Goal: Information Seeking & Learning: Learn about a topic

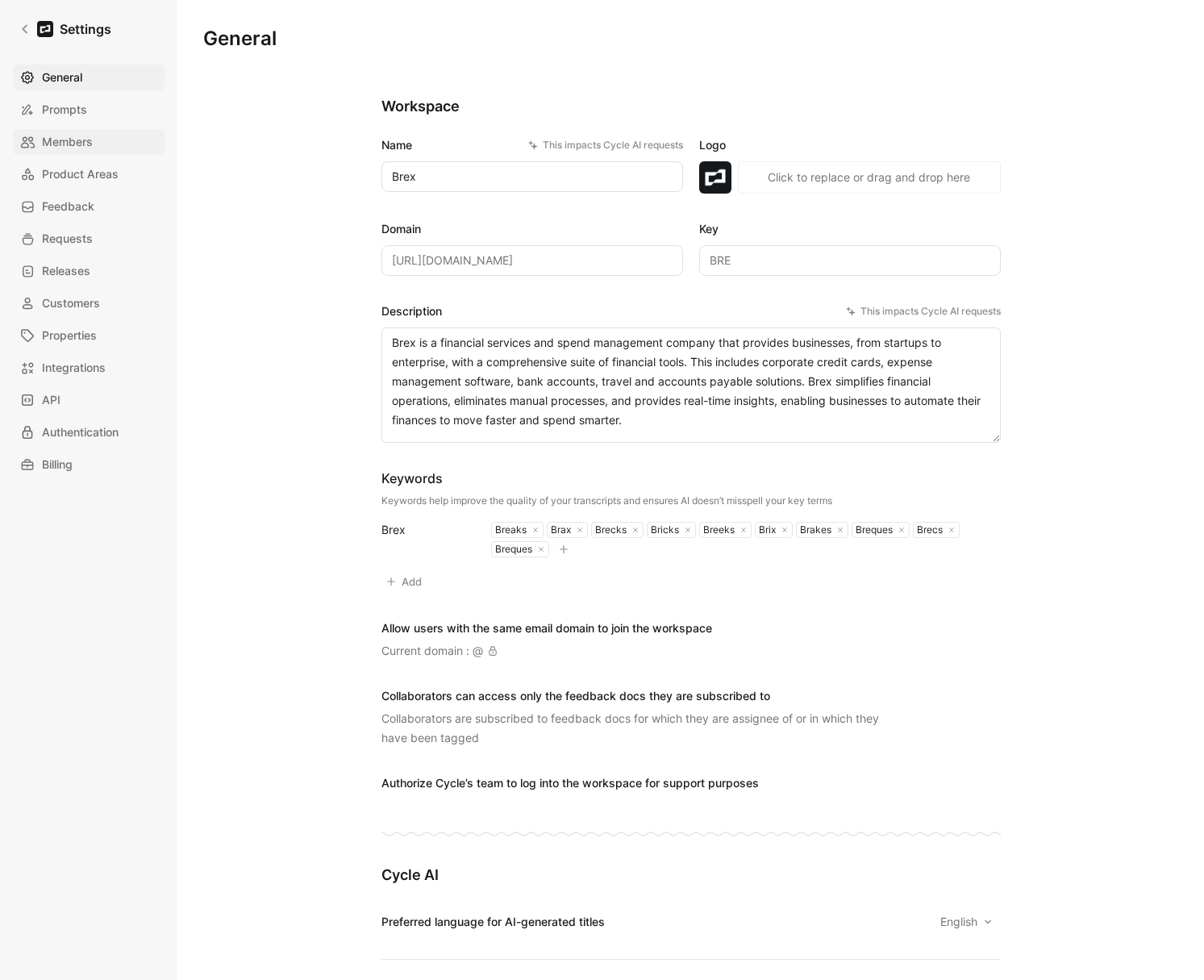
click at [76, 151] on span "Members" at bounding box center [67, 142] width 50 height 19
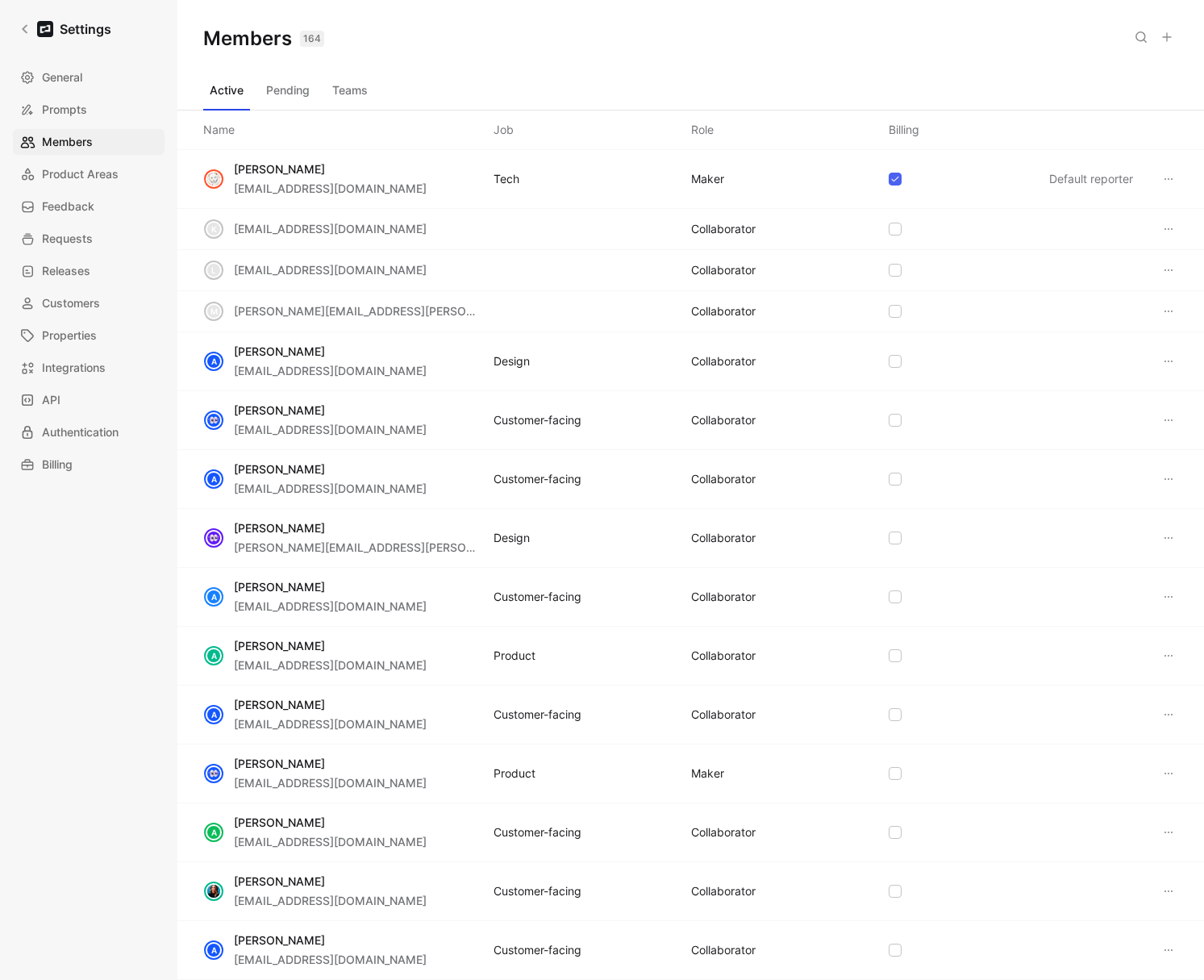
click at [341, 83] on button "Teams" at bounding box center [350, 90] width 48 height 26
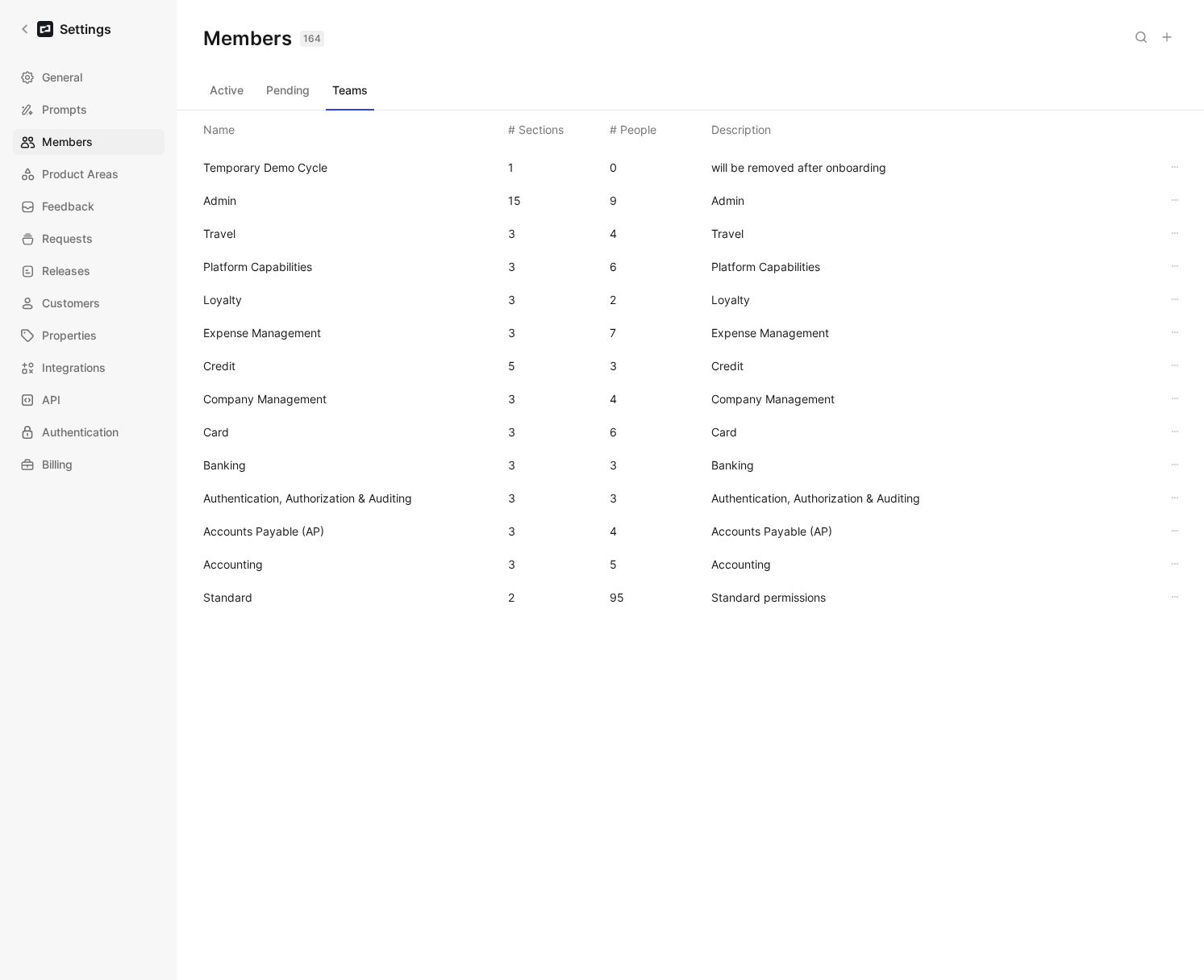
click at [282, 606] on span "Standard" at bounding box center [349, 598] width 292 height 19
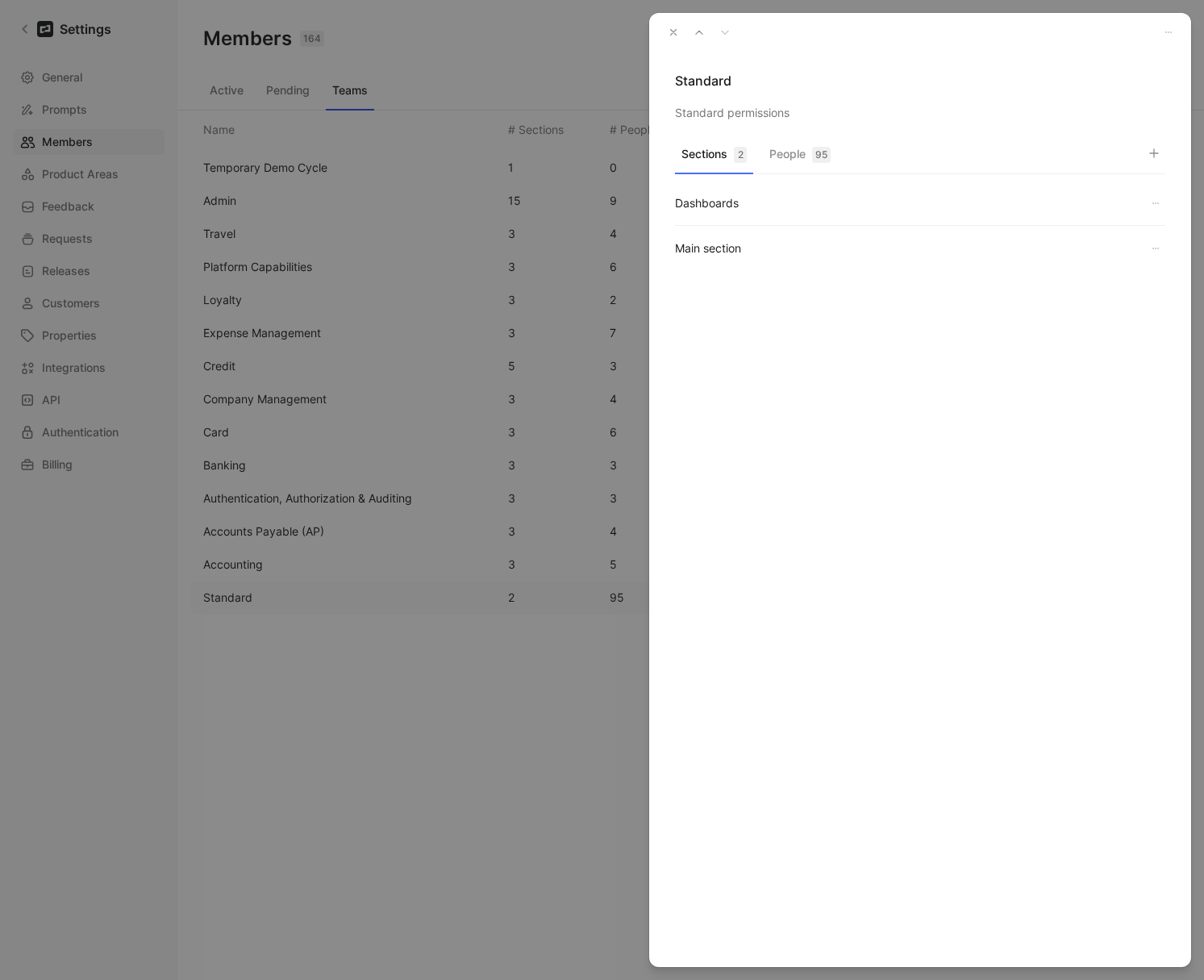
click at [793, 157] on button "People 95" at bounding box center [800, 159] width 74 height 31
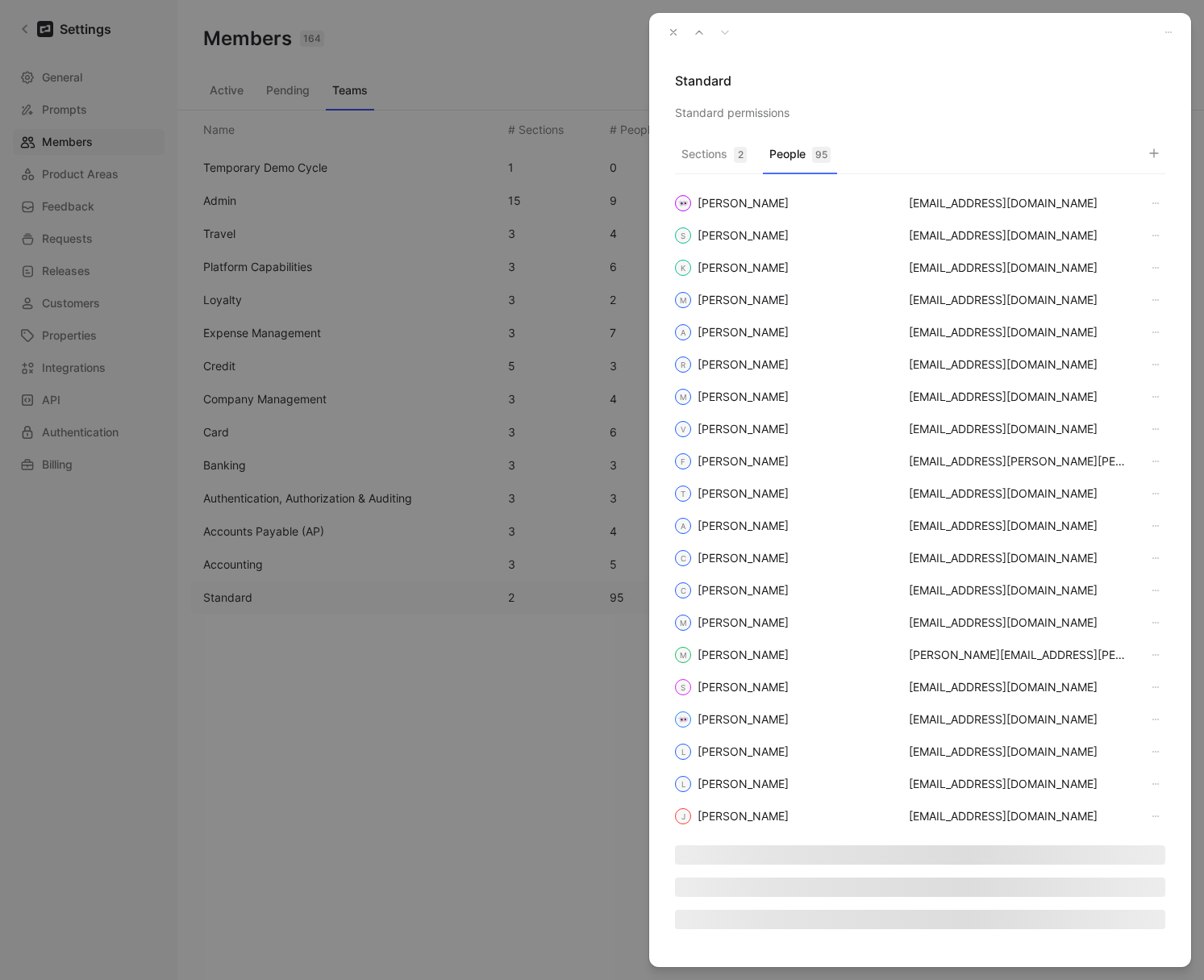
click at [1155, 148] on icon "button" at bounding box center [1154, 153] width 13 height 13
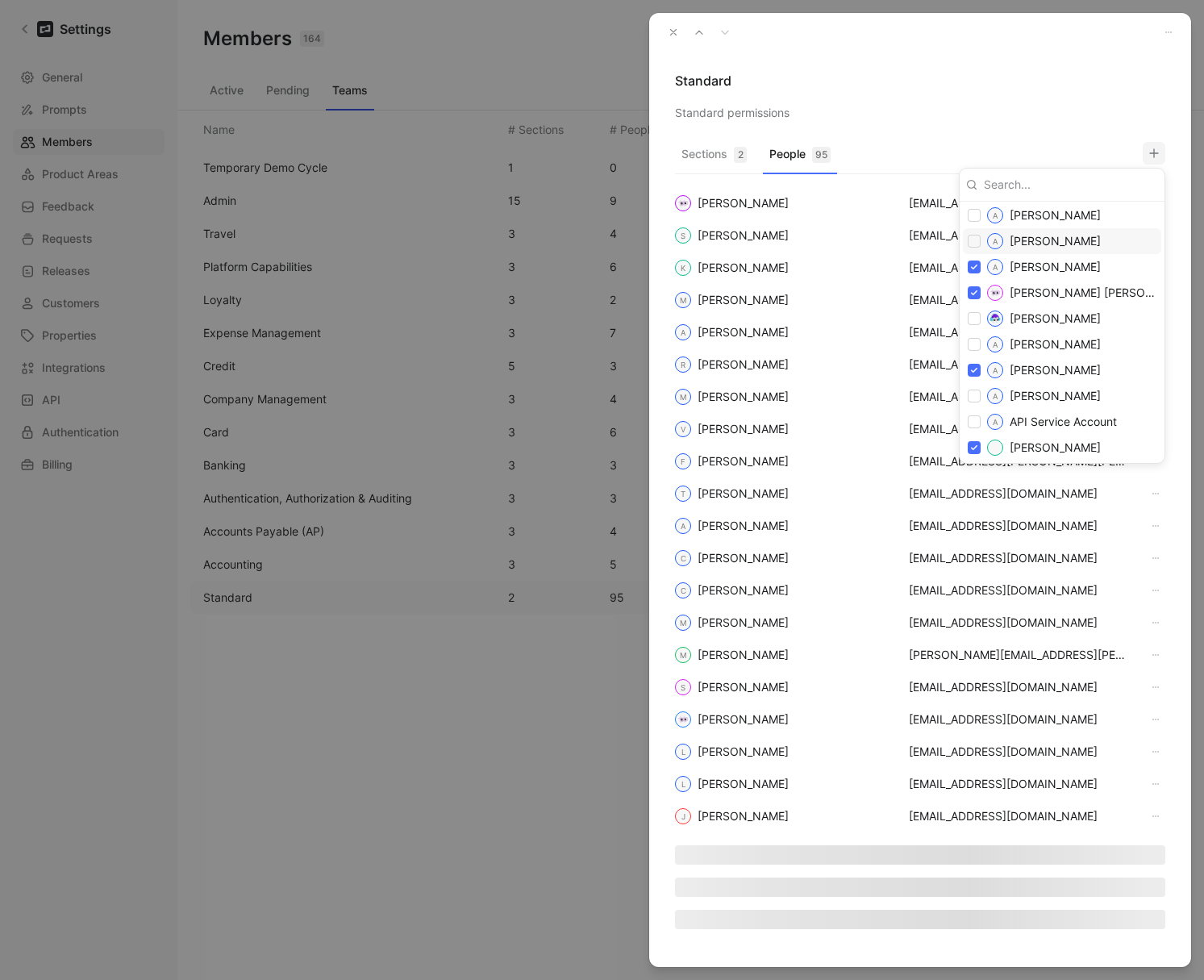
scroll to position [404, 0]
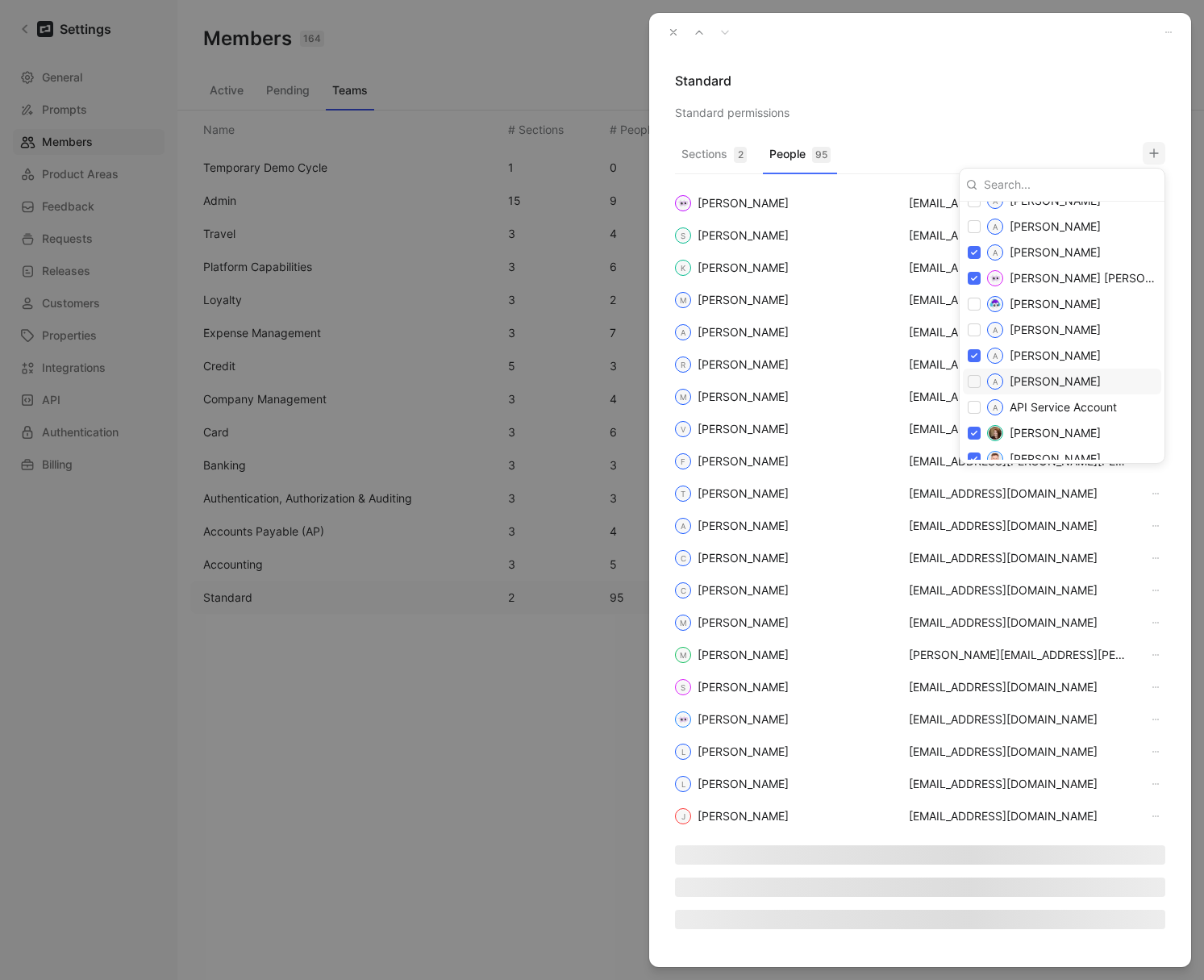
click at [978, 382] on input "checkbox" at bounding box center [975, 382] width 13 height 13
checkbox input "true"
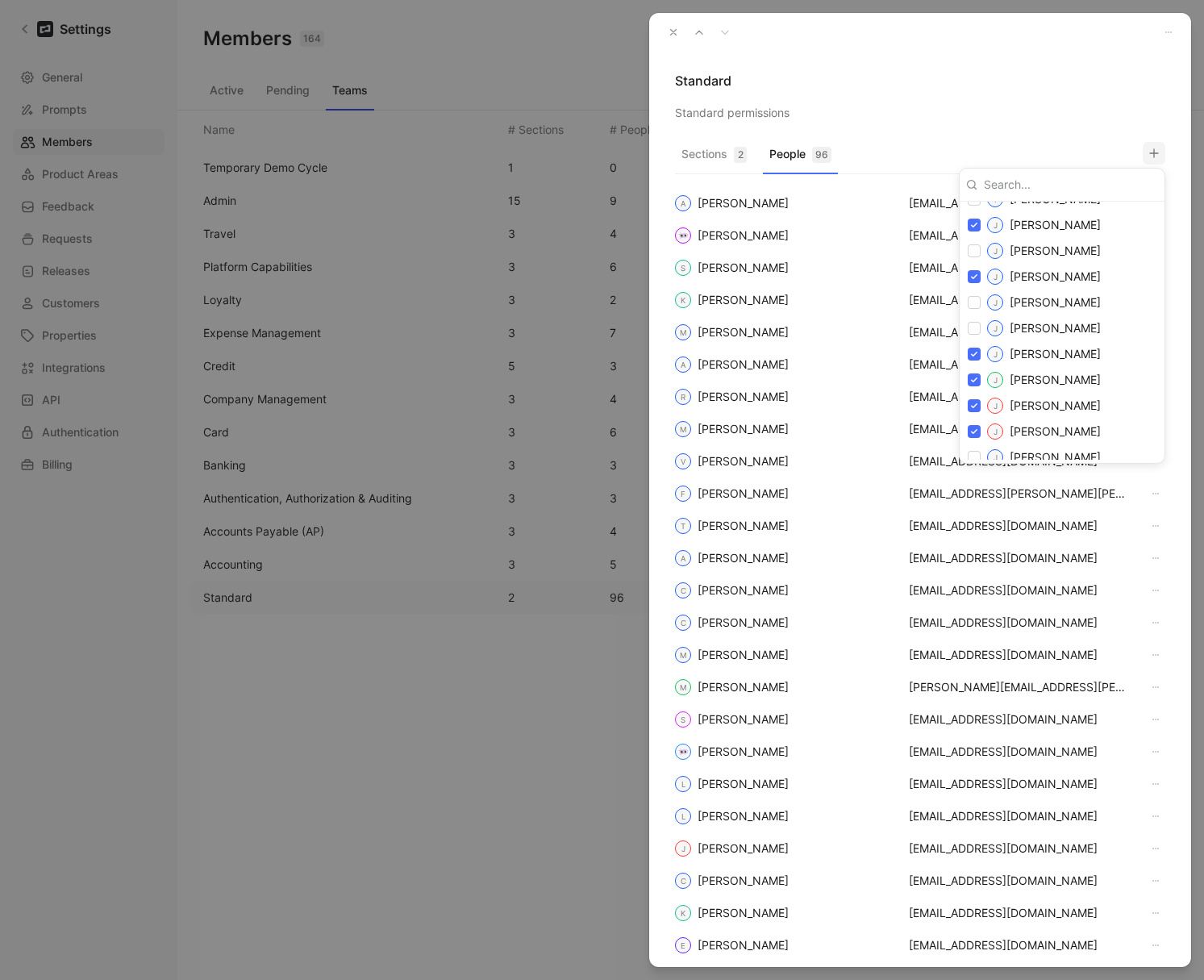
scroll to position [1275, 0]
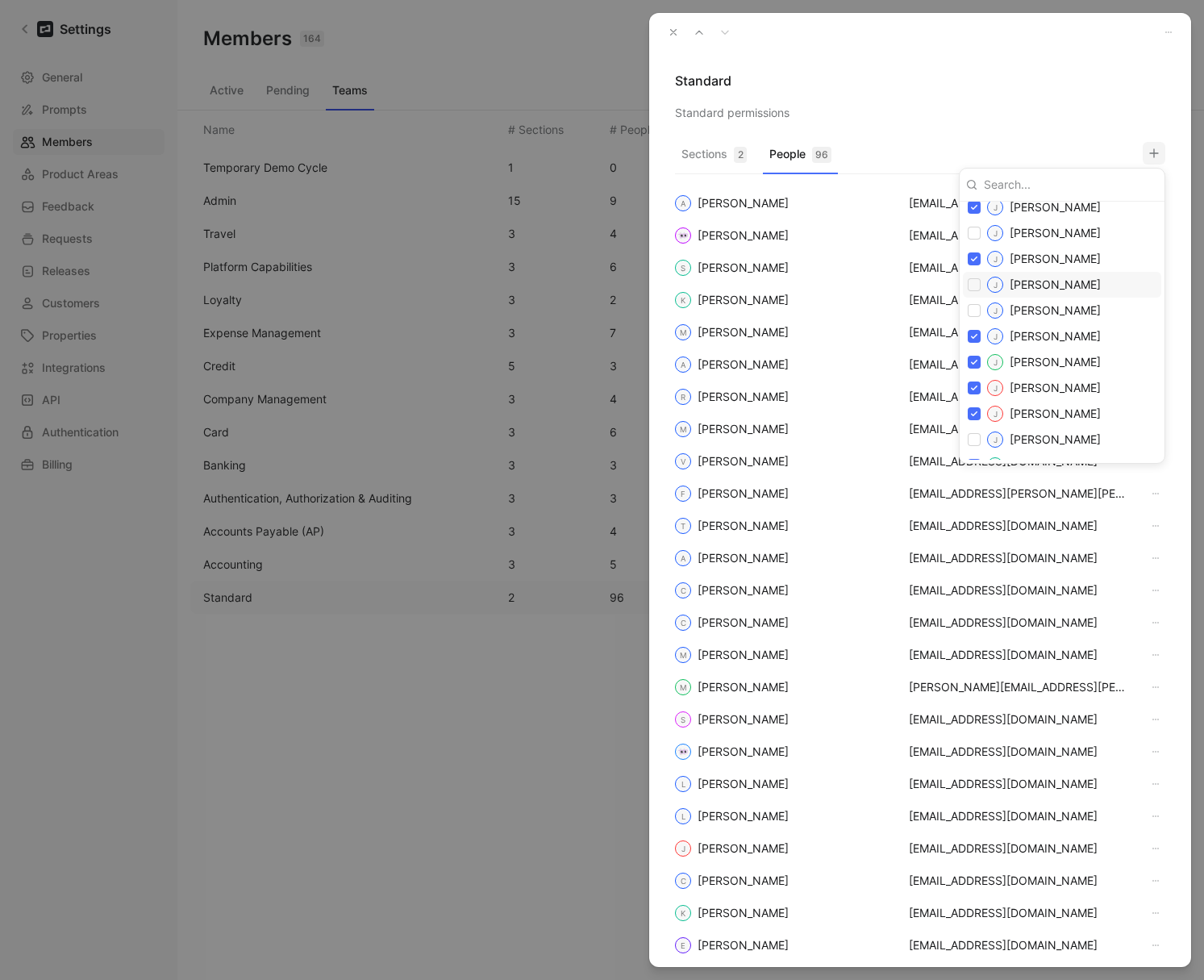
click at [975, 286] on input "checkbox" at bounding box center [975, 285] width 13 height 13
checkbox input "true"
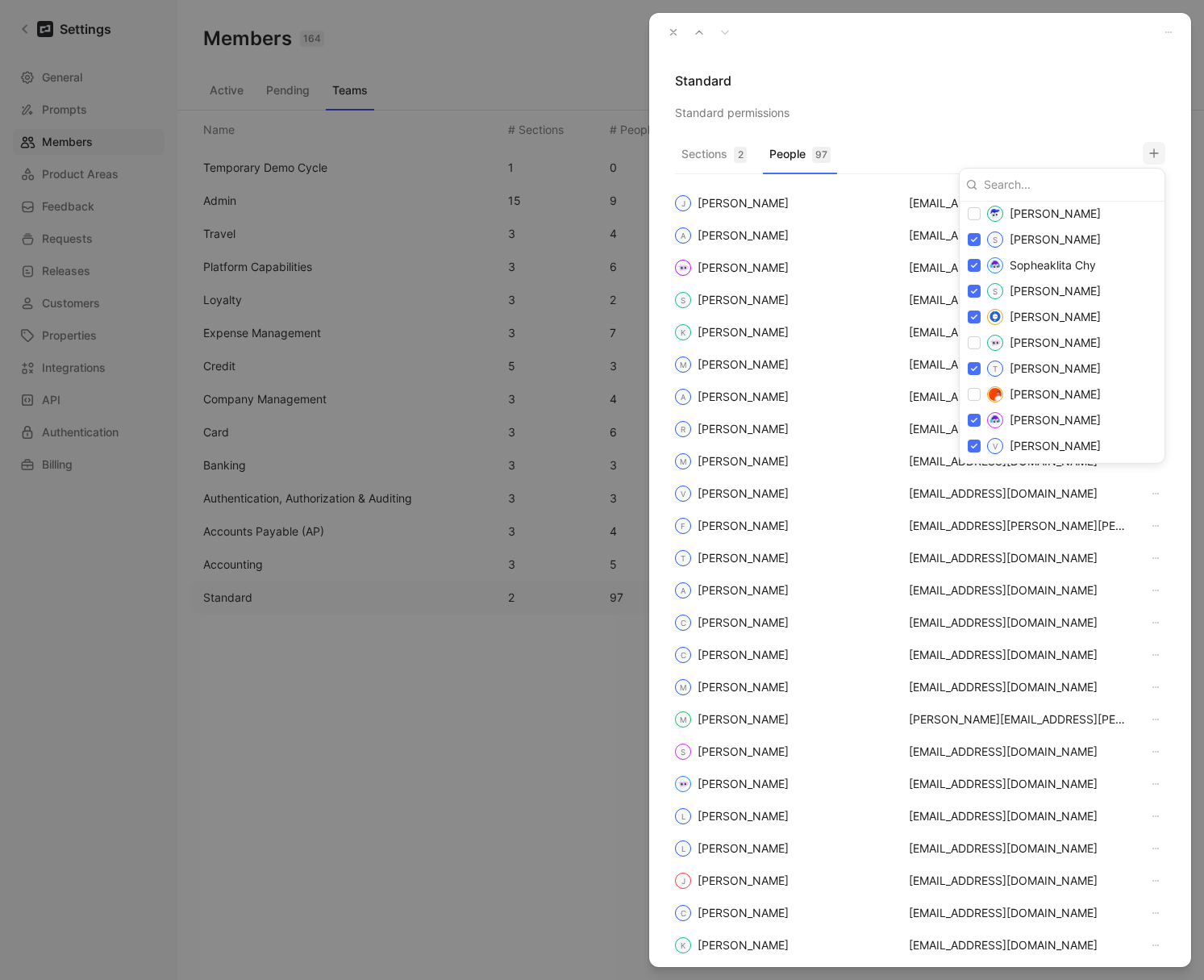
scroll to position [2923, 0]
click at [674, 31] on div at bounding box center [602, 490] width 1204 height 980
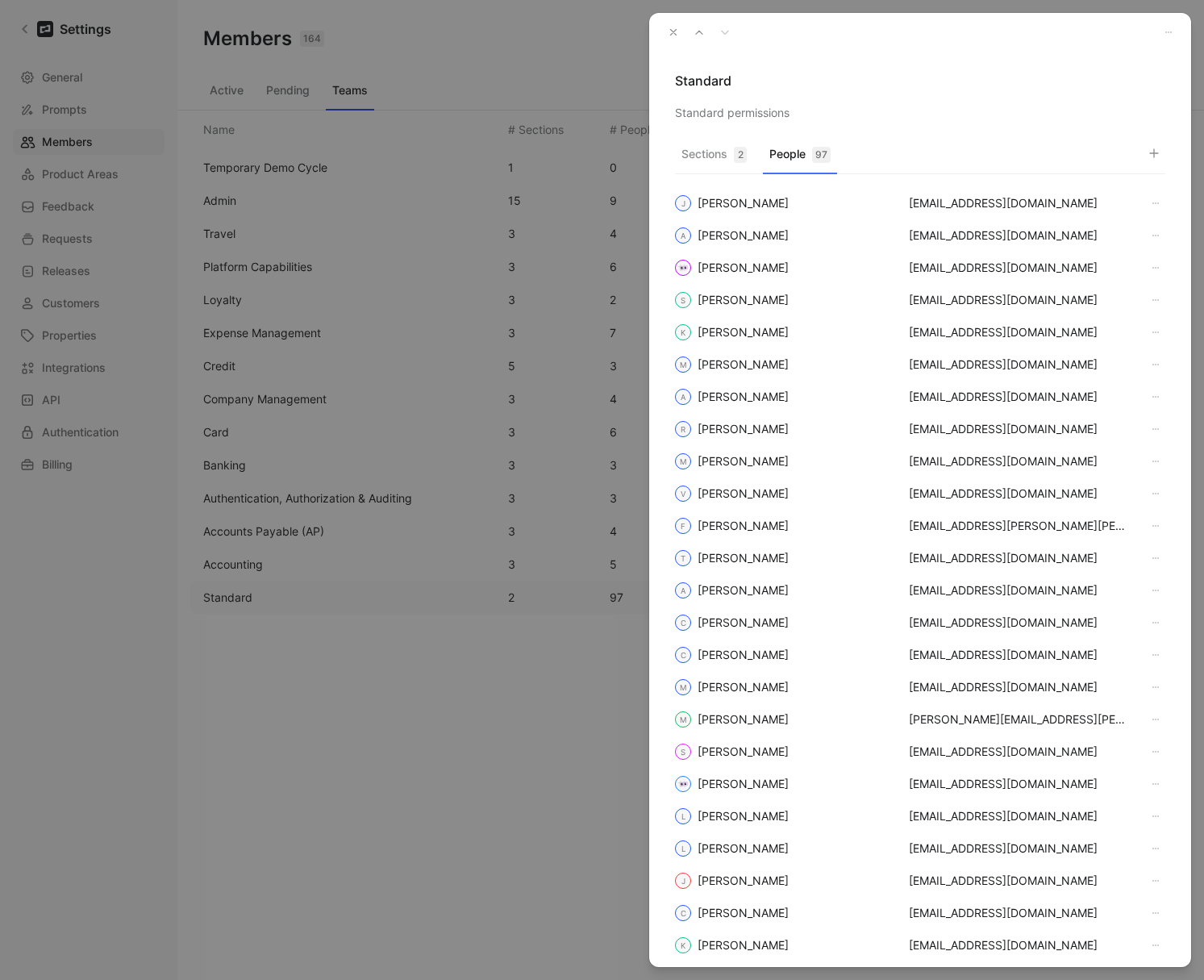
click at [669, 31] on icon "button" at bounding box center [674, 32] width 12 height 12
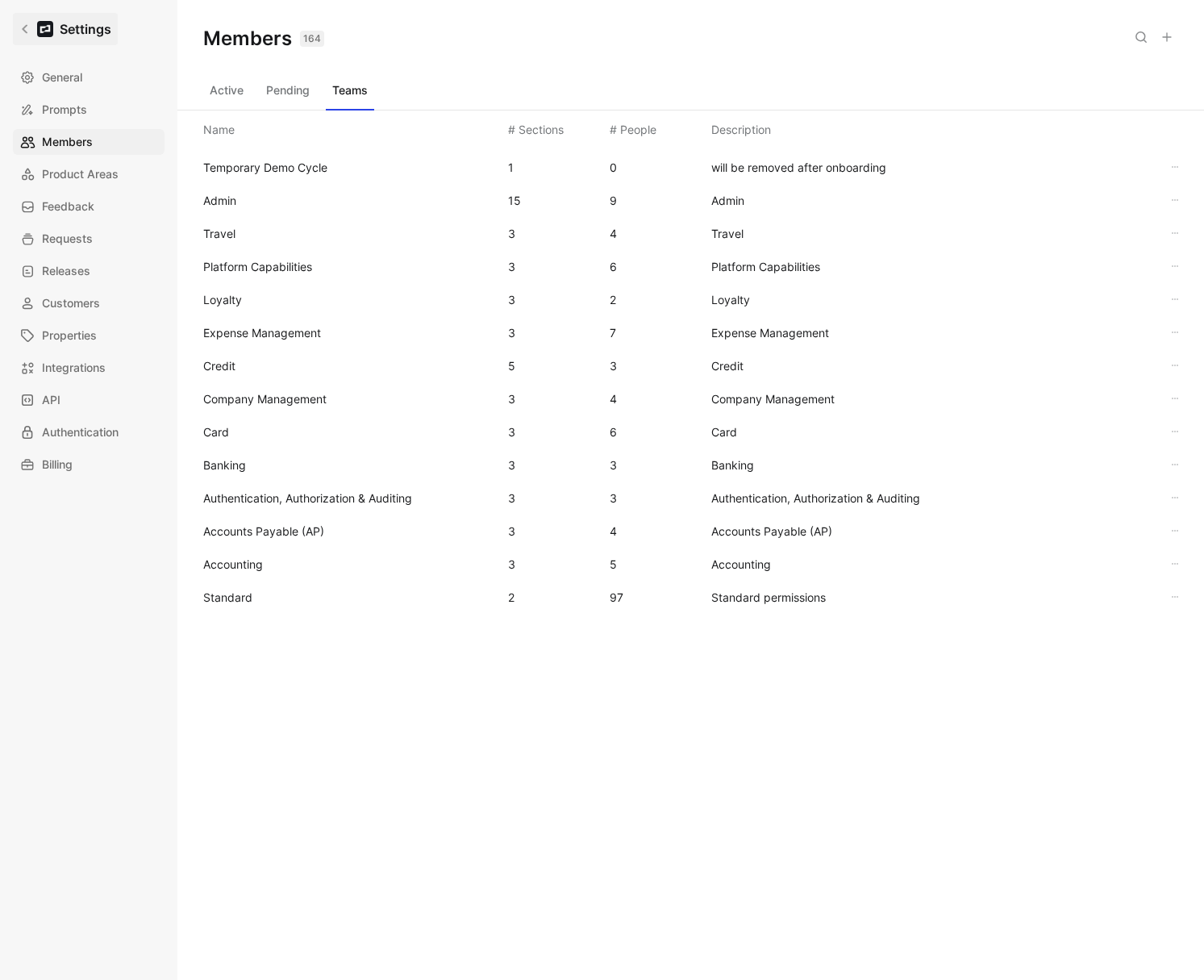
click at [24, 30] on icon at bounding box center [24, 29] width 6 height 9
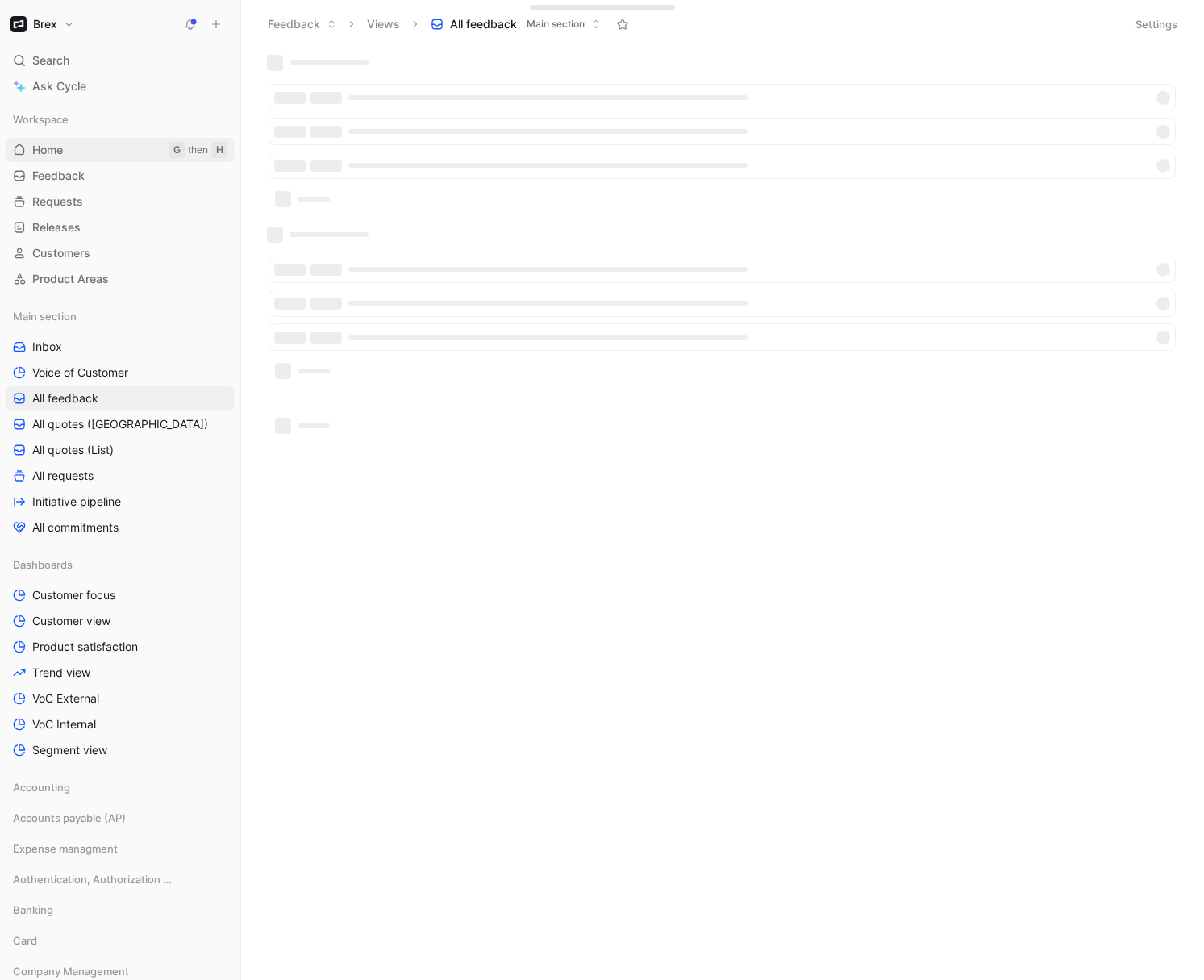
click at [65, 147] on link "Home G then H" at bounding box center [120, 150] width 228 height 24
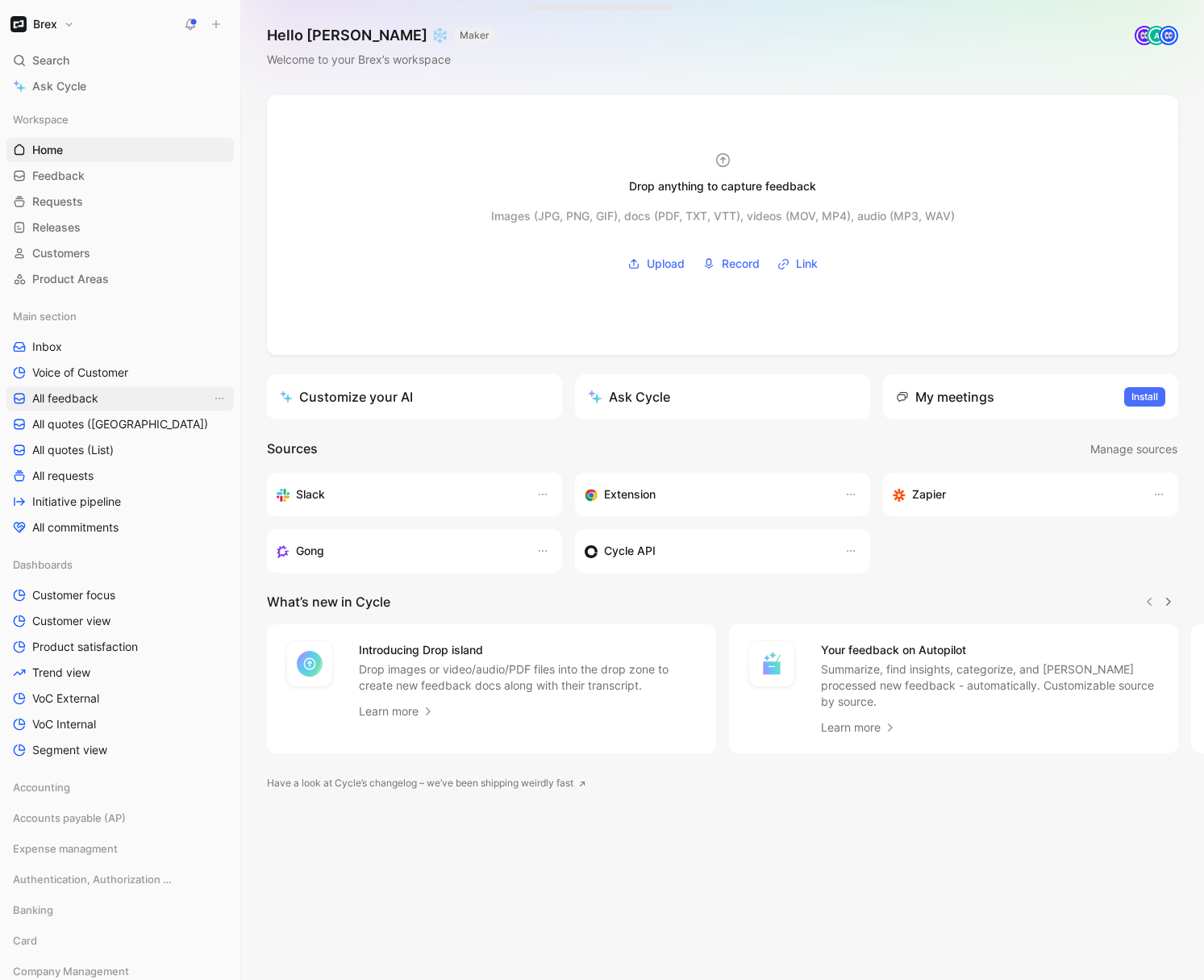
click at [84, 401] on span "All feedback" at bounding box center [65, 398] width 66 height 16
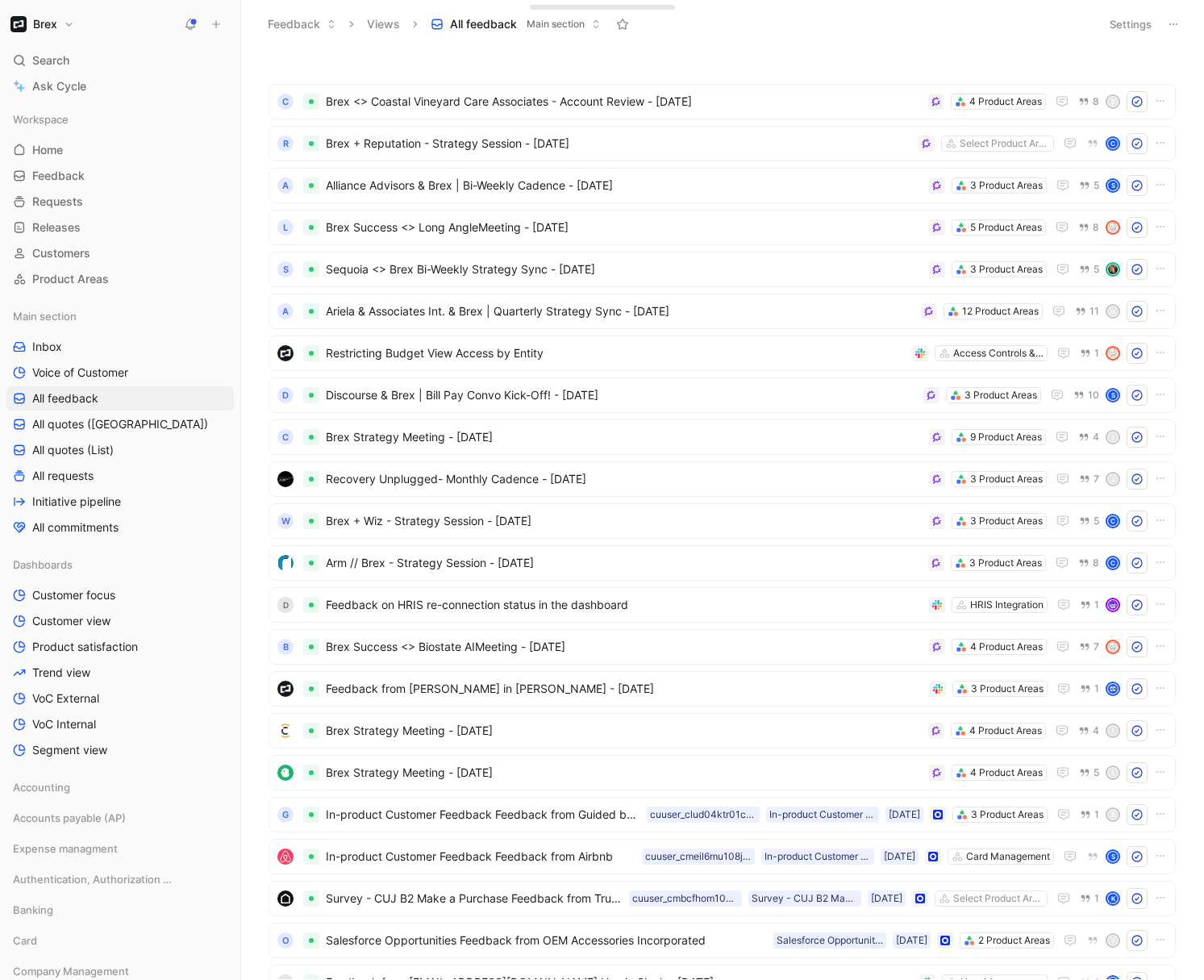
click at [63, 9] on div "Brex Search ⌘ K Ask Cycle Workspace Home G then H Feedback G then F Requests G …" at bounding box center [120, 490] width 240 height 980
click at [62, 24] on button "Brex" at bounding box center [42, 24] width 72 height 22
click at [70, 163] on div "Workspace settings G then S" at bounding box center [110, 166] width 199 height 26
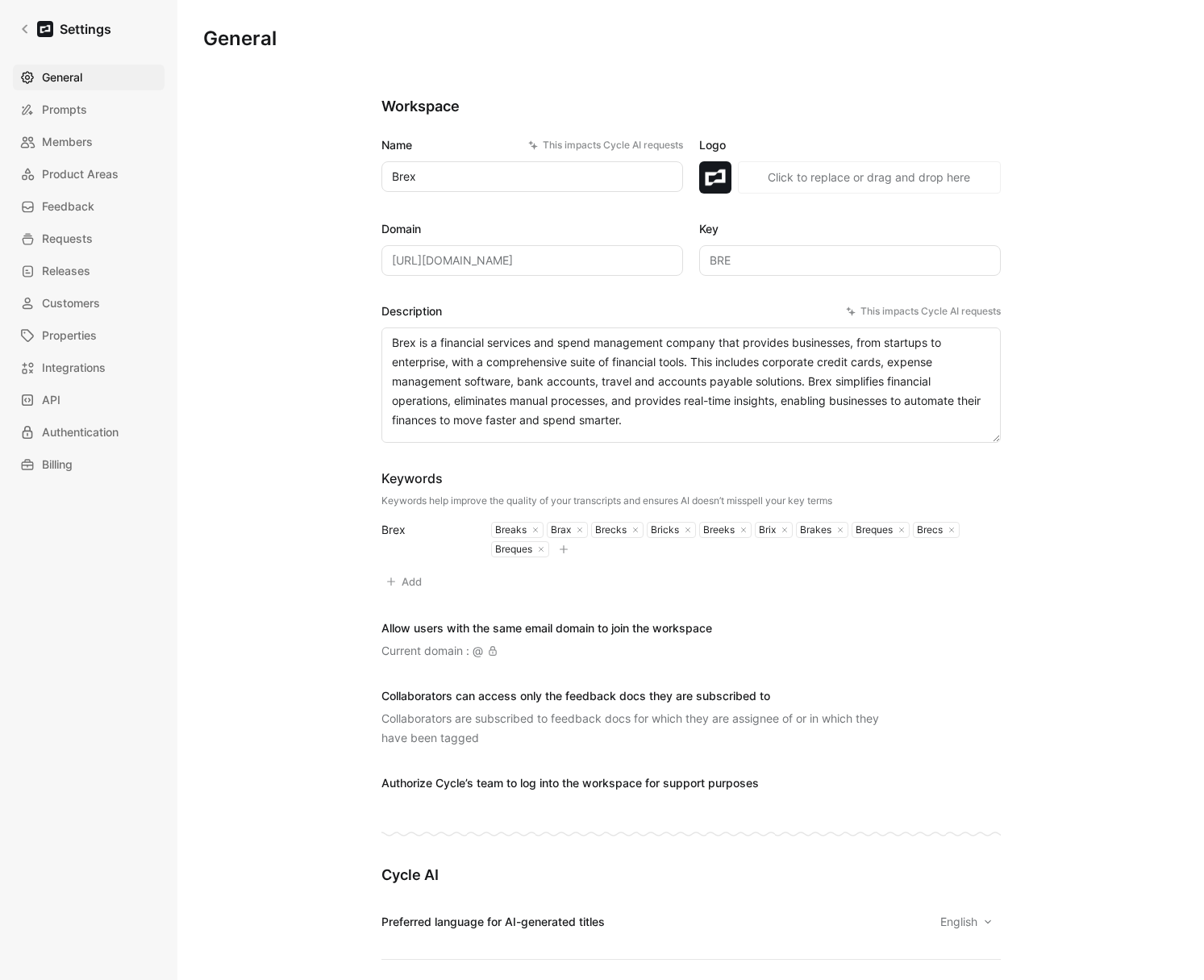
click at [82, 160] on div "General Prompts Members Product Areas Feedback Requests Releases Customers Prop…" at bounding box center [94, 271] width 163 height 413
click at [81, 143] on span "Members" at bounding box center [67, 142] width 50 height 19
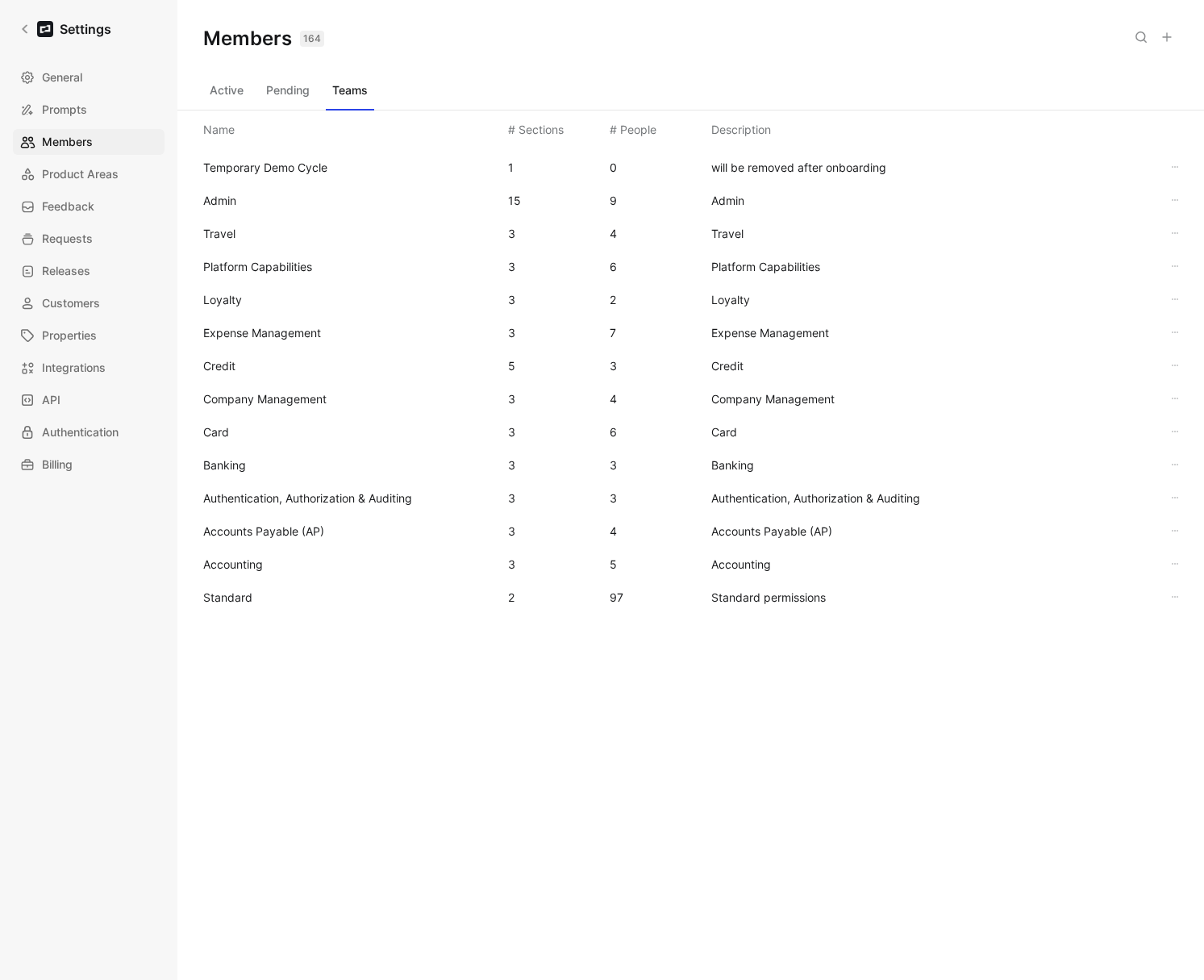
click at [232, 89] on button "Active" at bounding box center [227, 90] width 47 height 26
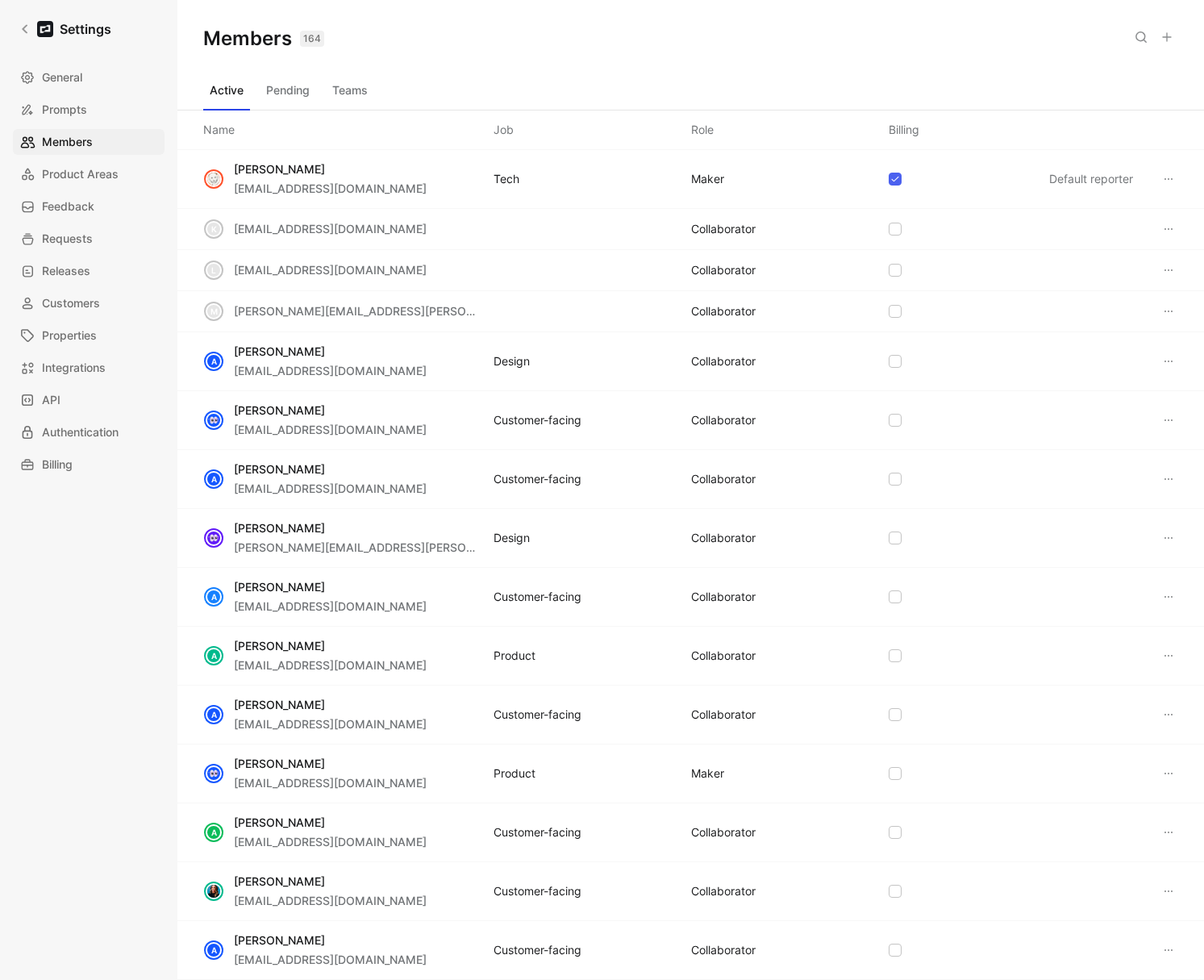
click at [1140, 37] on icon at bounding box center [1141, 37] width 13 height 13
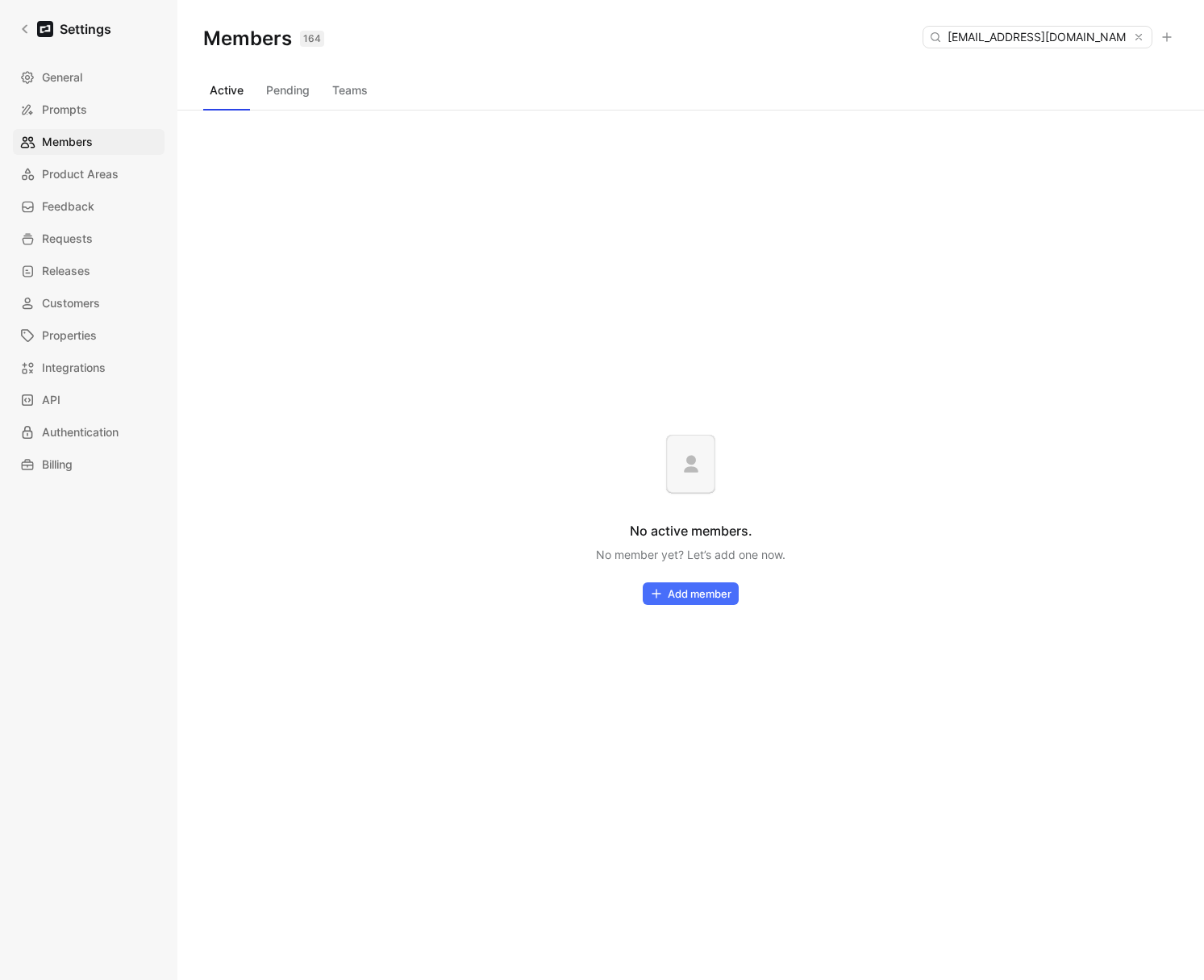
type input "narumugam@brex.com"
click at [285, 93] on button "Pending" at bounding box center [288, 90] width 56 height 26
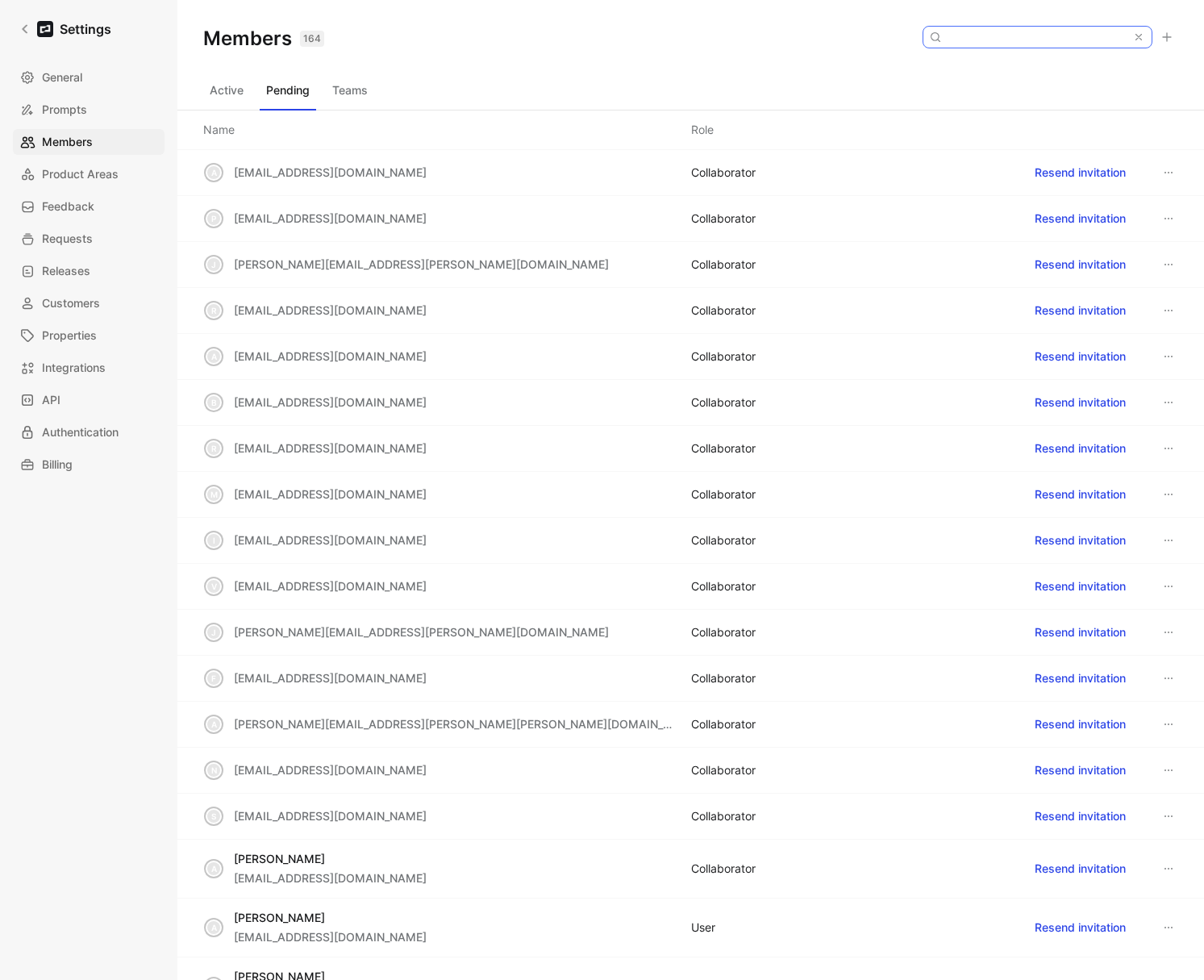
click at [1062, 39] on input at bounding box center [1036, 36] width 191 height 21
paste input "narumugam@brex.com"
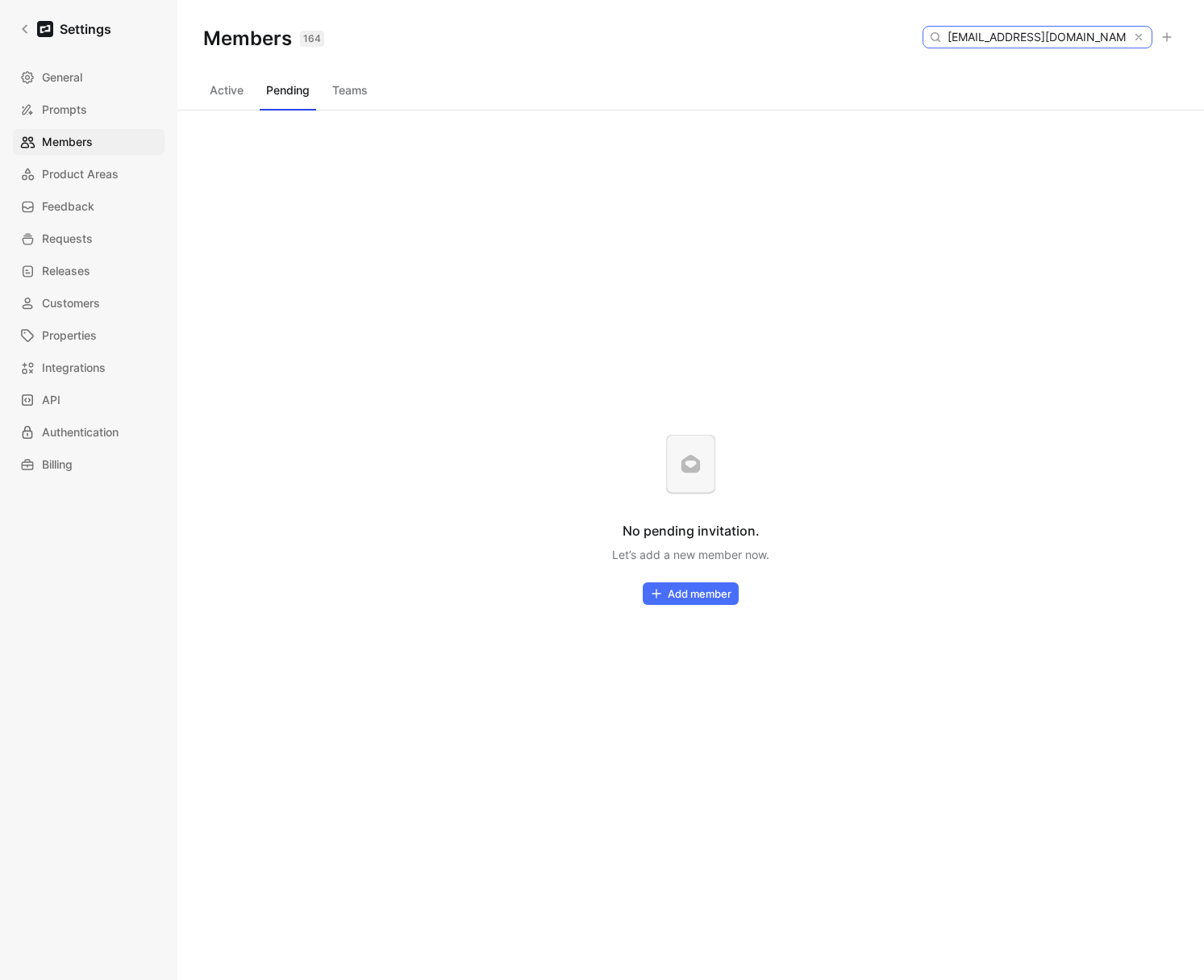
type input "narumugam@brex.com"
click at [216, 89] on button "Active" at bounding box center [227, 90] width 47 height 26
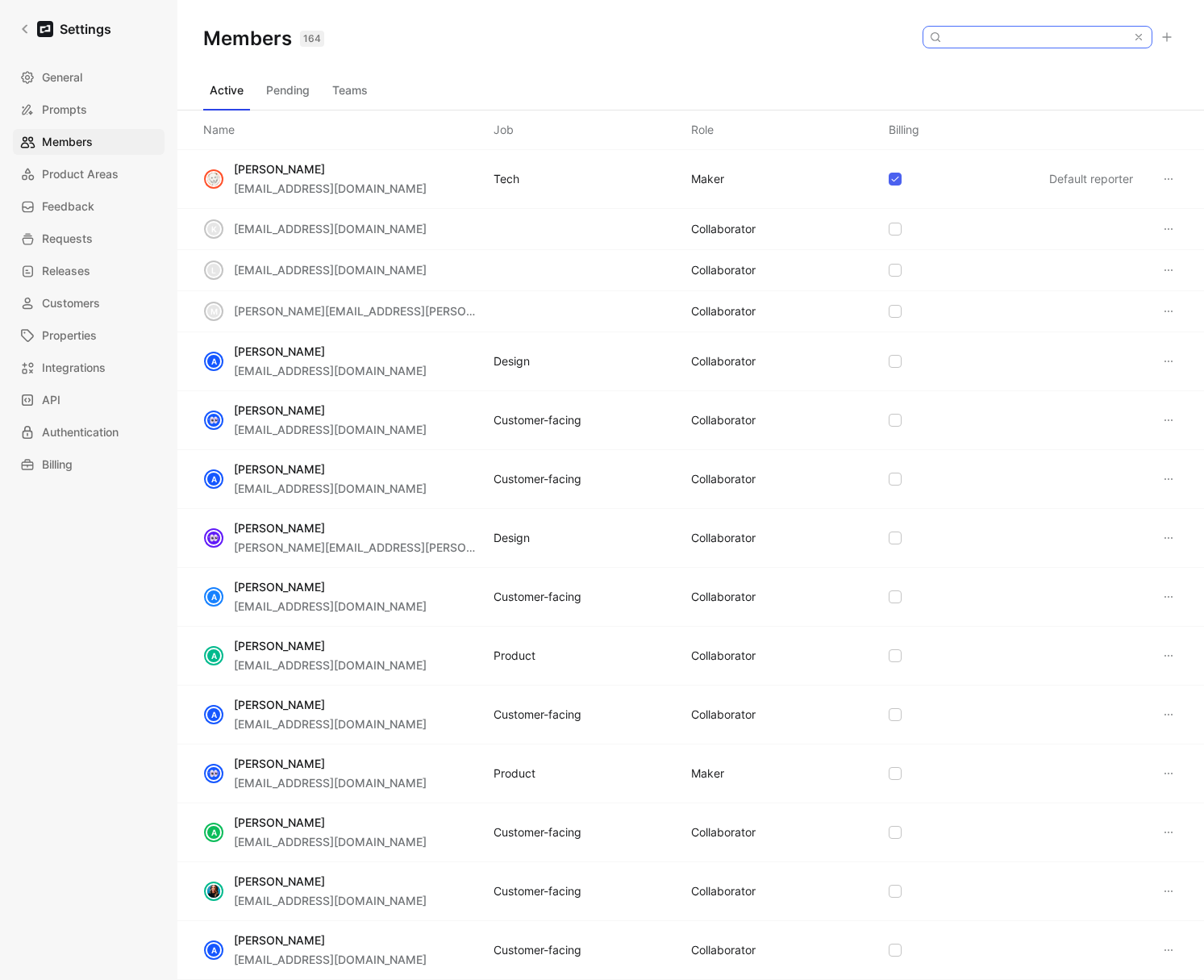
click at [1050, 37] on input at bounding box center [1036, 36] width 191 height 21
click at [797, 48] on div "Members 164 Saved" at bounding box center [690, 39] width 1027 height 78
click at [1169, 36] on icon at bounding box center [1168, 37] width 13 height 13
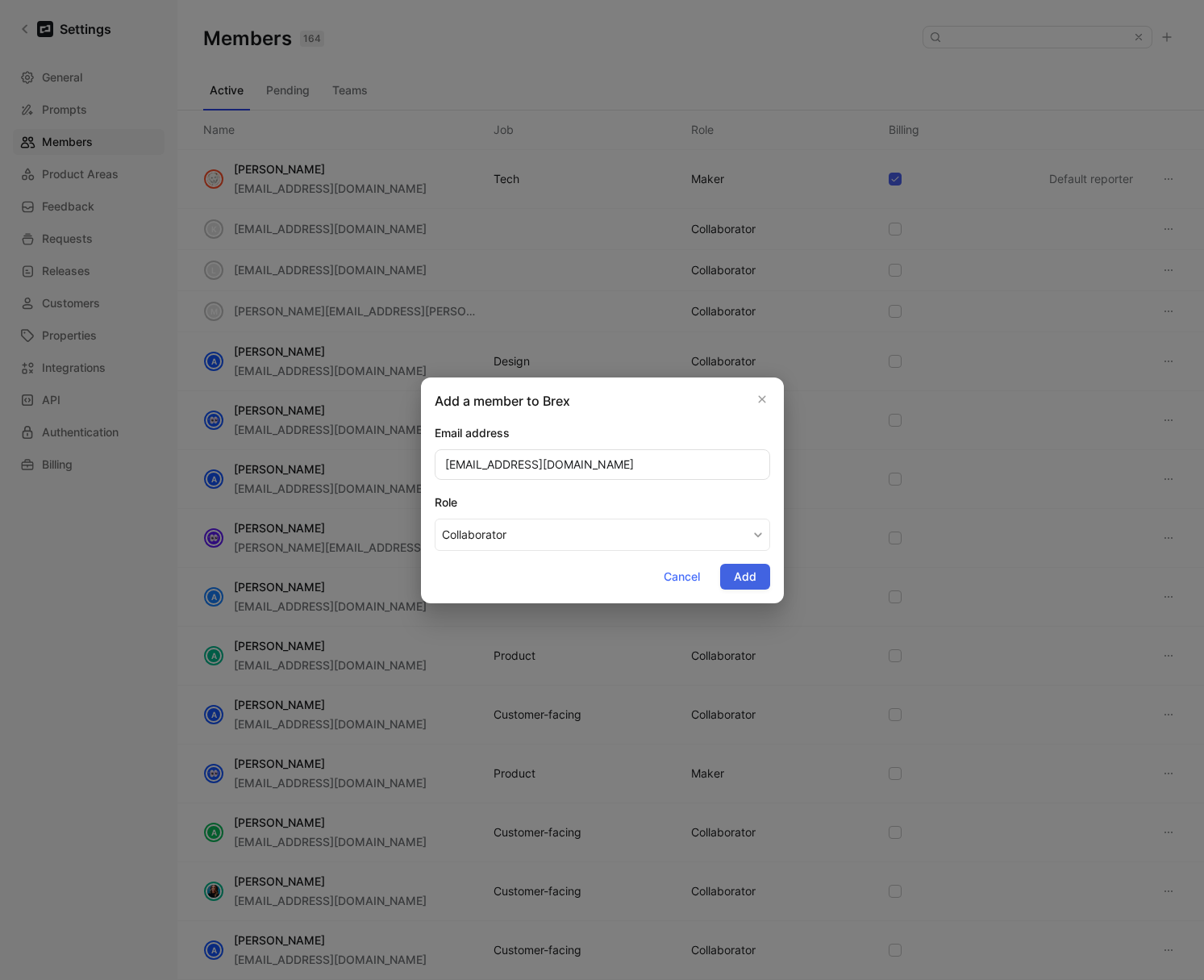
type input "narumugam@brex.com"
click at [751, 574] on span "Add" at bounding box center [745, 576] width 22 height 19
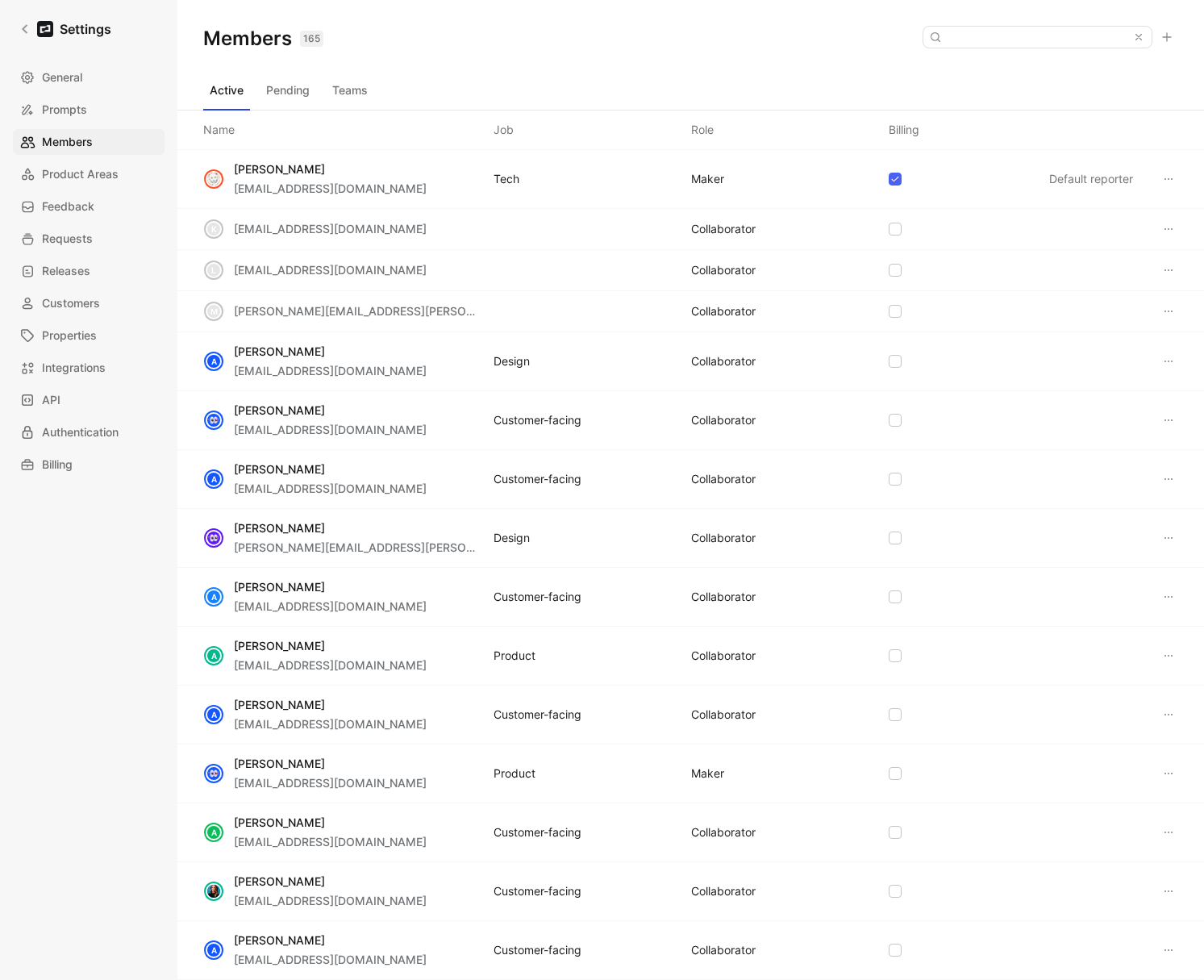
click at [353, 78] on button "Teams" at bounding box center [350, 90] width 48 height 26
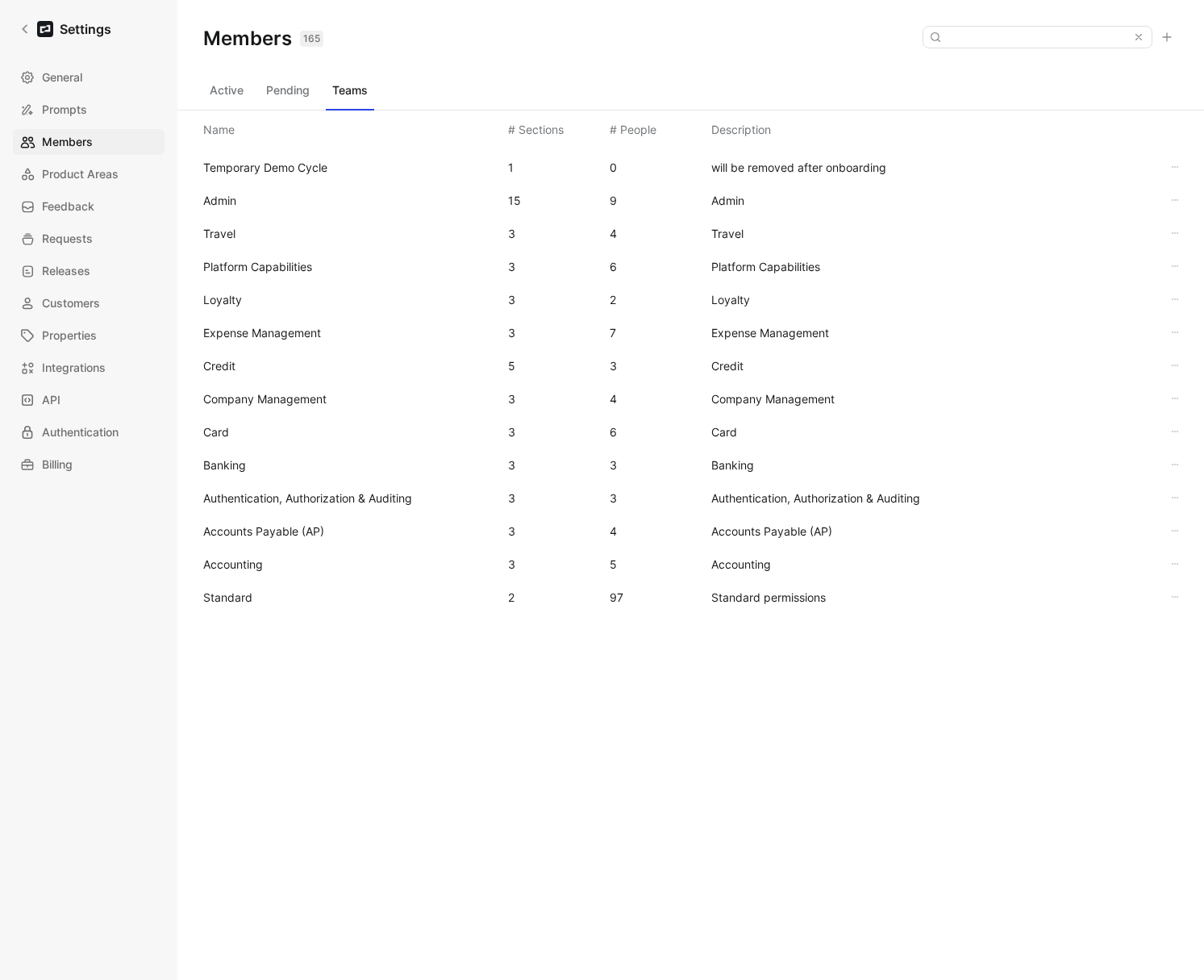
click at [238, 590] on span "Standard" at bounding box center [228, 597] width 49 height 14
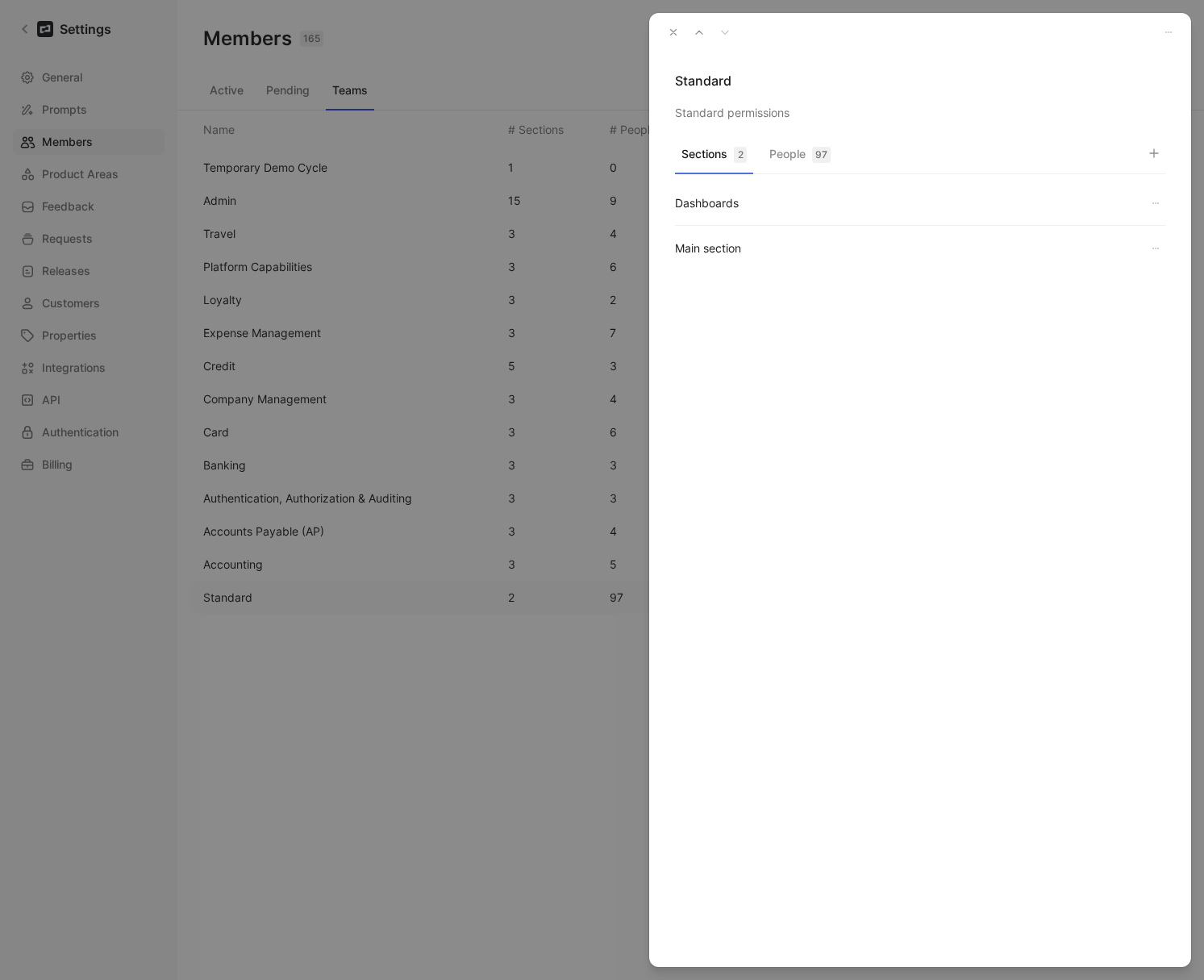
click at [782, 158] on button "People 97" at bounding box center [800, 159] width 74 height 31
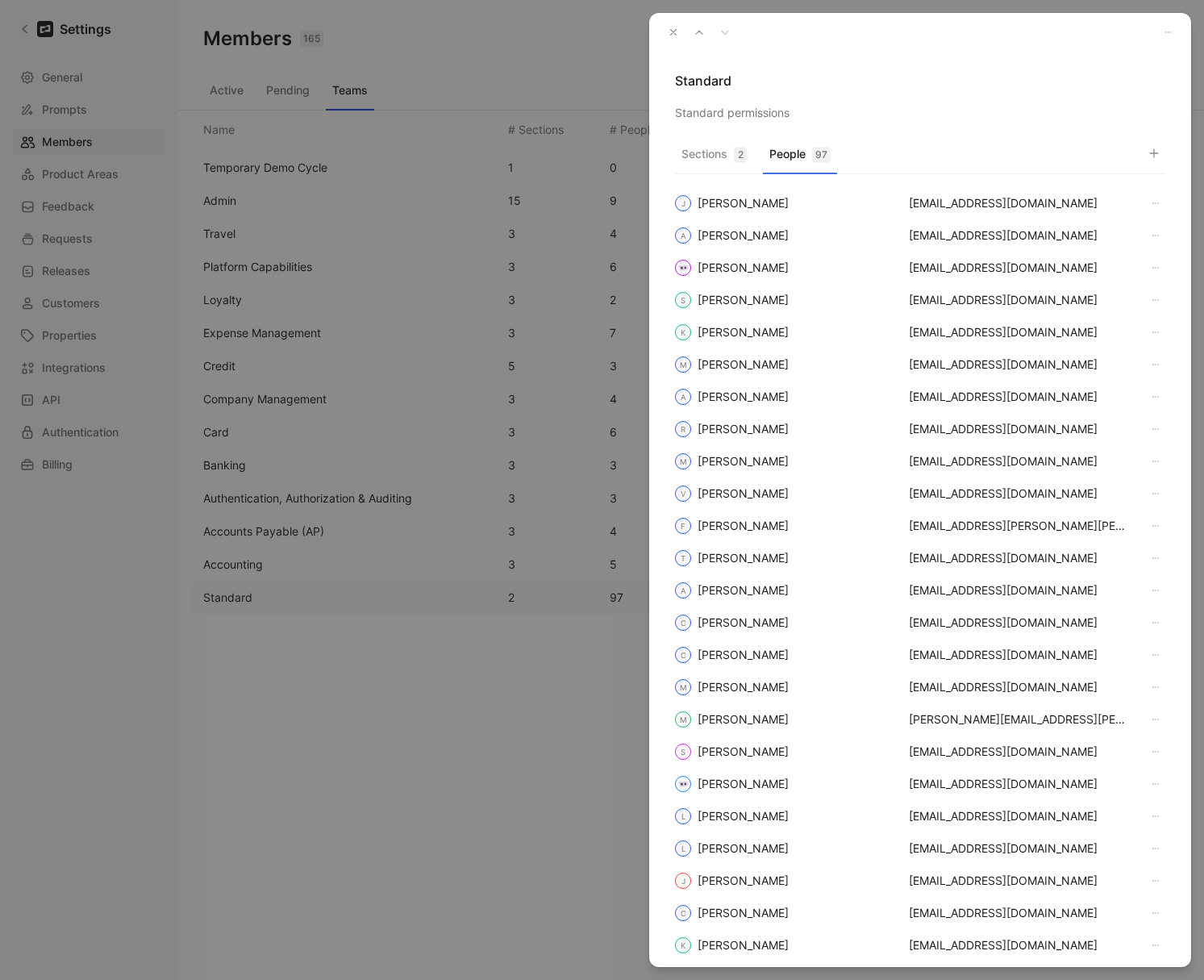
click at [1148, 147] on icon "button" at bounding box center [1154, 153] width 13 height 13
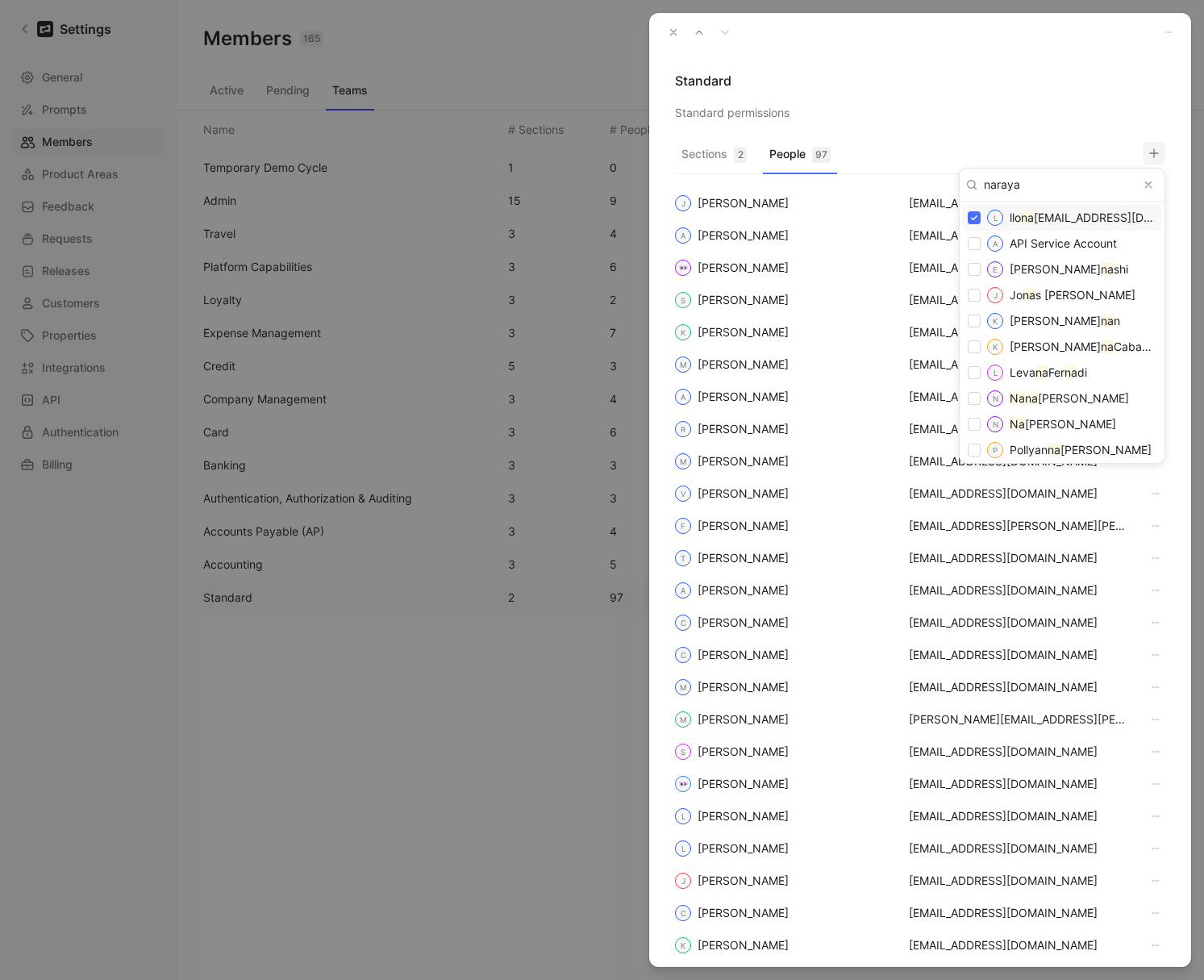
type input "narayan"
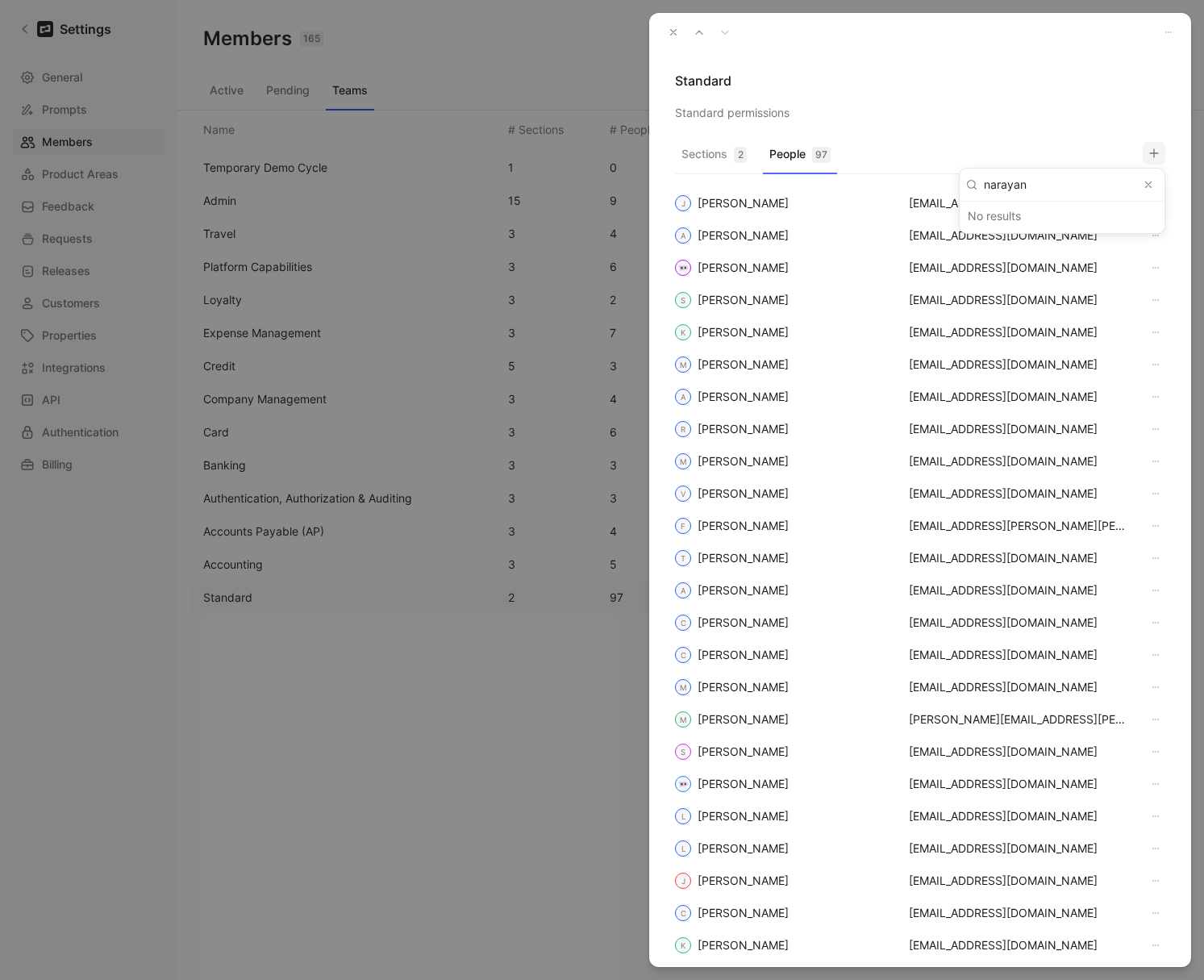
click at [1150, 185] on use "Clear input" at bounding box center [1149, 185] width 6 height 6
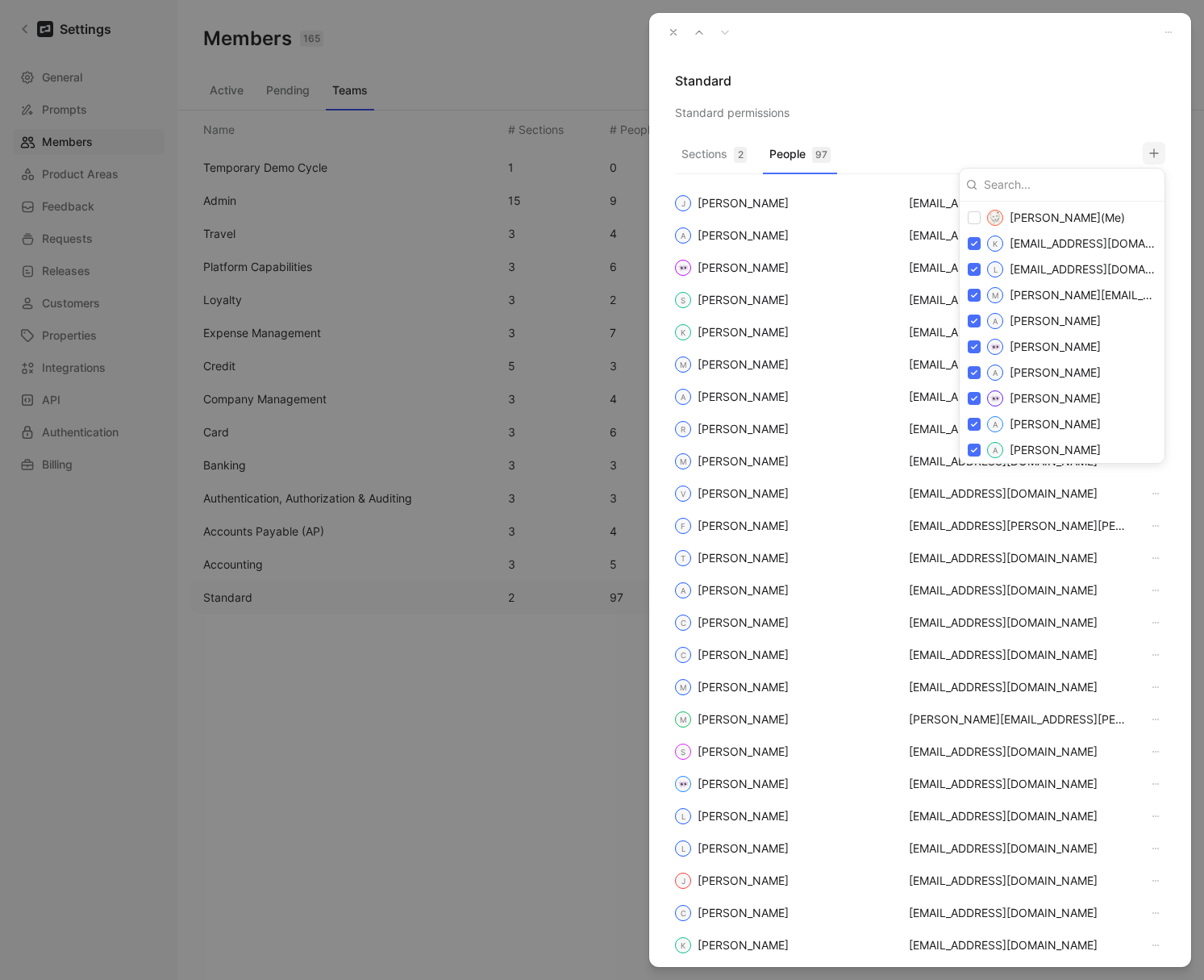
click at [669, 31] on div at bounding box center [602, 490] width 1204 height 980
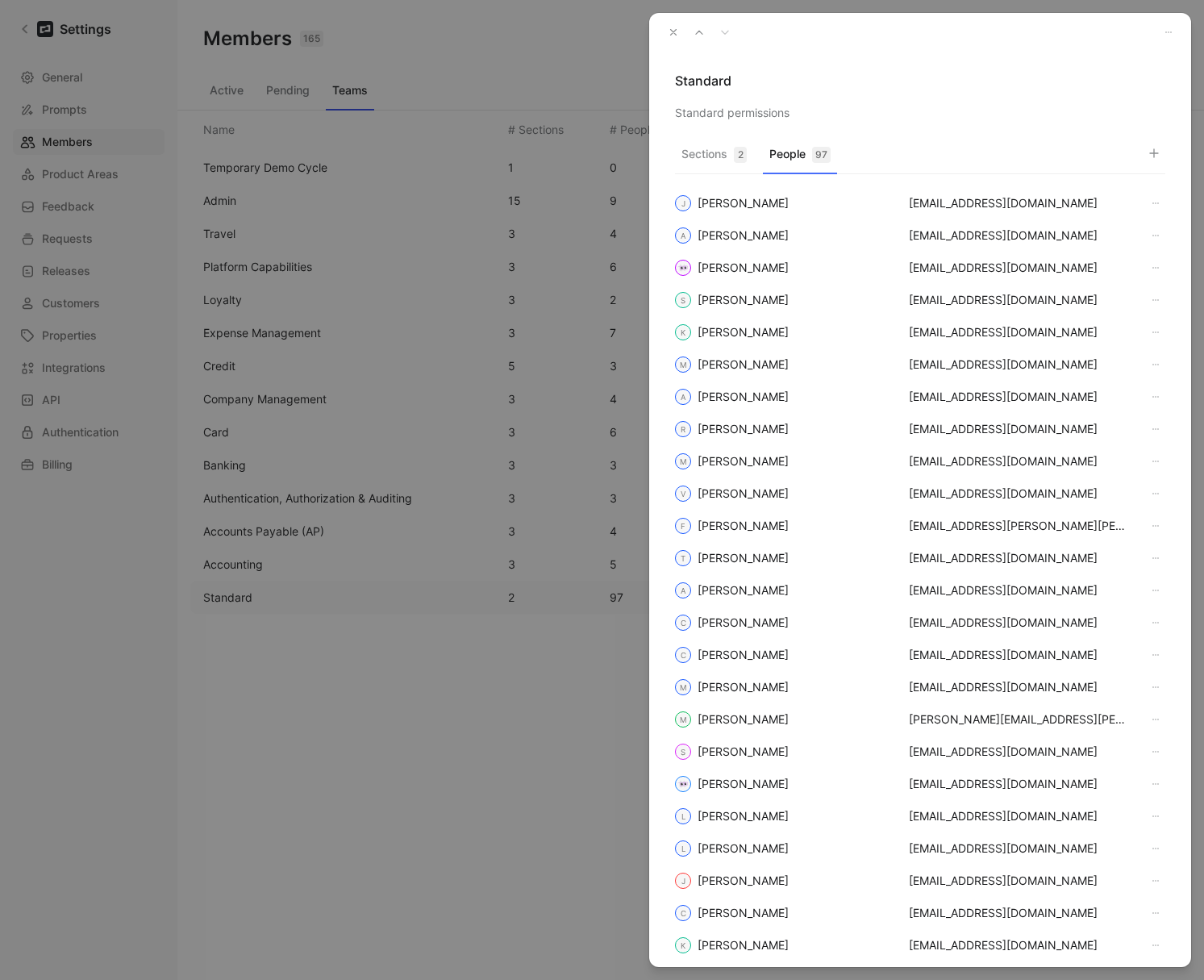
click at [673, 30] on icon "button" at bounding box center [674, 32] width 12 height 12
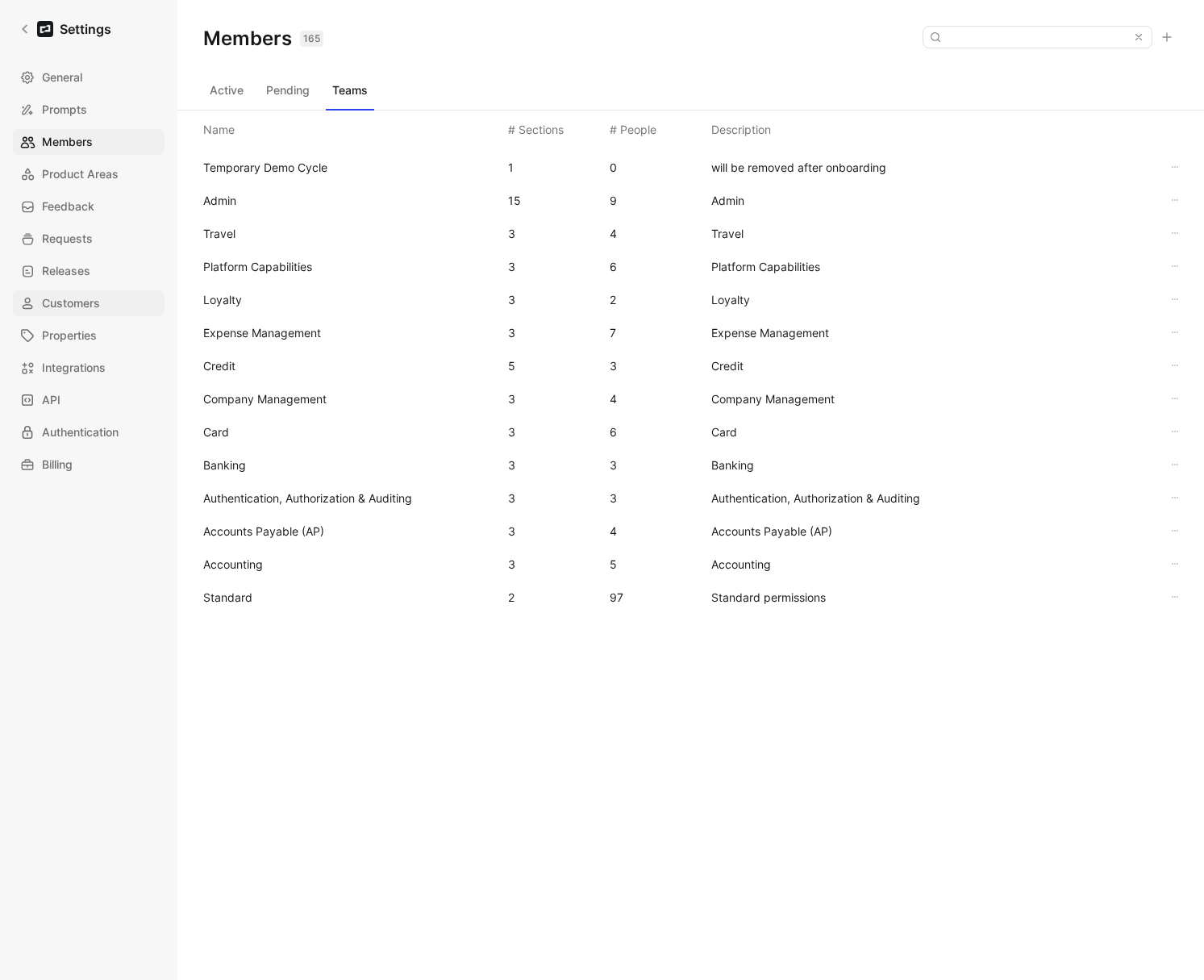
click at [74, 299] on span "Customers" at bounding box center [71, 303] width 58 height 19
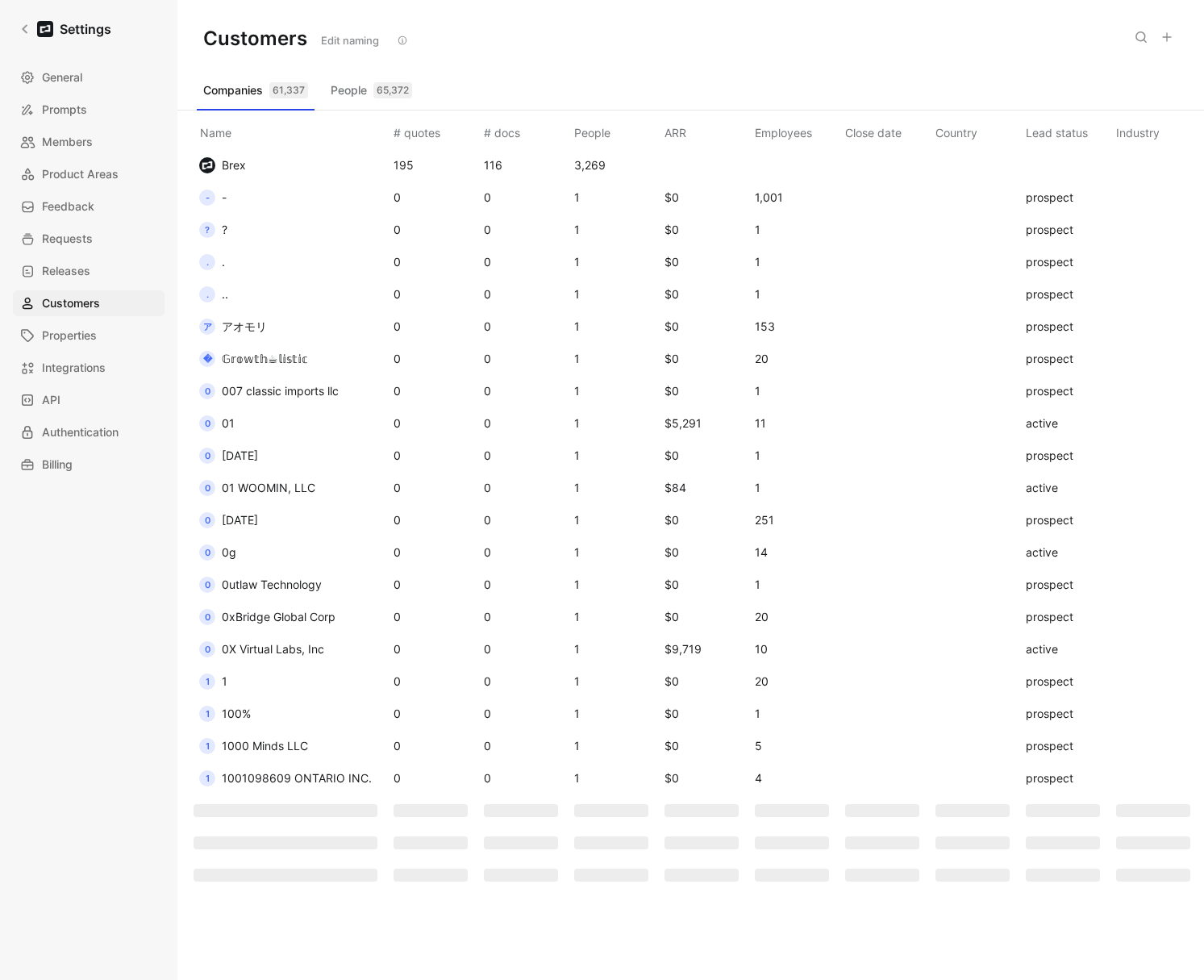
click at [1136, 41] on icon at bounding box center [1141, 37] width 13 height 13
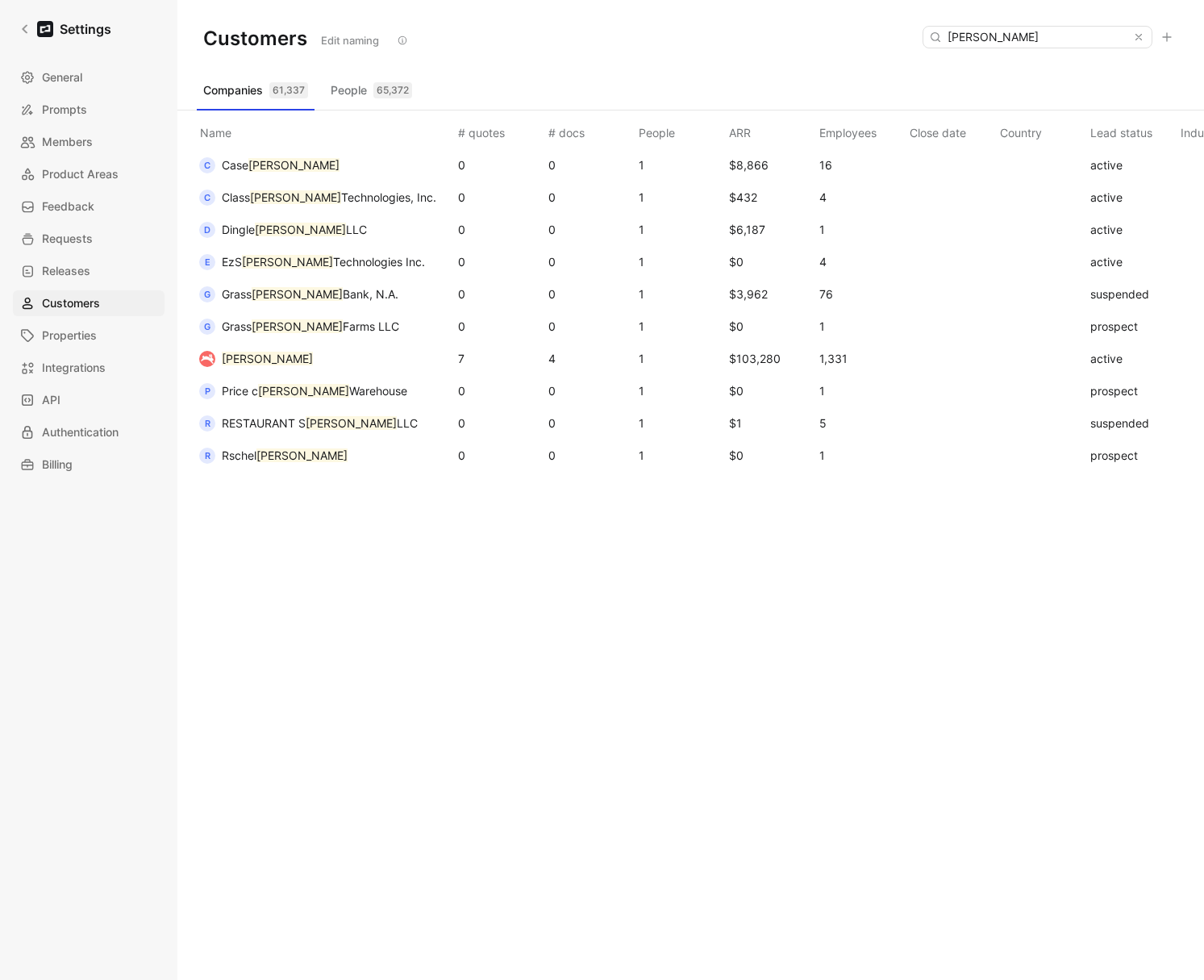
type input "hopper"
click at [249, 366] on span "Hopper" at bounding box center [267, 358] width 91 height 19
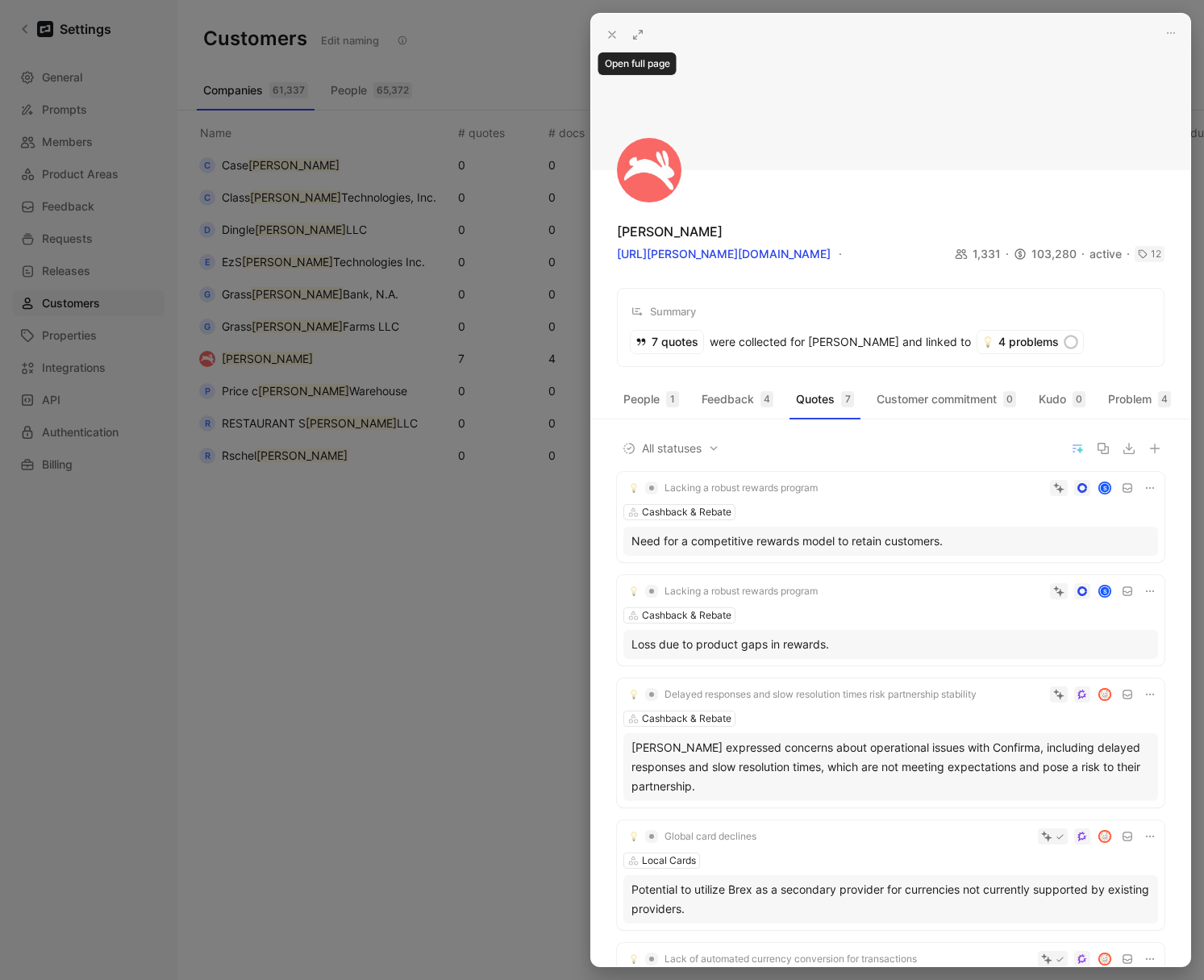
click at [642, 30] on icon at bounding box center [638, 35] width 13 height 13
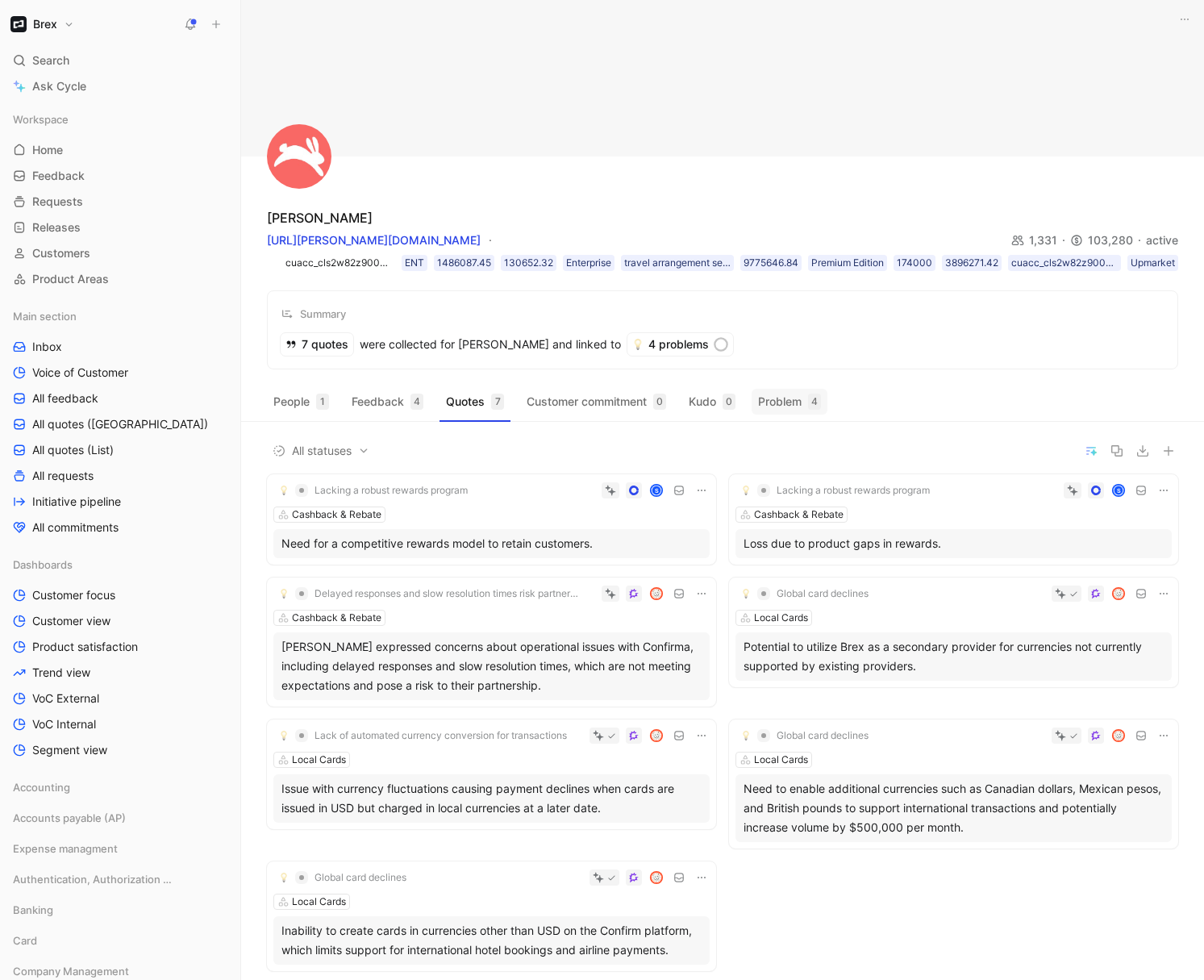
click at [762, 399] on button "Problem 4" at bounding box center [789, 401] width 76 height 26
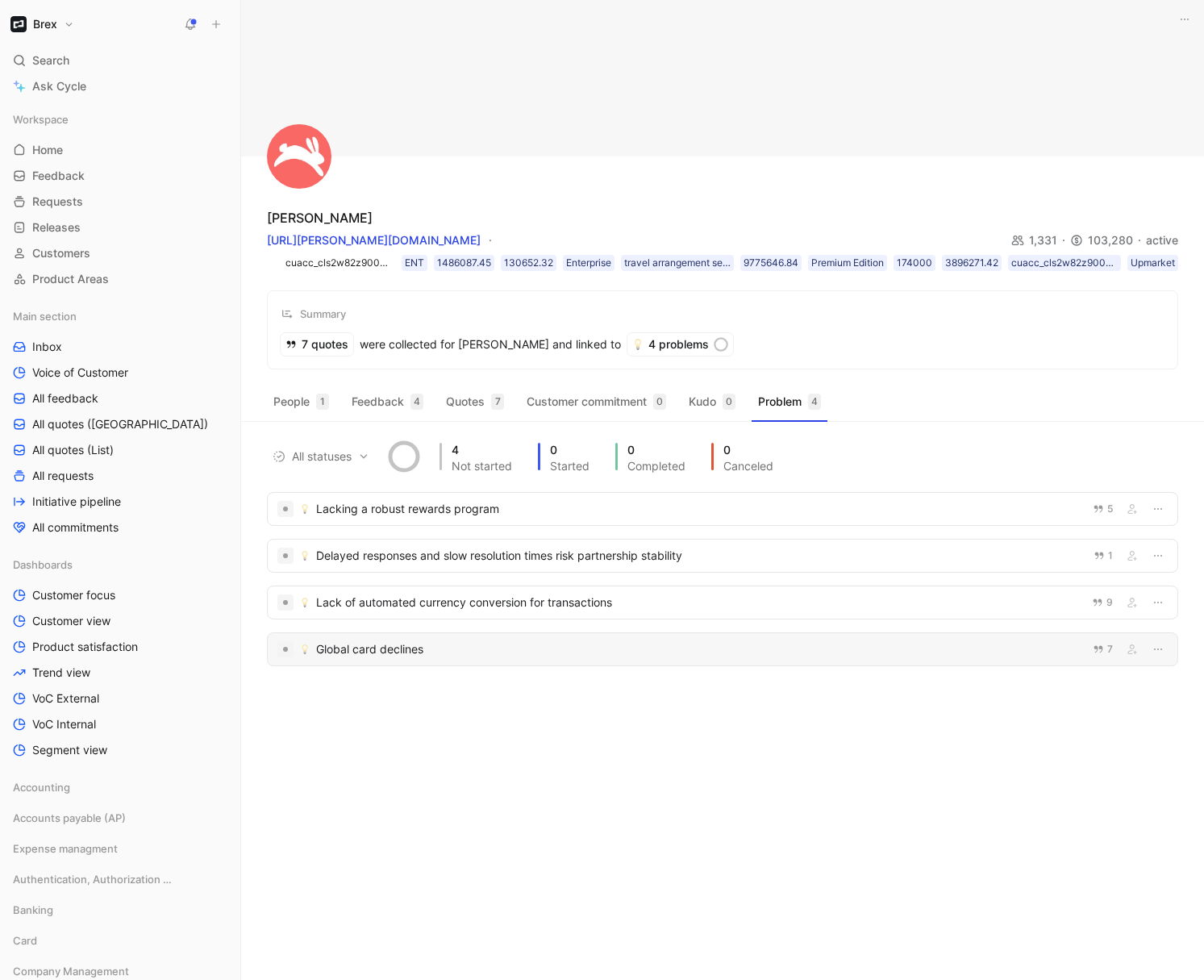
click at [431, 651] on div "Global card declines" at bounding box center [699, 649] width 767 height 19
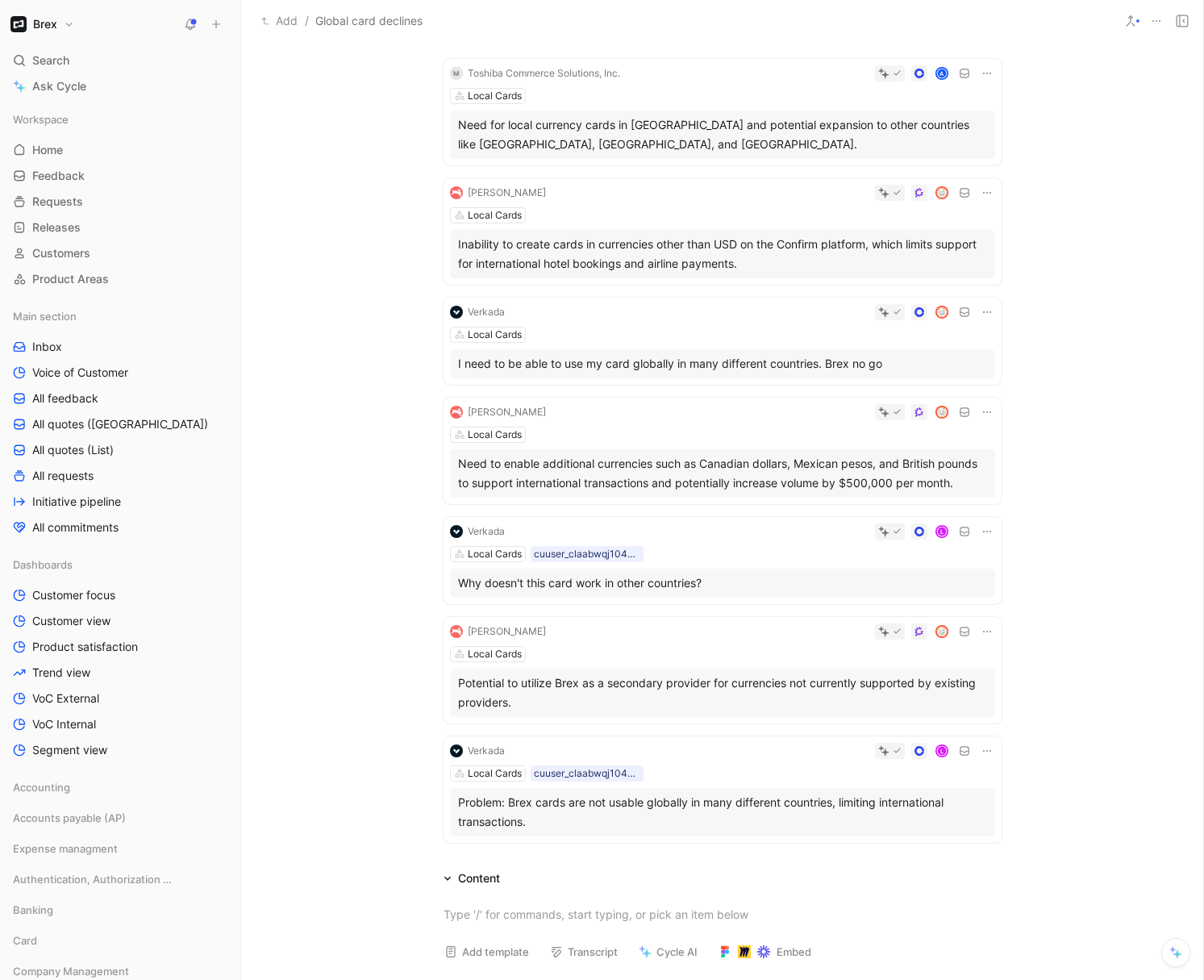
scroll to position [334, 0]
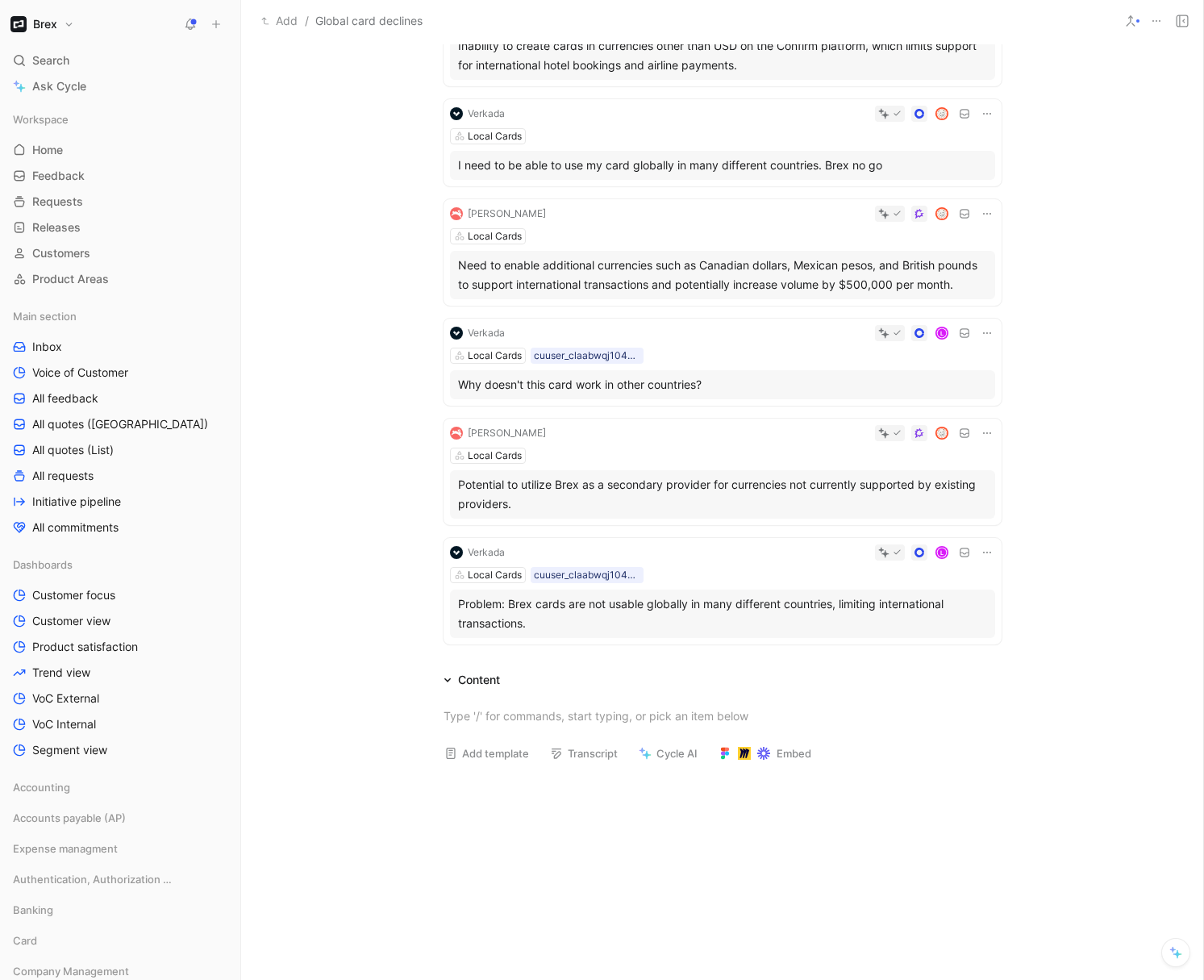
click at [733, 435] on div at bounding box center [774, 433] width 443 height 16
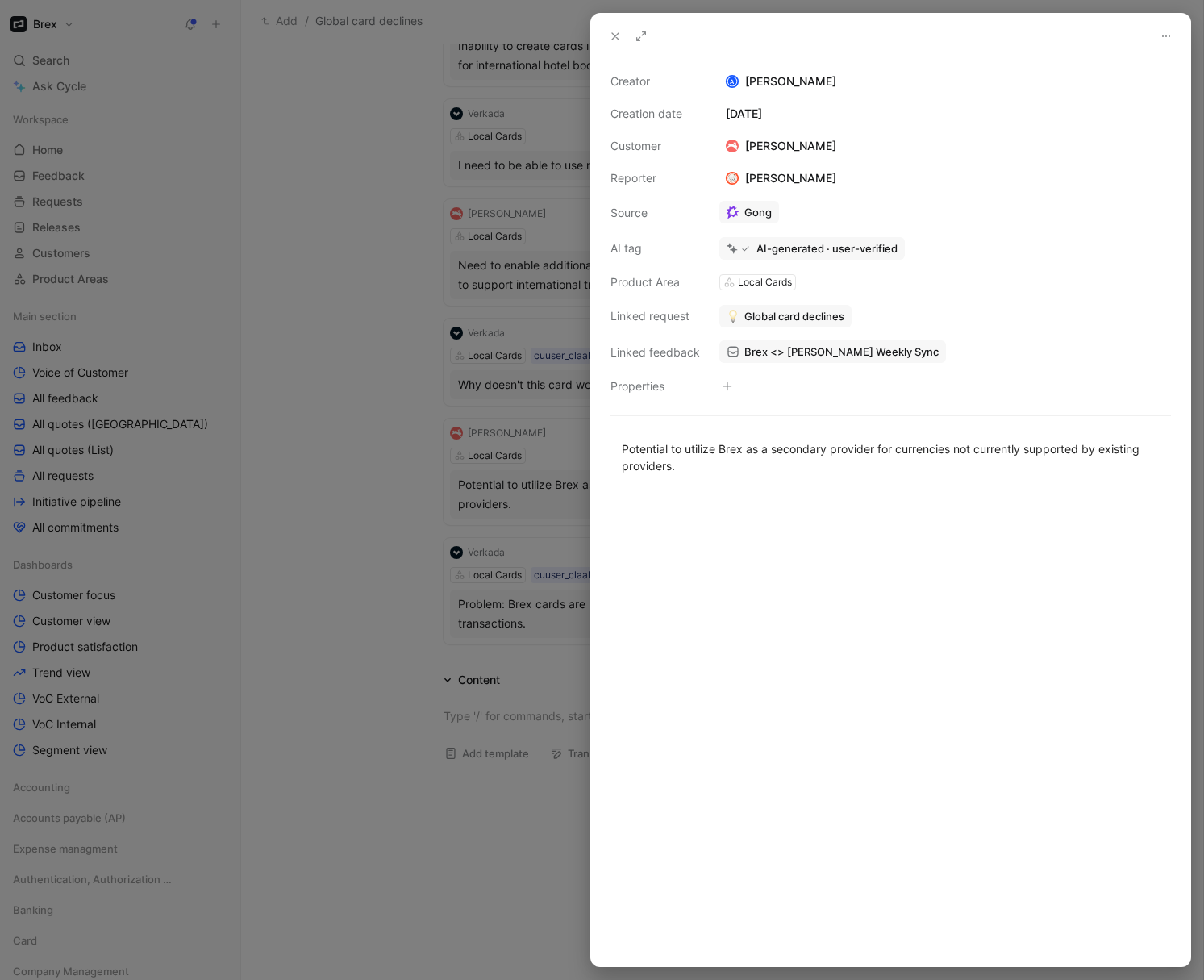
drag, startPoint x: 609, startPoint y: 31, endPoint x: 765, endPoint y: 231, distance: 253.6
click at [646, 185] on div "Creator A Alexander Wynaendts Creation date April 7, 2025 Customer Hopper Repor…" at bounding box center [890, 490] width 599 height 953
click at [769, 181] on button "Open" at bounding box center [751, 179] width 58 height 22
click at [853, 349] on span "Brex <> Hopper Weekly Sync" at bounding box center [842, 352] width 194 height 15
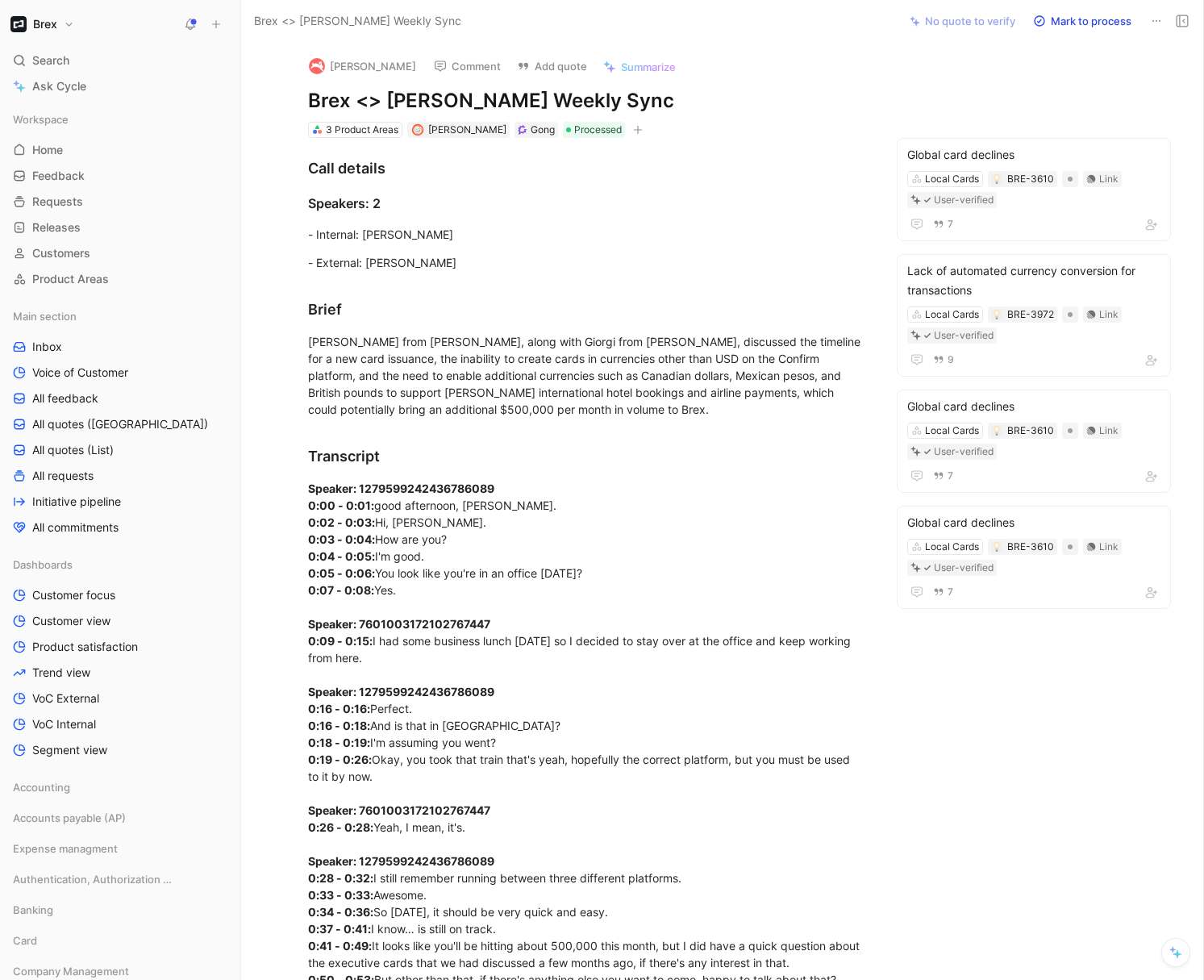
click at [403, 103] on h1 "Brex <> Hopper Weekly Sync" at bounding box center [587, 100] width 558 height 26
copy h1 "Brex <> Hopper Weekly Sync"
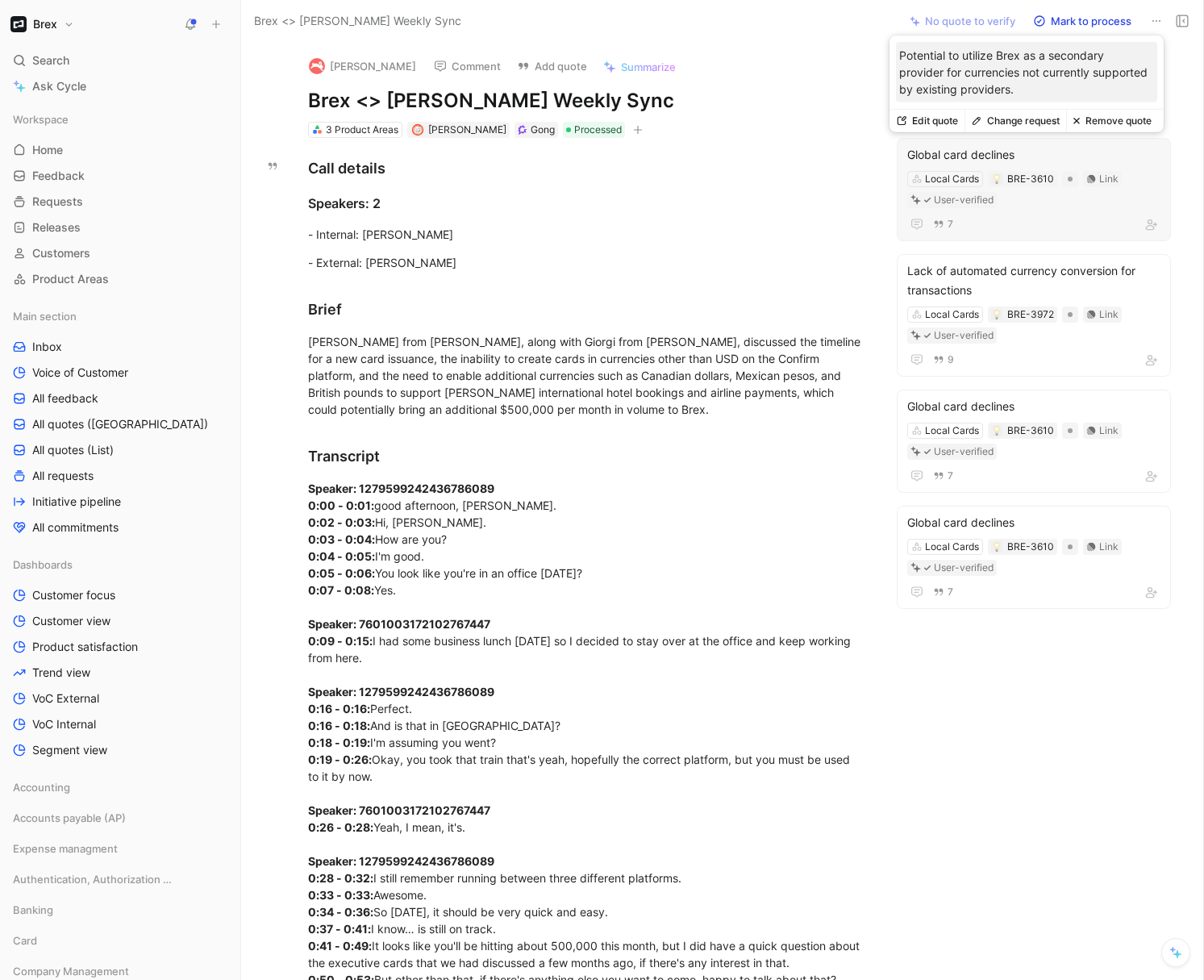
click at [966, 145] on div "Global card declines" at bounding box center [1034, 154] width 253 height 19
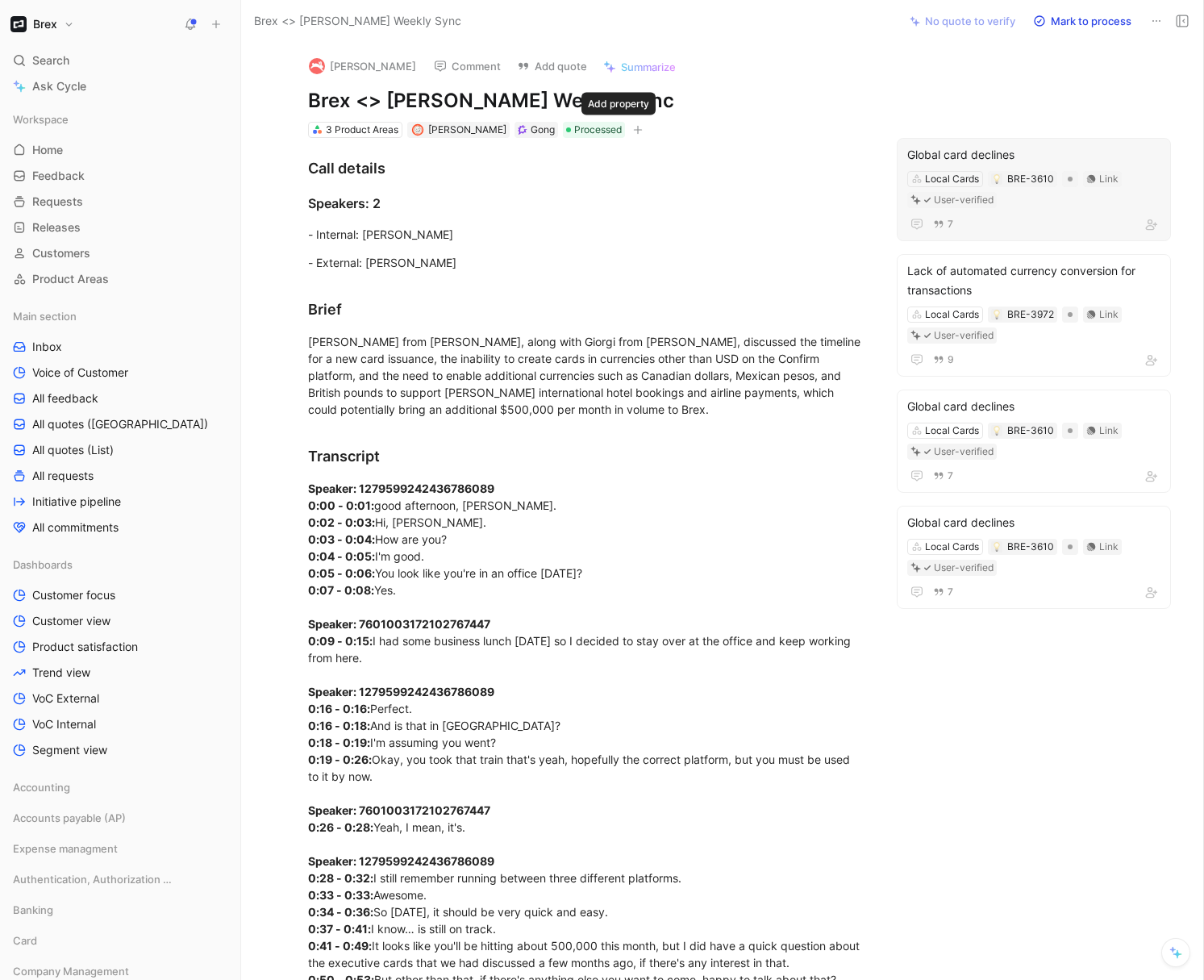
click at [630, 136] on button "button" at bounding box center [637, 129] width 16 height 16
click at [553, 100] on button "Edit link" at bounding box center [555, 99] width 71 height 22
click at [552, 98] on button "Edit link" at bounding box center [555, 99] width 71 height 22
click at [540, 98] on input "https://brex.zoom.us/j/92609928769?pwd=6TSCjK35mcSgJW92i5uLqTGcaa8Vwj.1" at bounding box center [501, 96] width 243 height 22
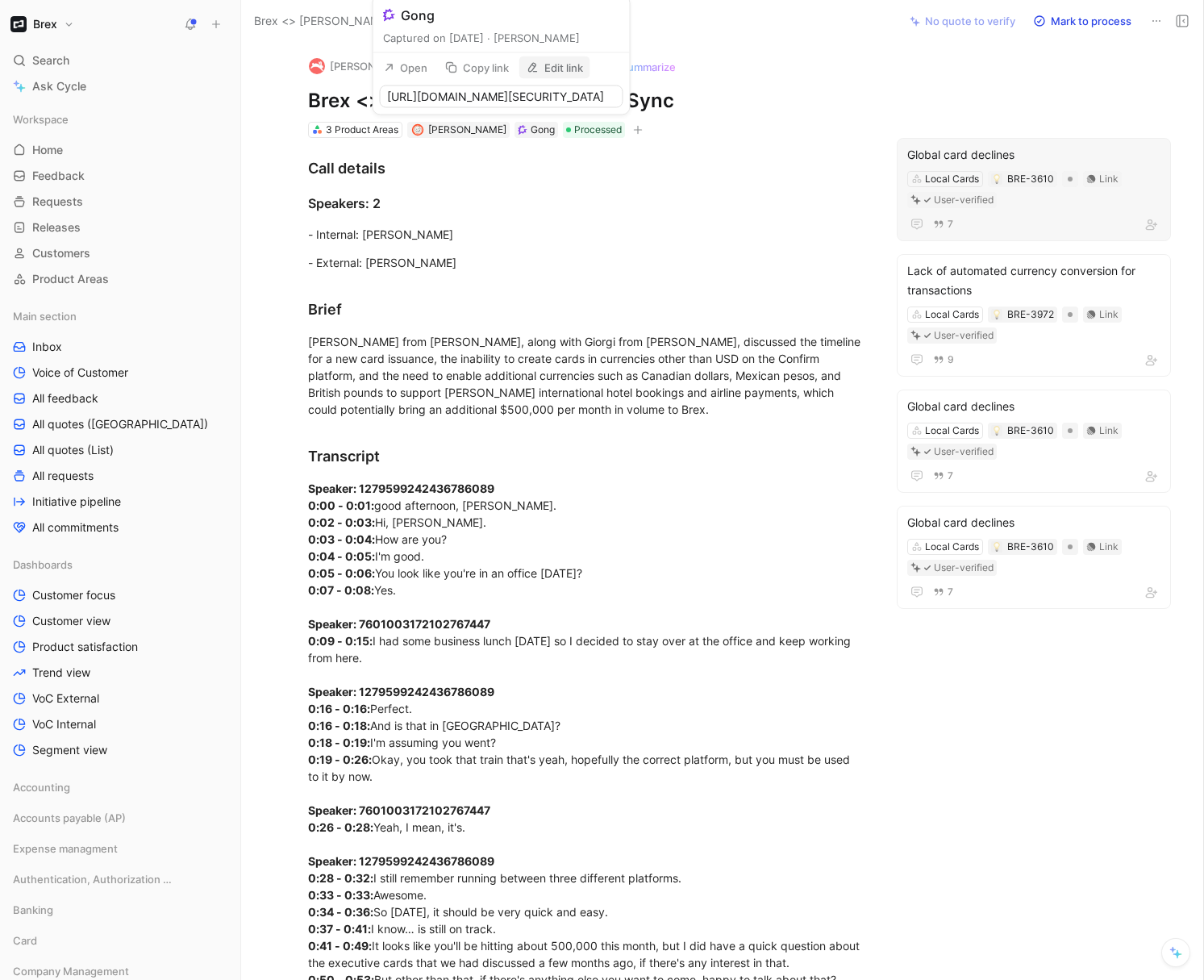
click at [540, 98] on input "https://brex.zoom.us/j/92609928769?pwd=6TSCjK35mcSgJW92i5uLqTGcaa8Vwj.1" at bounding box center [501, 96] width 243 height 22
type input "https://us-13942.app.gong.io/call?id=1548495241465677820"
click at [416, 101] on button "Open" at bounding box center [405, 99] width 58 height 22
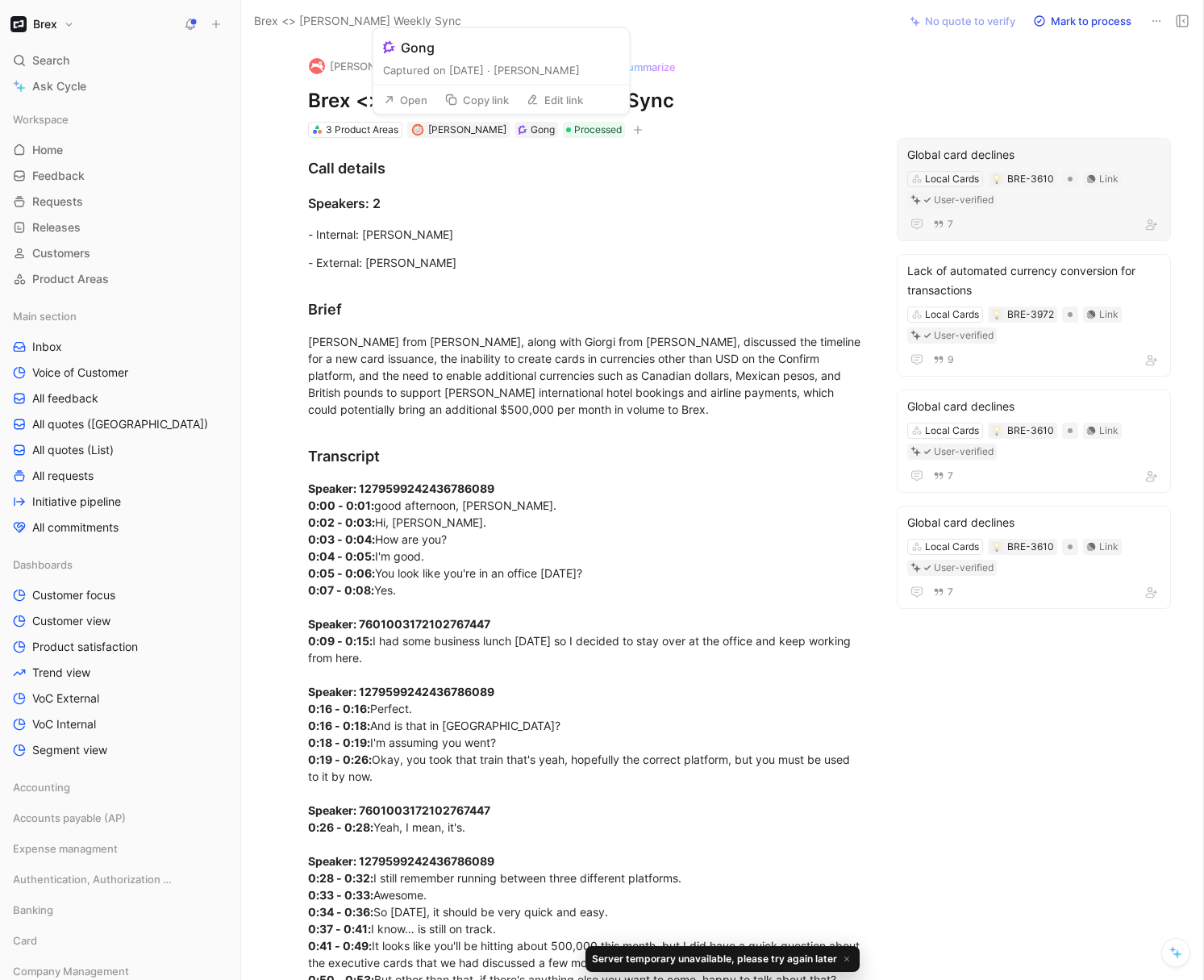
click at [577, 105] on button "Edit link" at bounding box center [555, 99] width 71 height 22
click at [564, 100] on input "https://brex.zoom.us/j/92609928769?pwd=6TSCjK35mcSgJW92i5uLqTGcaa8Vwj.1" at bounding box center [501, 96] width 243 height 22
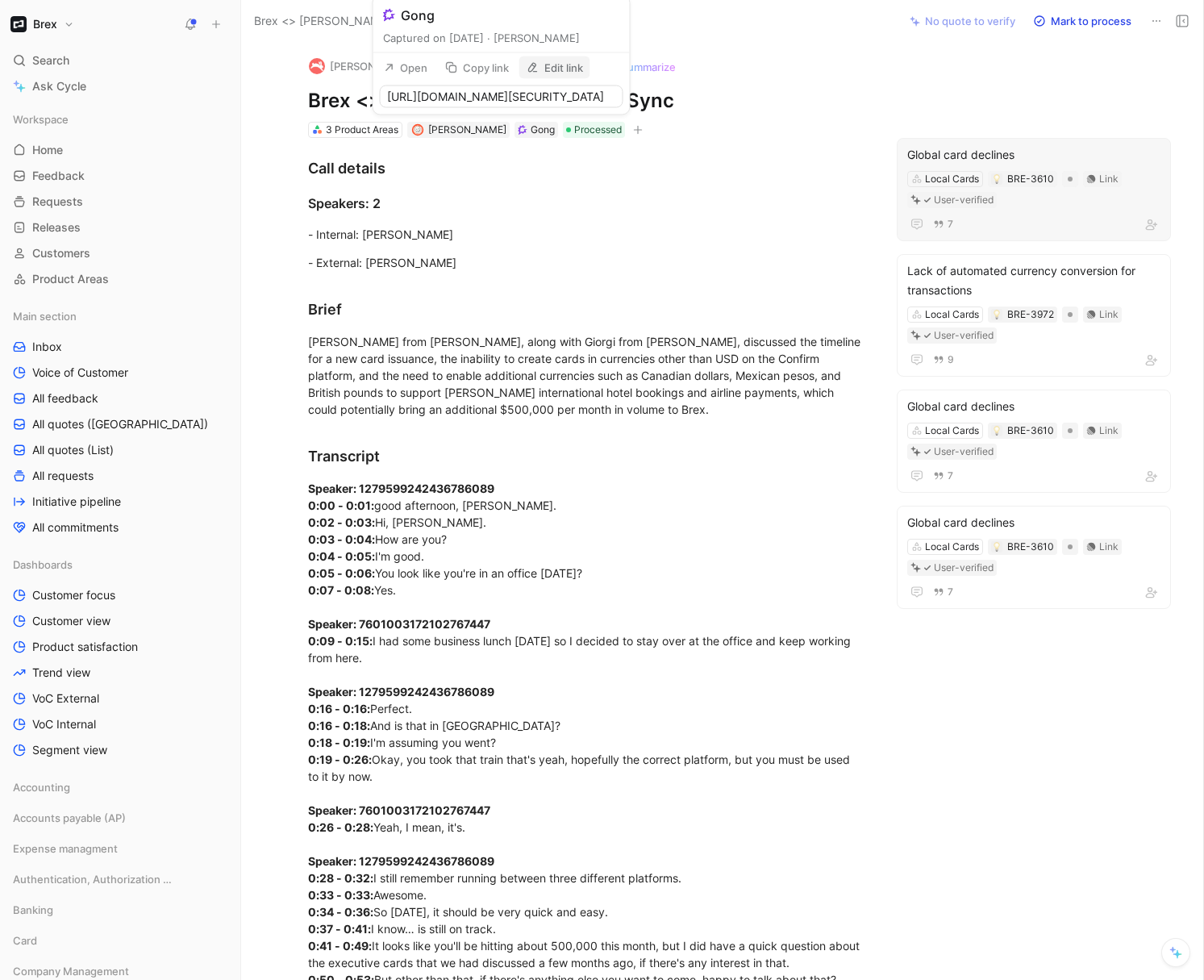
click at [564, 100] on input "https://brex.zoom.us/j/92609928769?pwd=6TSCjK35mcSgJW92i5uLqTGcaa8Vwj.1" at bounding box center [501, 96] width 243 height 22
type input "https://us-13942.app.gong.io/call?id=1548495241465677820"
click at [501, 98] on input "https://us-13942.app.gong.io/call?id=1548495241465677820" at bounding box center [501, 96] width 243 height 22
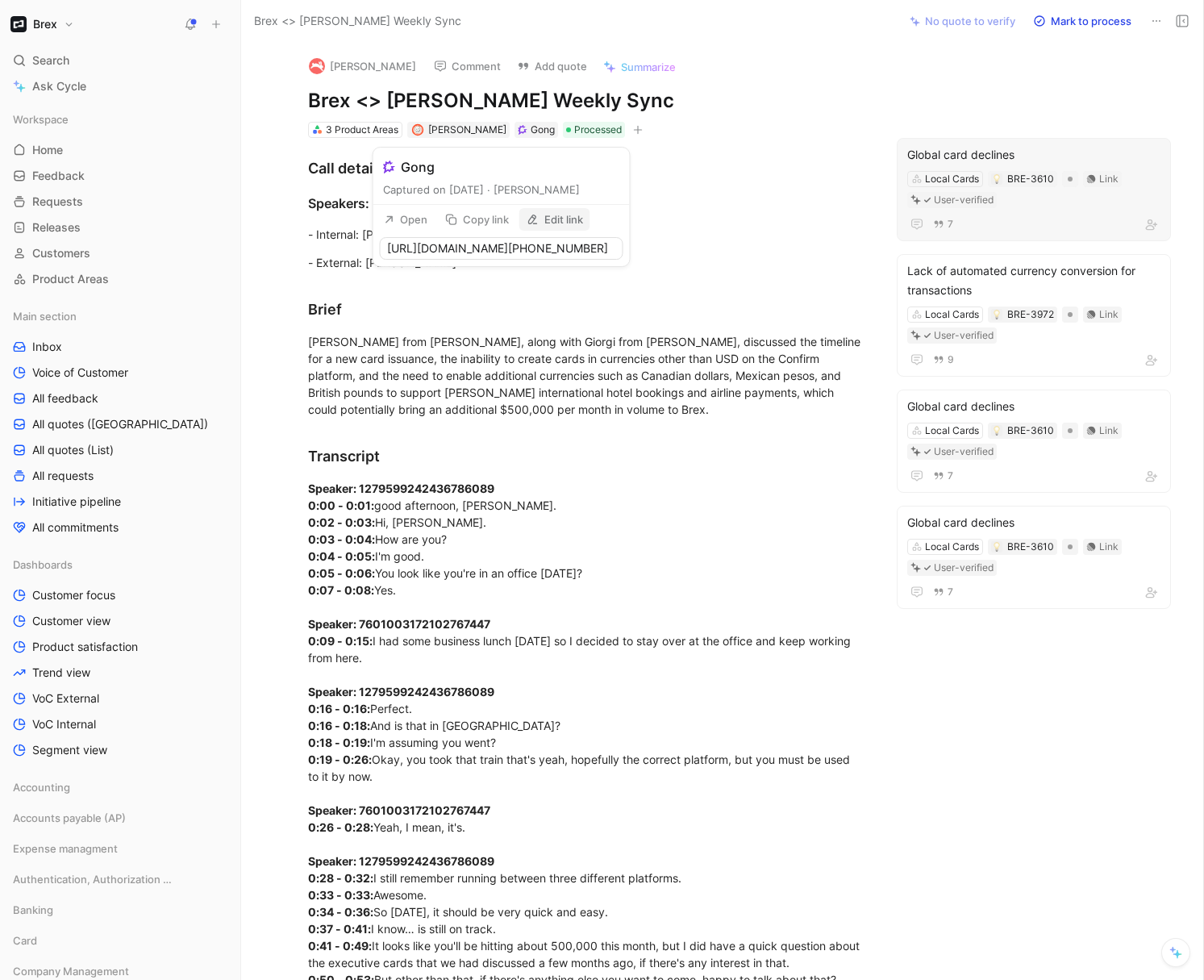
scroll to position [0, 0]
drag, startPoint x: 421, startPoint y: 96, endPoint x: 360, endPoint y: 98, distance: 61.0
click at [637, 113] on div "Hopper Comment Add quote Summarize Brex <> Hopper Weekly Sync 3 Product Areas J…" at bounding box center [587, 91] width 620 height 97
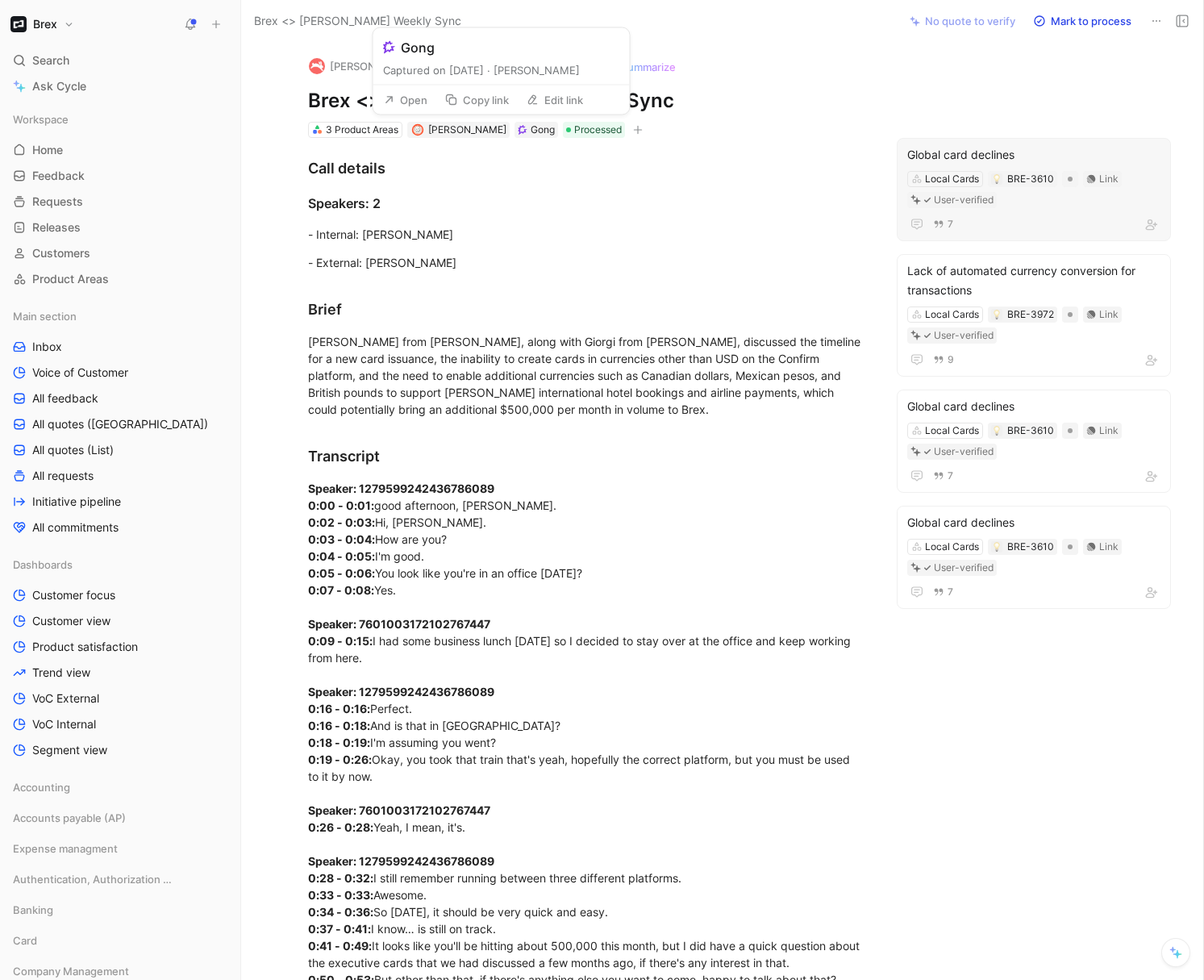
click at [544, 103] on button "Edit link" at bounding box center [555, 99] width 71 height 22
click at [547, 98] on input "https://brex.zoom.us/j/92609928769?pwd=6TSCjK35mcSgJW92i5uLqTGcaa8Vwj.1" at bounding box center [501, 96] width 243 height 22
type input "https://us-13942.app.gong.io/call?id=1548495241465677820"
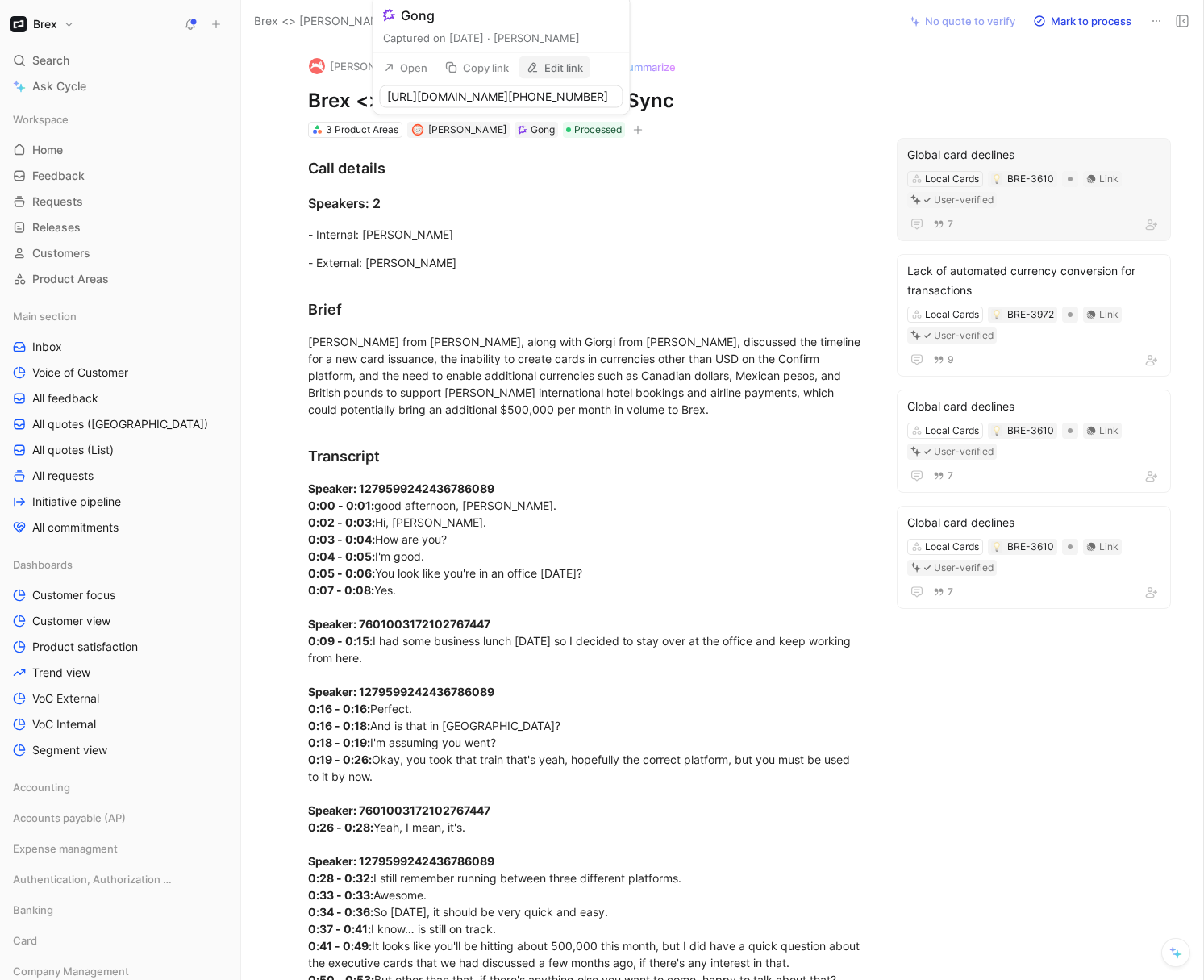
scroll to position [0, 70]
click at [560, 108] on button "Edit link" at bounding box center [555, 99] width 71 height 22
click at [559, 102] on input "https://brex.zoom.us/j/92609928769?pwd=6TSCjK35mcSgJW92i5uLqTGcaa8Vwj.1" at bounding box center [501, 96] width 243 height 22
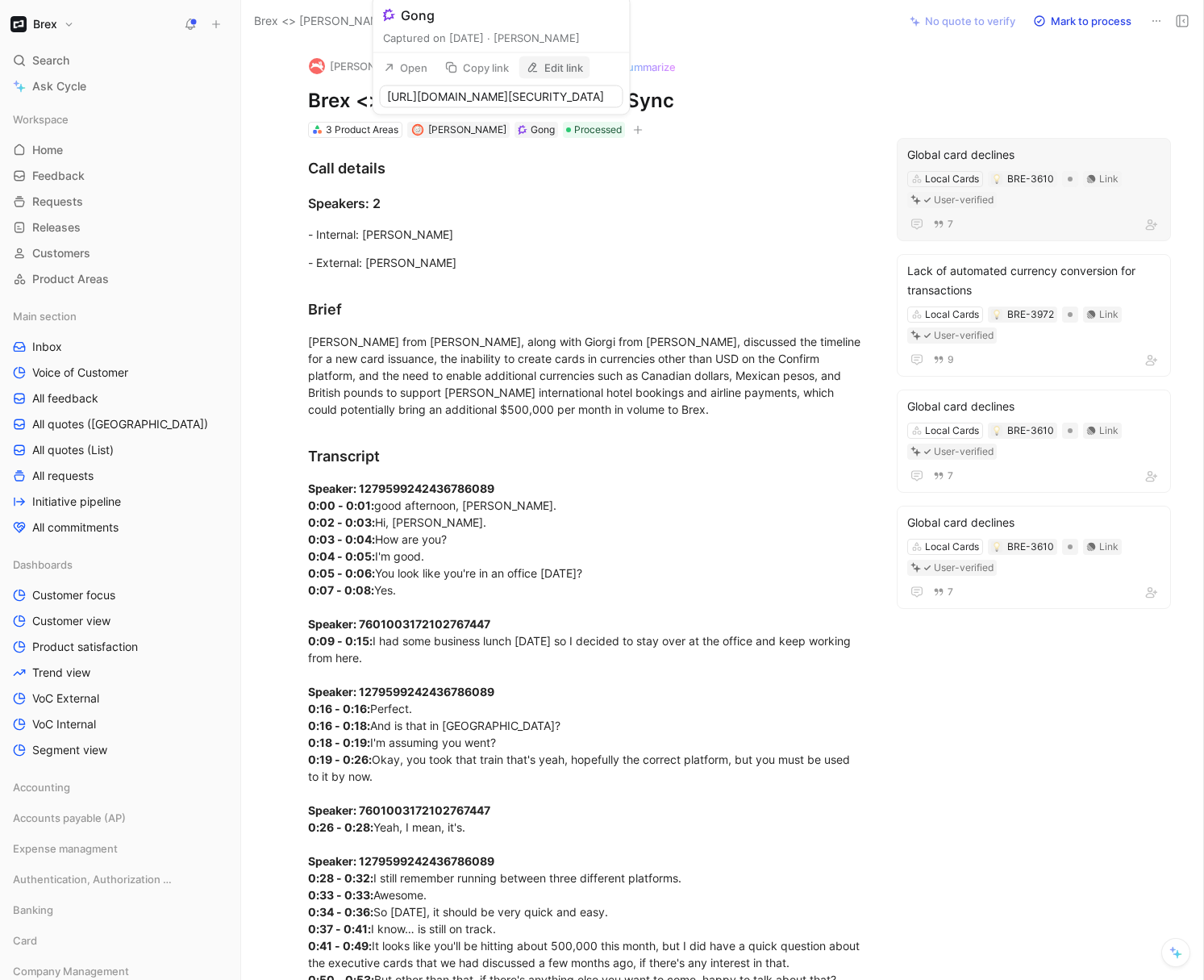
type input "https://us-13942.app.gong.io/call?id=1548495241465677820"
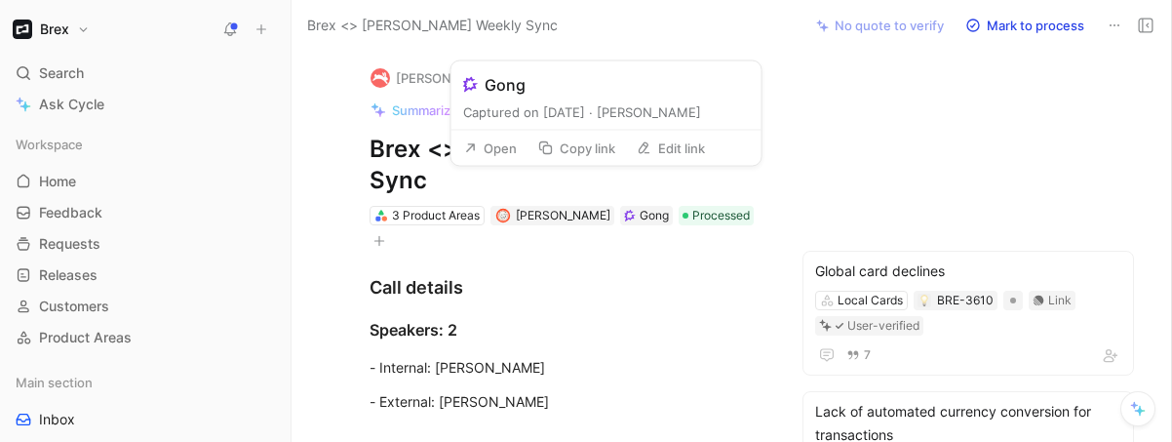
click at [674, 144] on button "Edit link" at bounding box center [671, 148] width 86 height 27
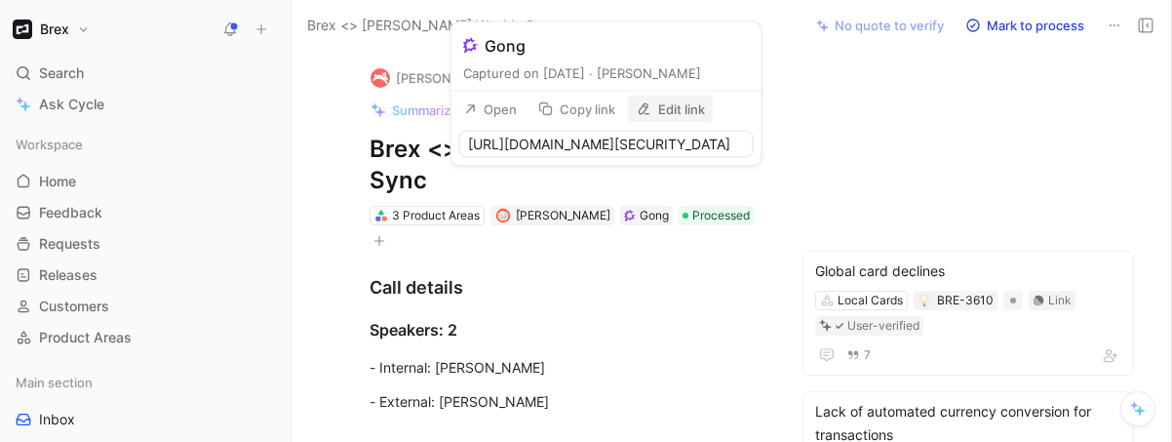
click at [693, 147] on input "https://brex.zoom.us/j/92609928769?pwd=6TSCjK35mcSgJW92i5uLqTGcaa8Vwj.1" at bounding box center [606, 144] width 294 height 27
type input "https://us-13942.app.gong.io/call?id=1548495241465677820"
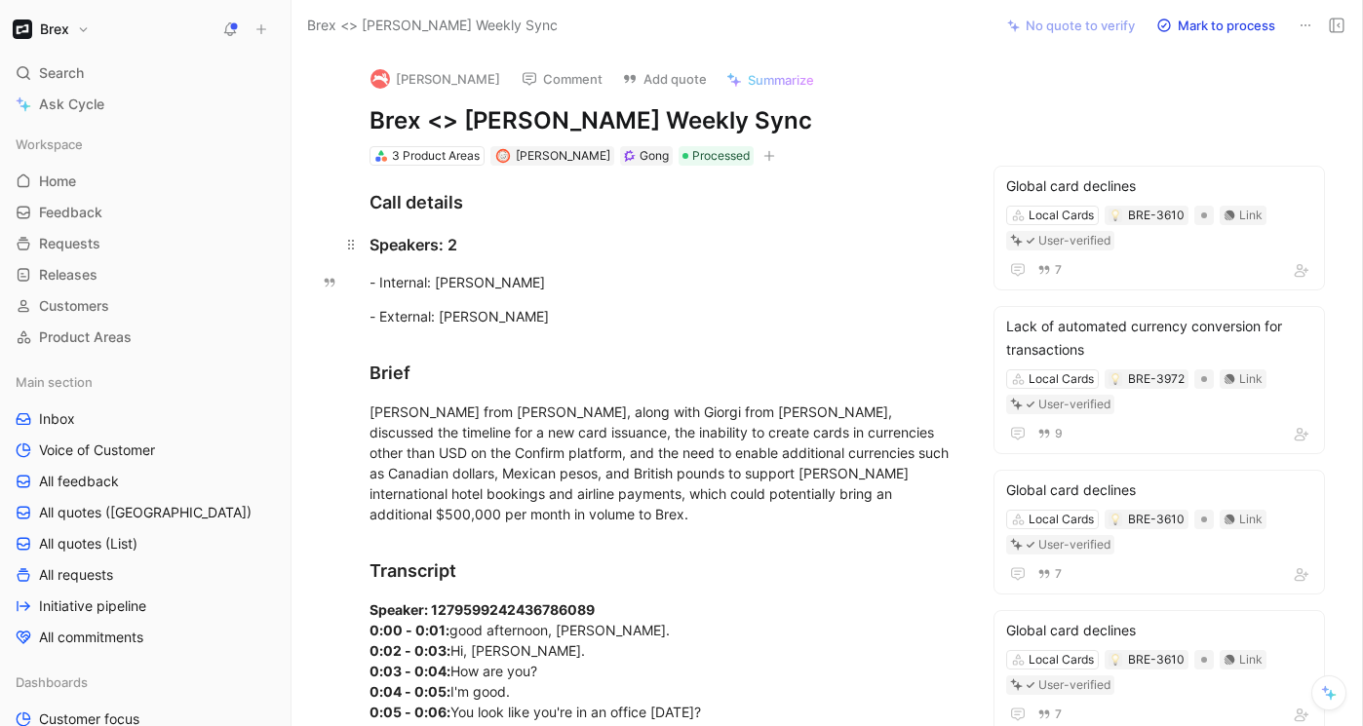
click at [743, 258] on h3 "Speakers: 2" at bounding box center [662, 244] width 661 height 39
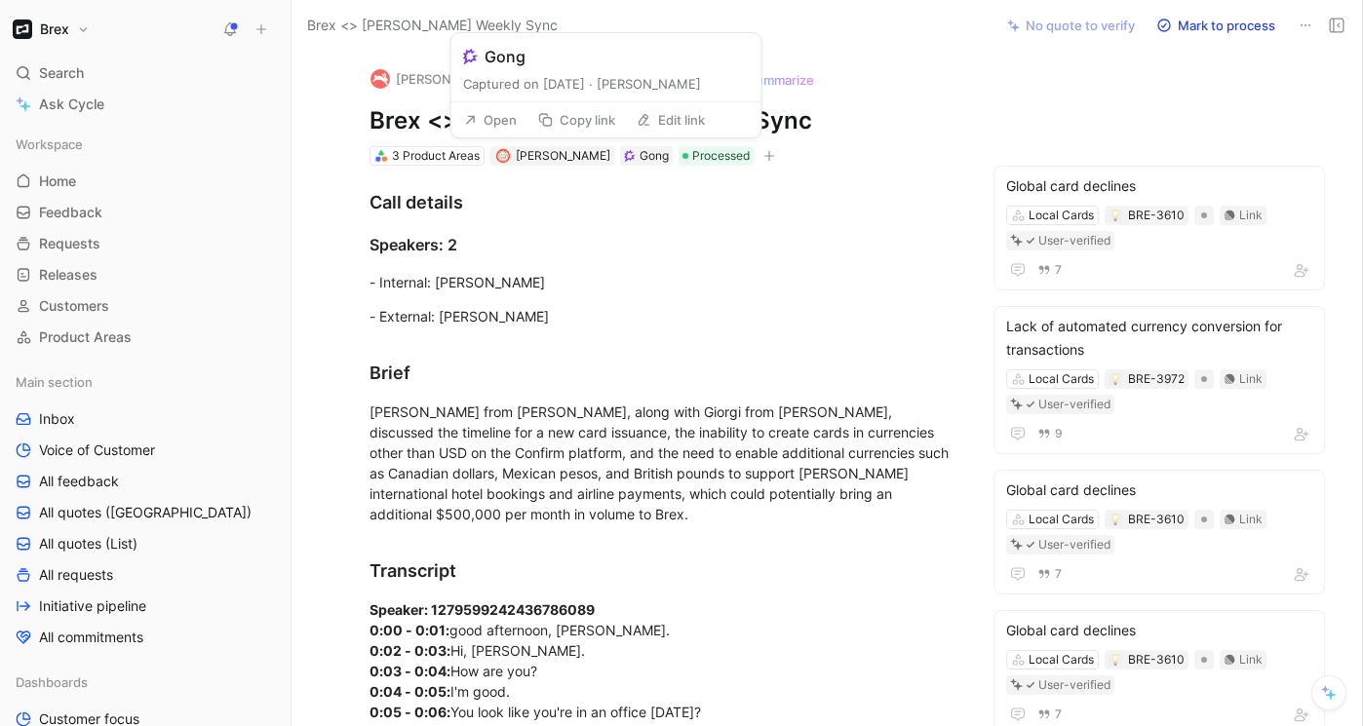
click at [668, 115] on button "Edit link" at bounding box center [671, 119] width 86 height 27
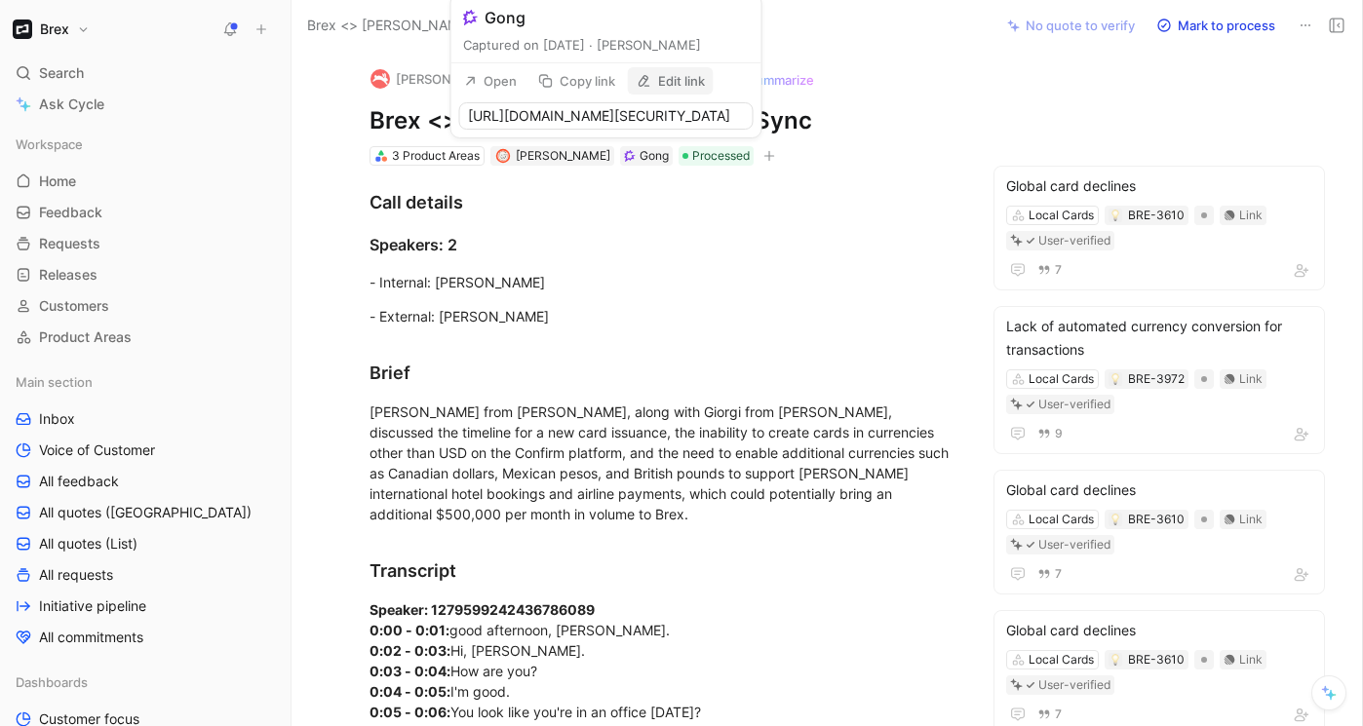
click at [650, 104] on input "https://brex.zoom.us/j/92609928769?pwd=6TSCjK35mcSgJW92i5uLqTGcaa8Vwj.1" at bounding box center [606, 115] width 294 height 27
click at [650, 105] on input "https://brex.zoom.us/j/92609928769?pwd=6TSCjK35mcSgJW92i5uLqTGcaa8Vwj.1" at bounding box center [606, 115] width 294 height 27
type input "https://us-13942.app.gong.io/call?id=1548495241465677820"
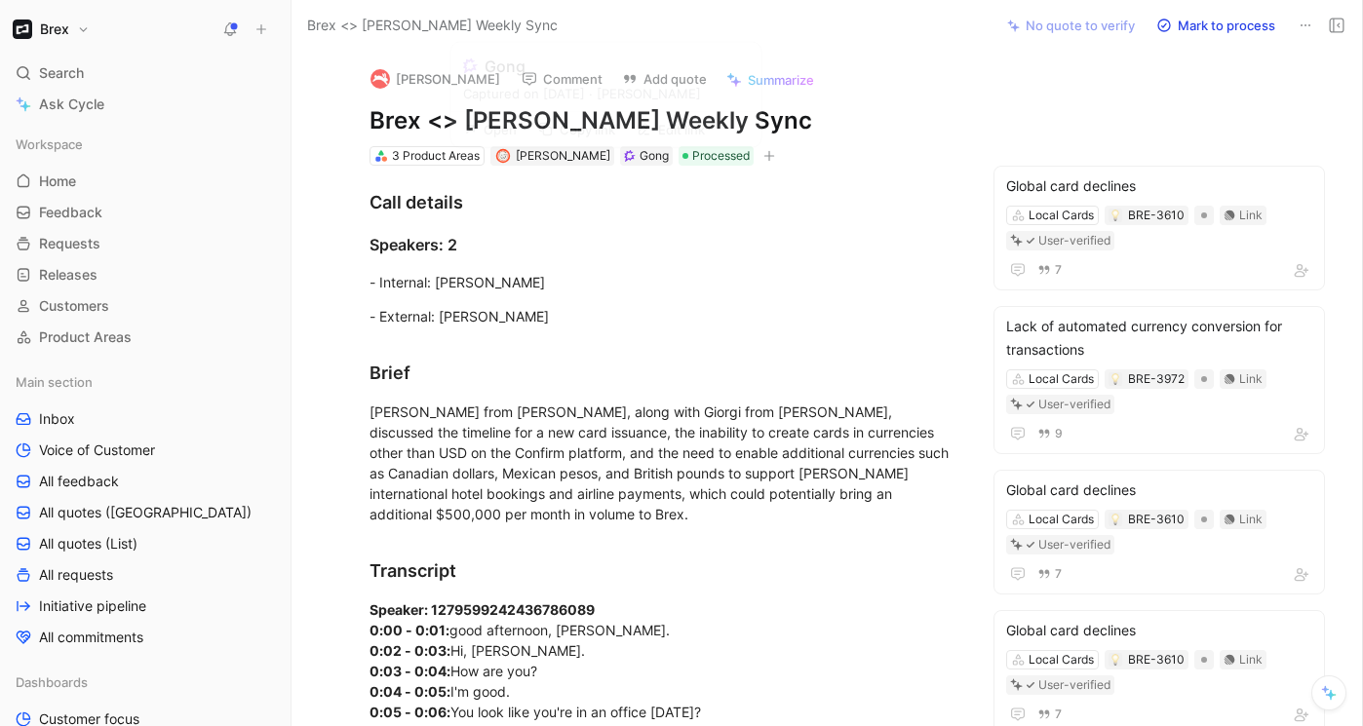
click at [639, 156] on div "Gong" at bounding box center [653, 155] width 29 height 19
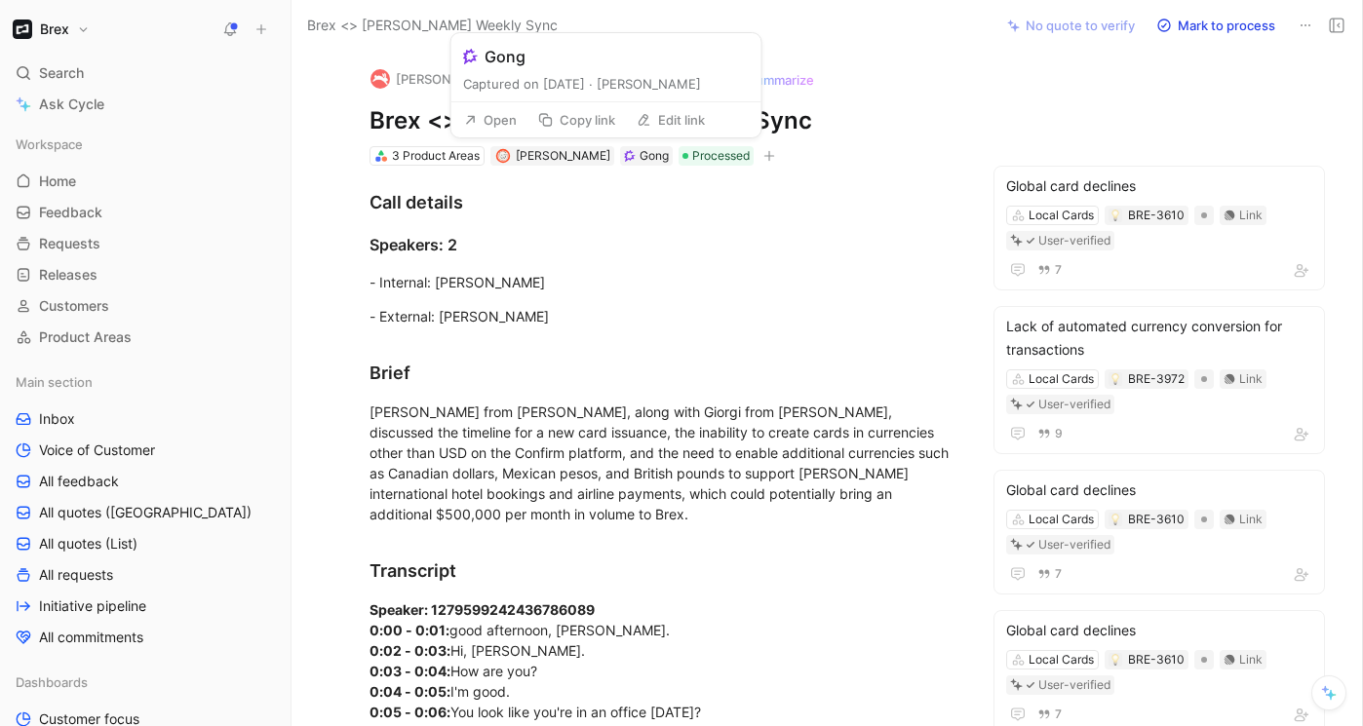
click at [665, 122] on button "Edit link" at bounding box center [671, 119] width 86 height 27
click at [651, 128] on button "Edit link" at bounding box center [671, 119] width 86 height 27
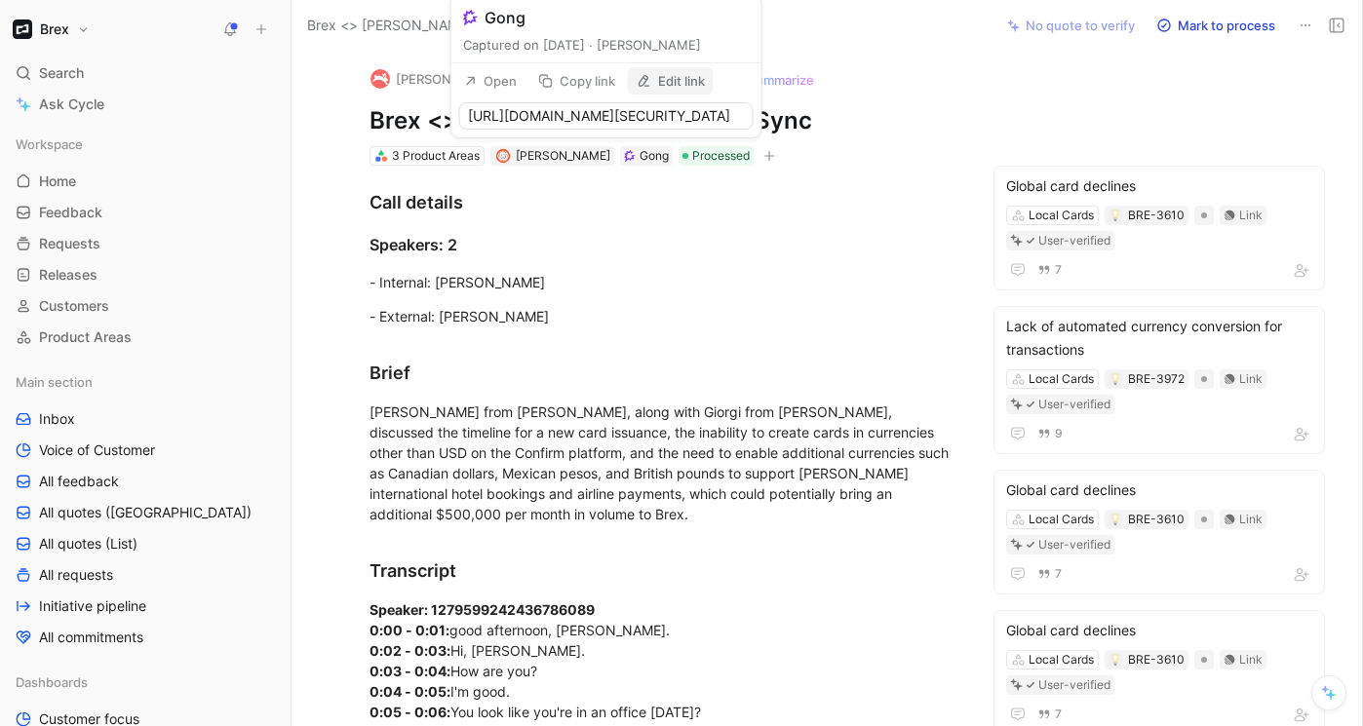
click at [648, 122] on input "https://brex.zoom.us/j/92609928769?pwd=6TSCjK35mcSgJW92i5uLqTGcaa8Vwj.1" at bounding box center [606, 115] width 294 height 27
type input "https://us-13942.app.gong.io/call?id=1548495241465677820"
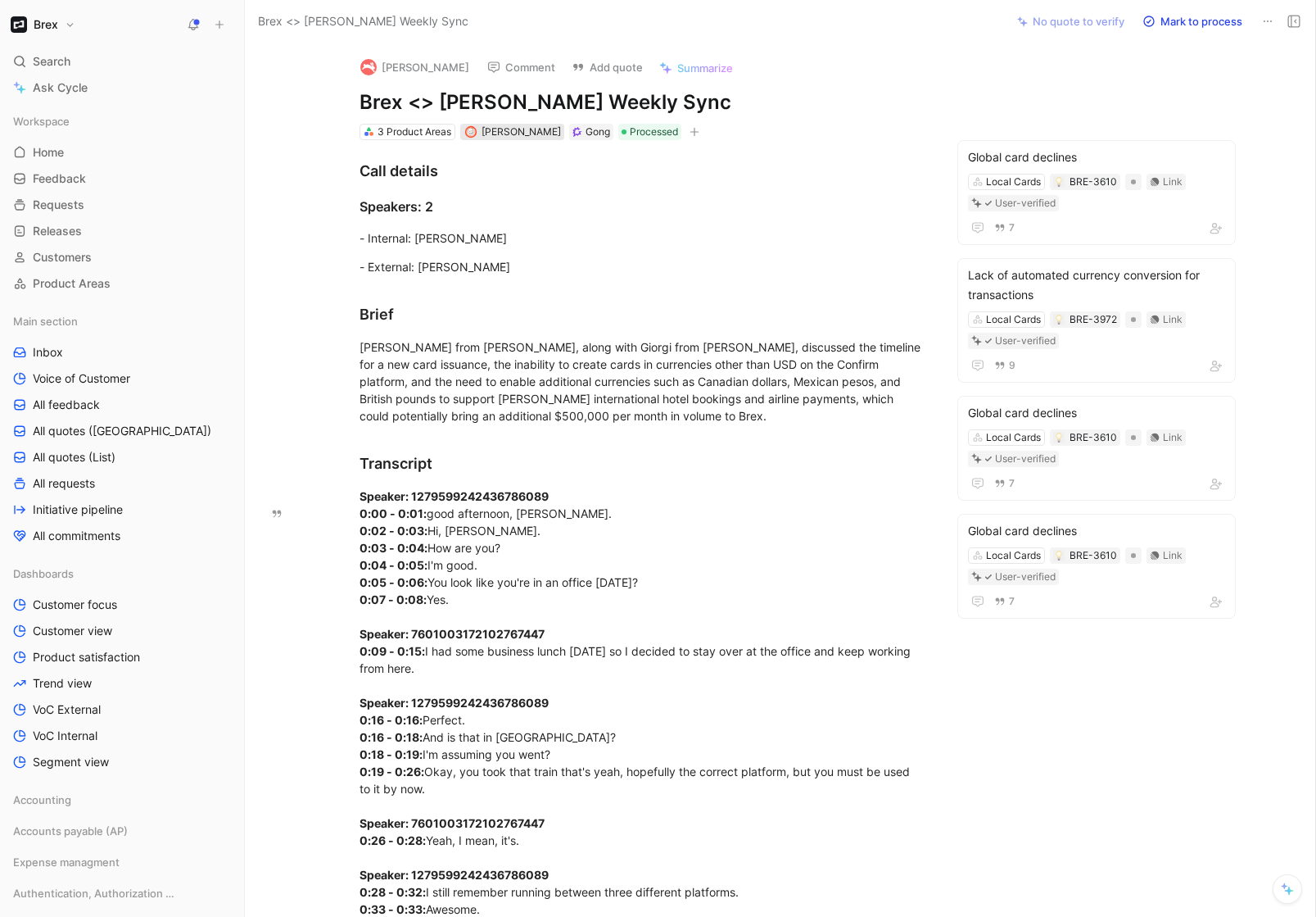
click at [492, 129] on span "[PERSON_NAME]" at bounding box center [521, 131] width 80 height 13
type input "sara"
click at [583, 191] on span "Hussan" at bounding box center [603, 194] width 39 height 14
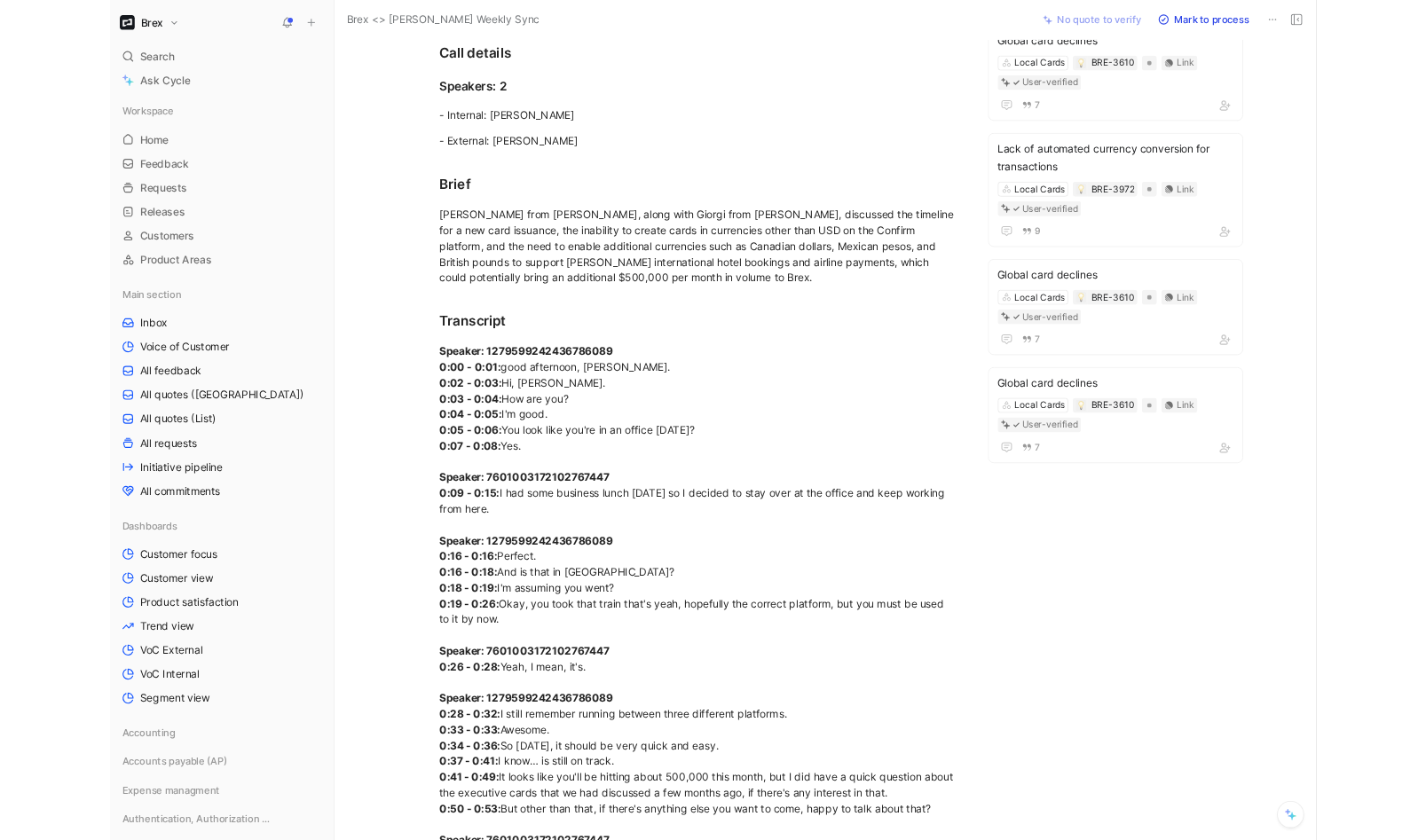
scroll to position [0, 0]
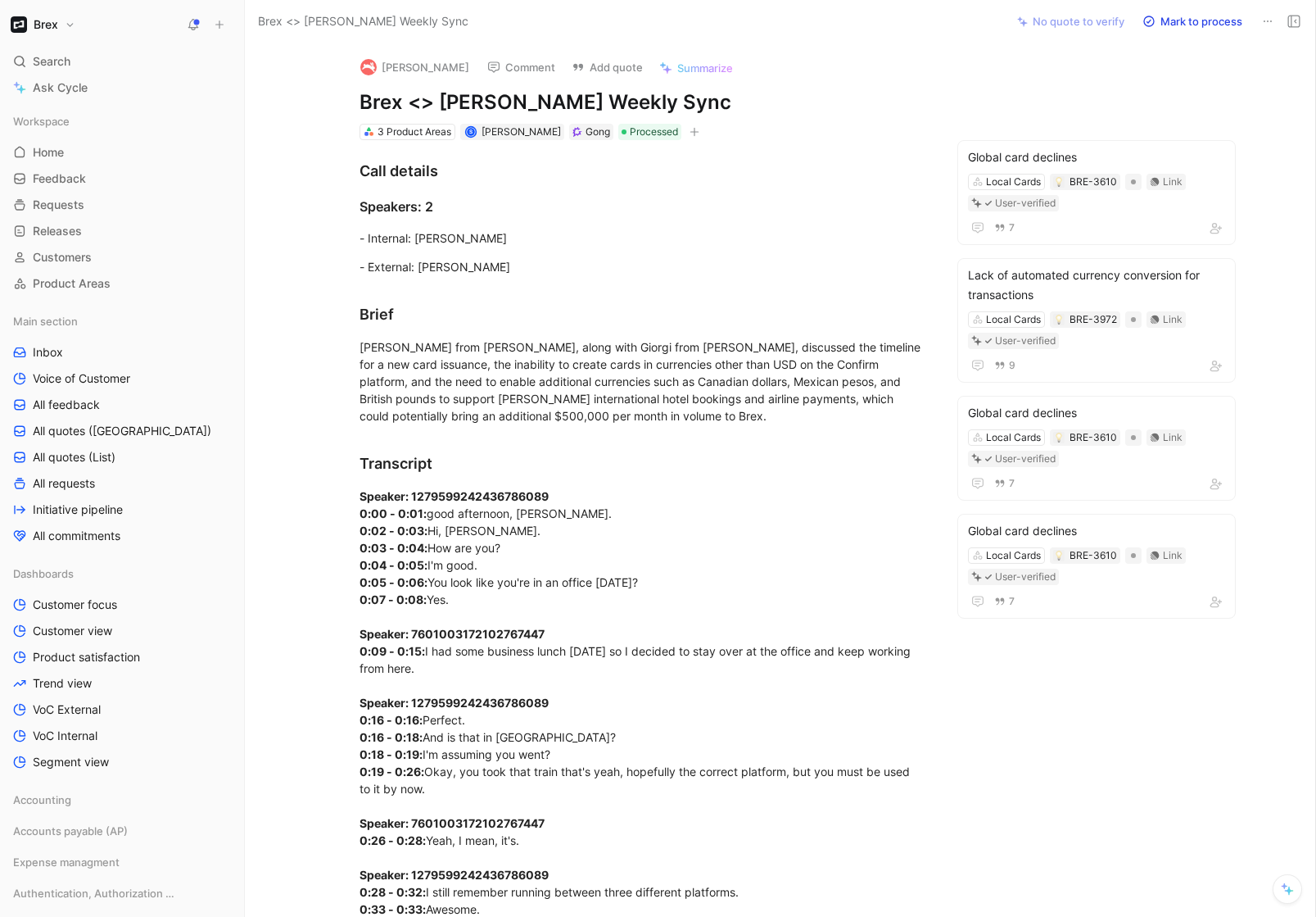
click at [60, 24] on button "Brex" at bounding box center [43, 24] width 73 height 23
click at [52, 162] on div "Workspace settings G then S" at bounding box center [112, 168] width 202 height 26
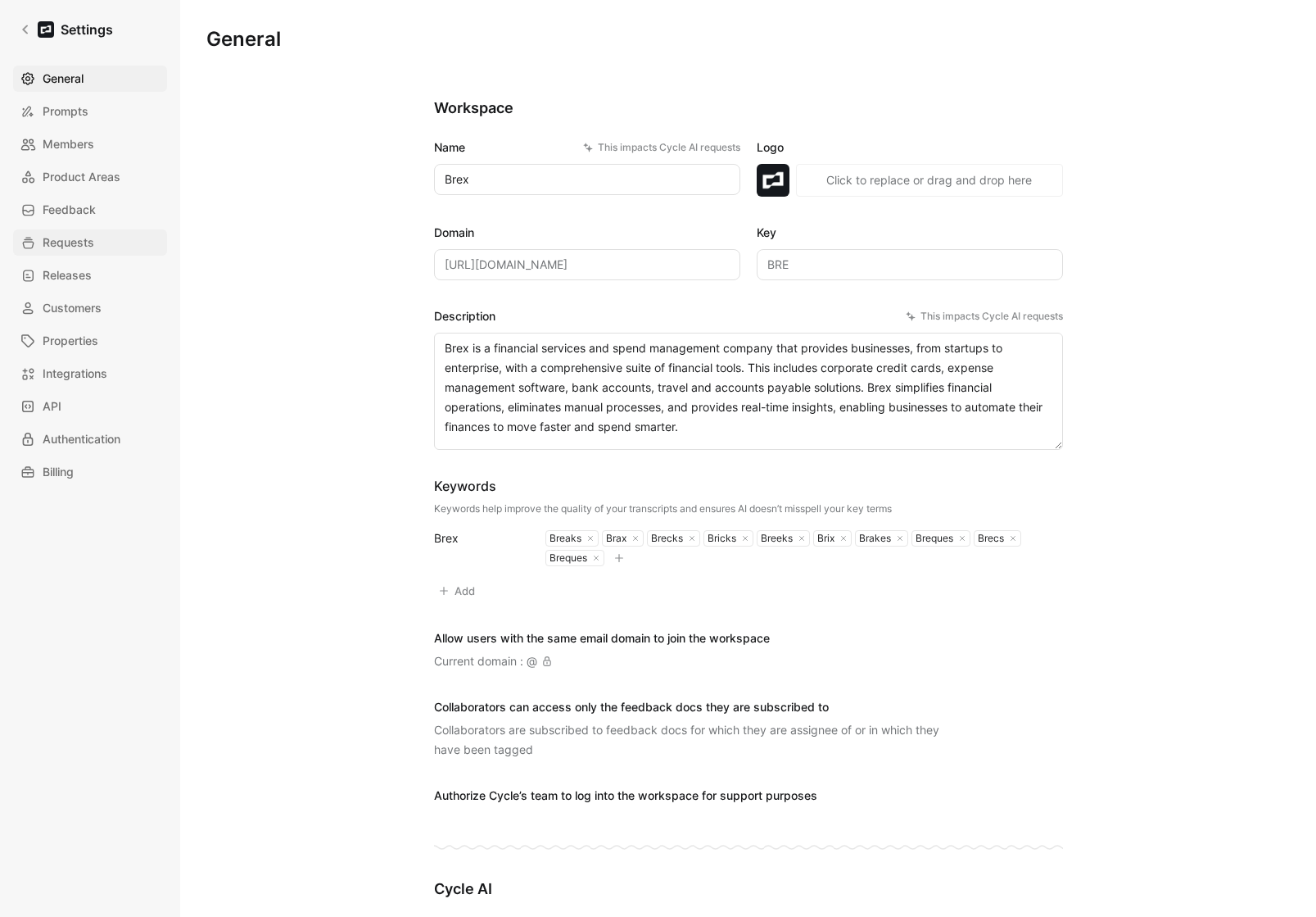
click at [79, 250] on span "Requests" at bounding box center [68, 242] width 51 height 19
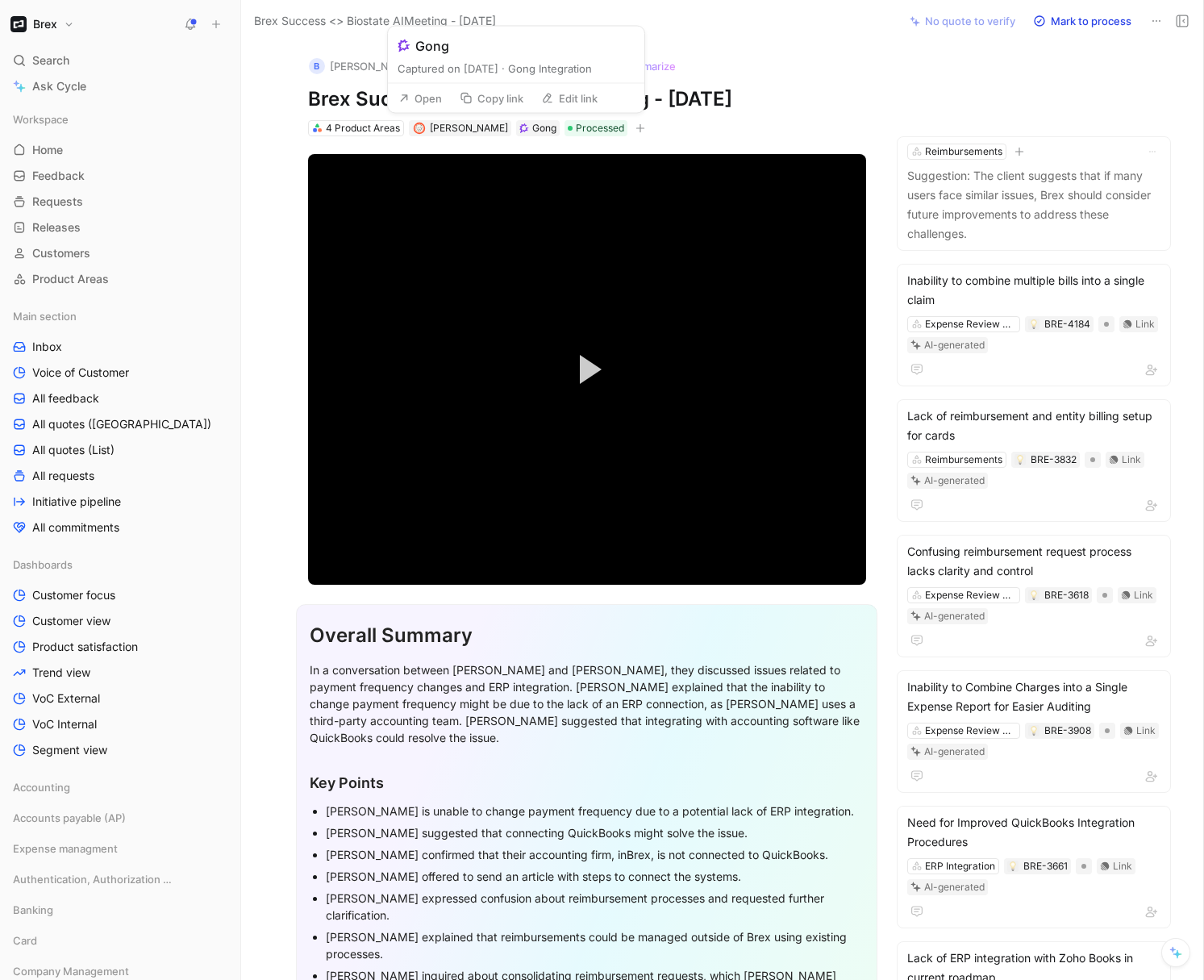
click at [431, 103] on button "Open" at bounding box center [420, 98] width 58 height 22
click at [429, 100] on button "Open" at bounding box center [422, 98] width 58 height 22
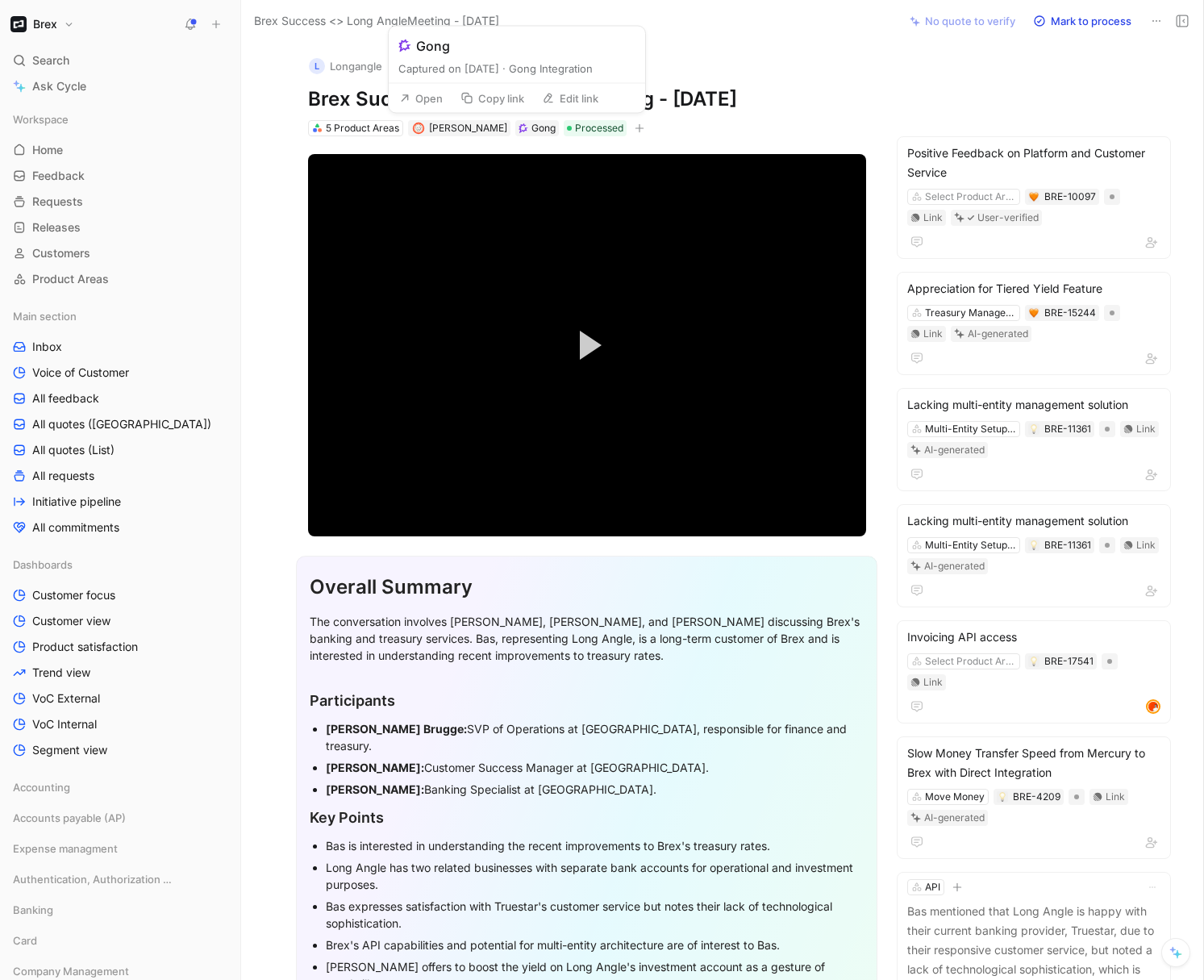
click at [441, 101] on button "Open" at bounding box center [421, 98] width 58 height 22
